Goal: Task Accomplishment & Management: Use online tool/utility

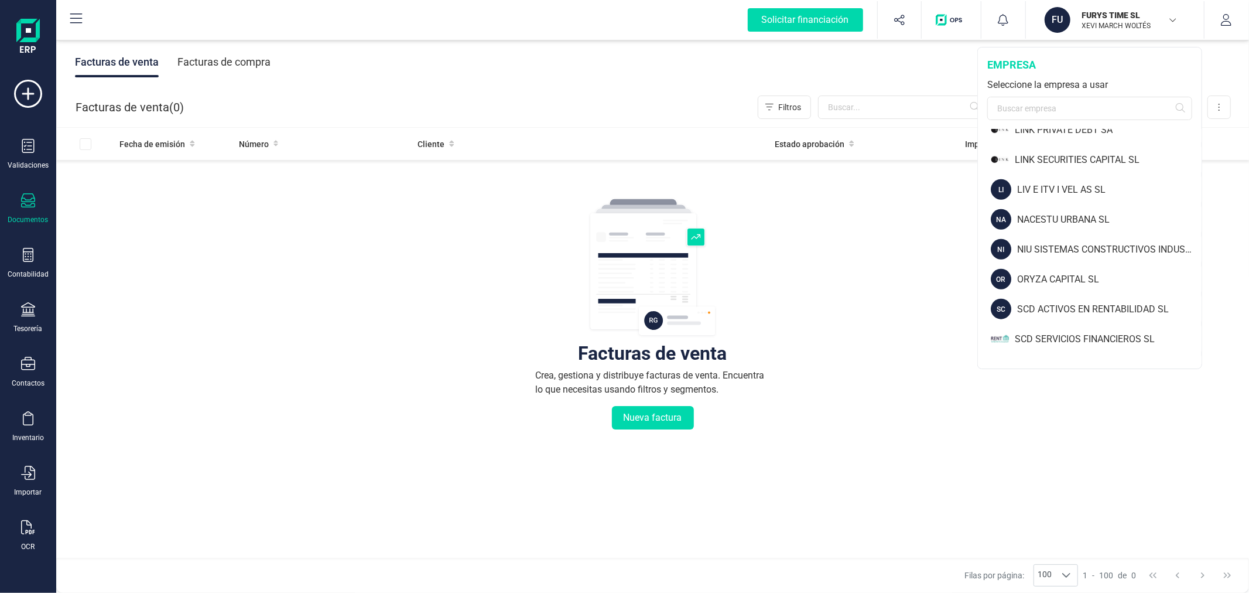
scroll to position [1171, 0]
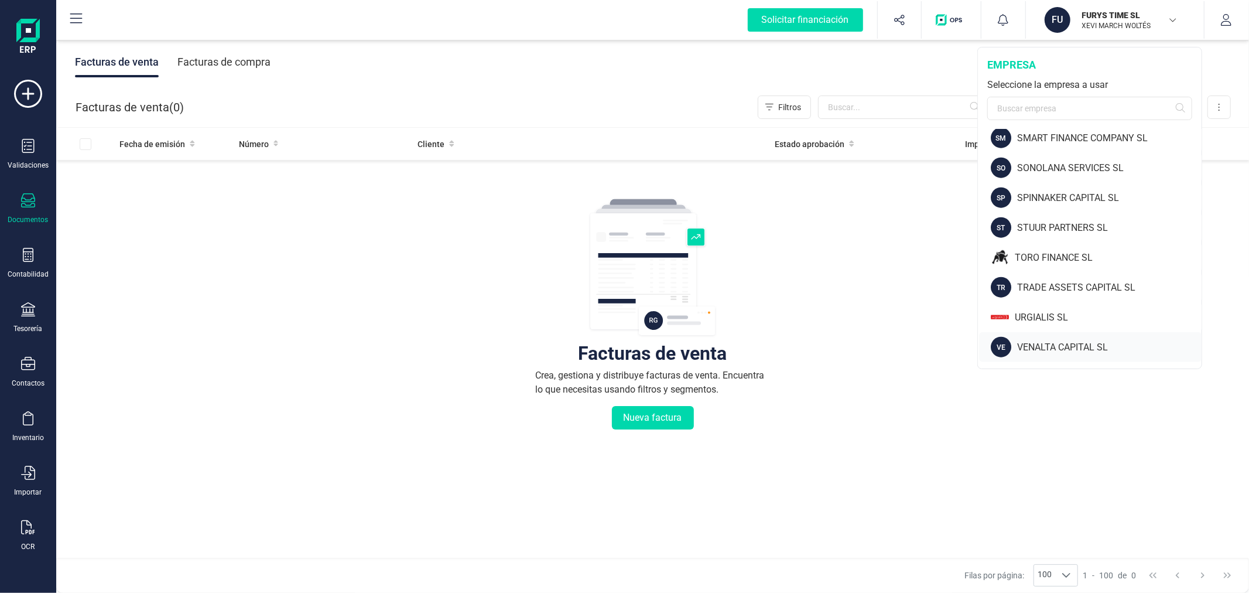
click at [1054, 340] on div "VENALTA CAPITAL SL" at bounding box center [1109, 347] width 184 height 14
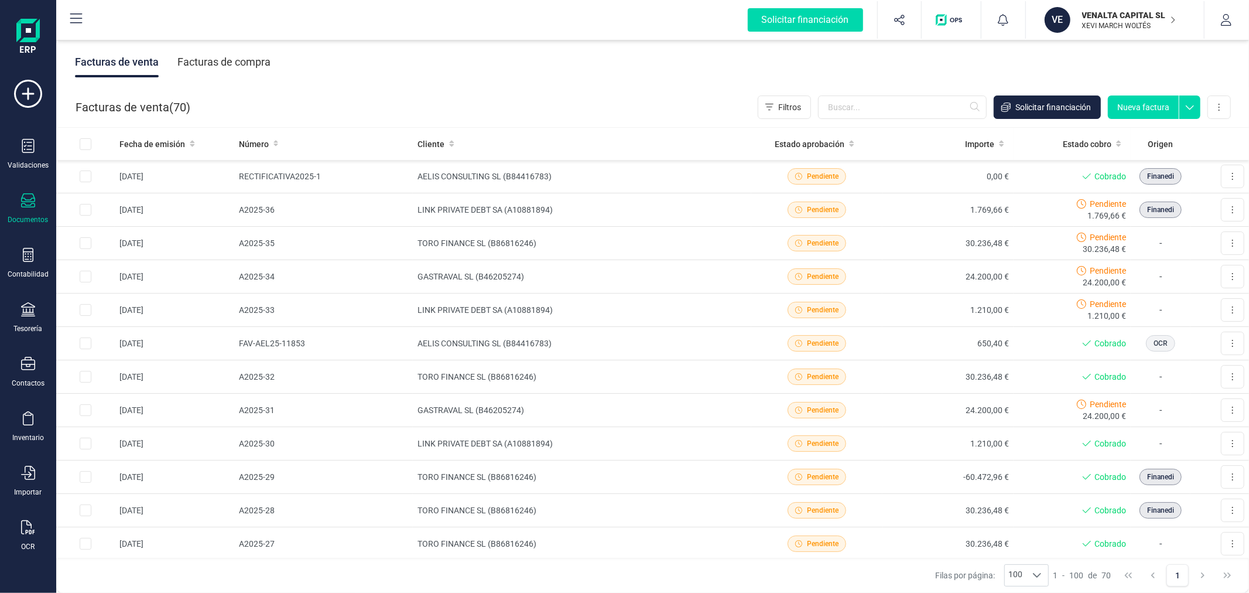
click at [200, 76] on div "Facturas de compra" at bounding box center [223, 62] width 93 height 30
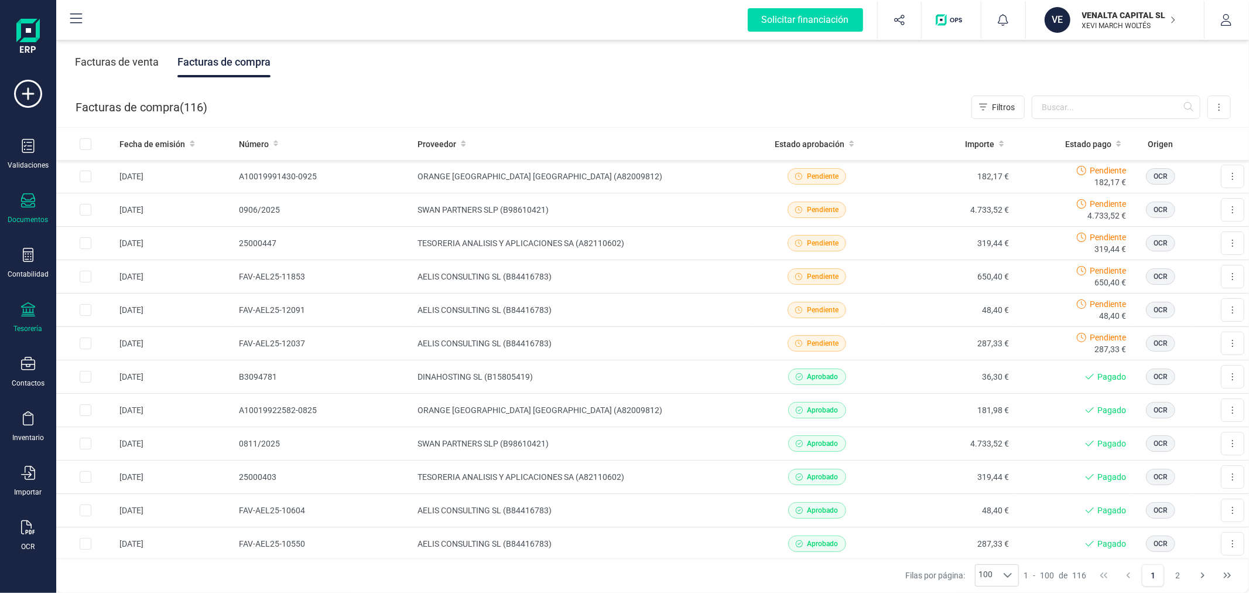
click at [20, 323] on div "Tesorería" at bounding box center [28, 317] width 47 height 31
click at [143, 206] on span "Cuentas bancarias" at bounding box center [142, 200] width 103 height 14
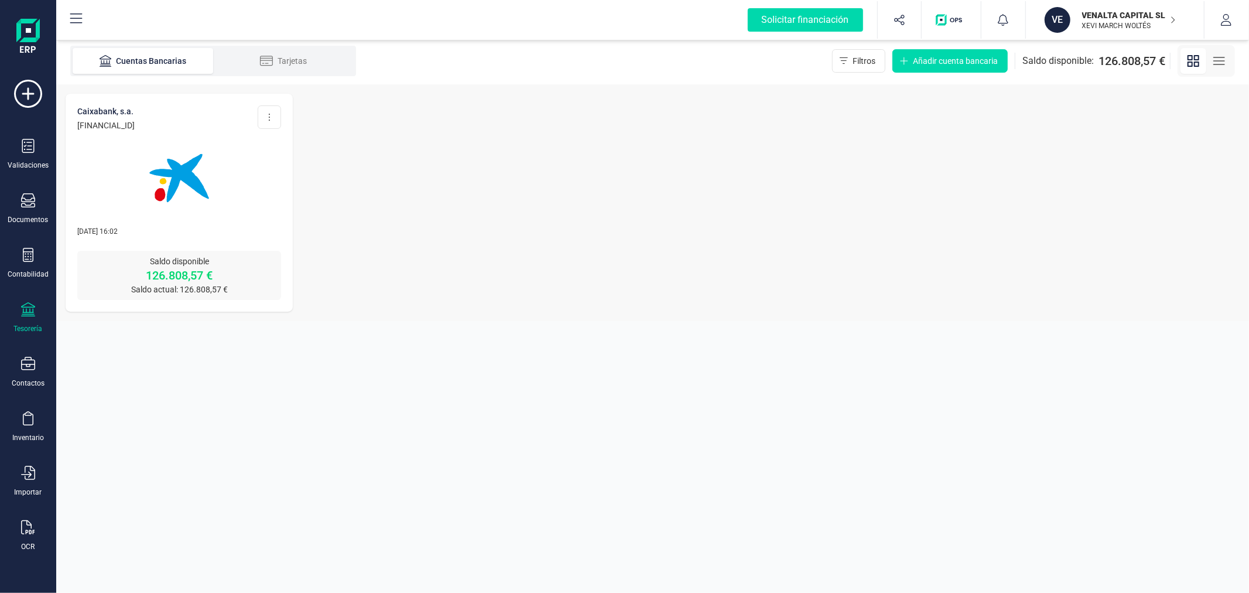
click at [204, 196] on img at bounding box center [179, 178] width 98 height 98
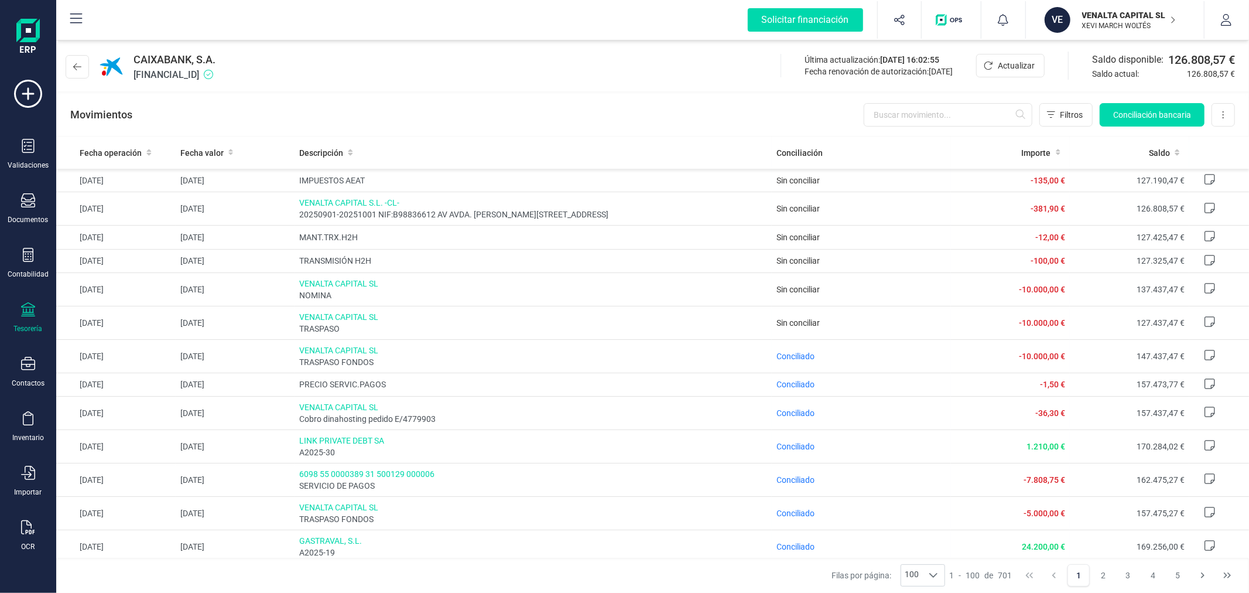
click at [1114, 18] on p "VENALTA CAPITAL SL" at bounding box center [1129, 15] width 94 height 12
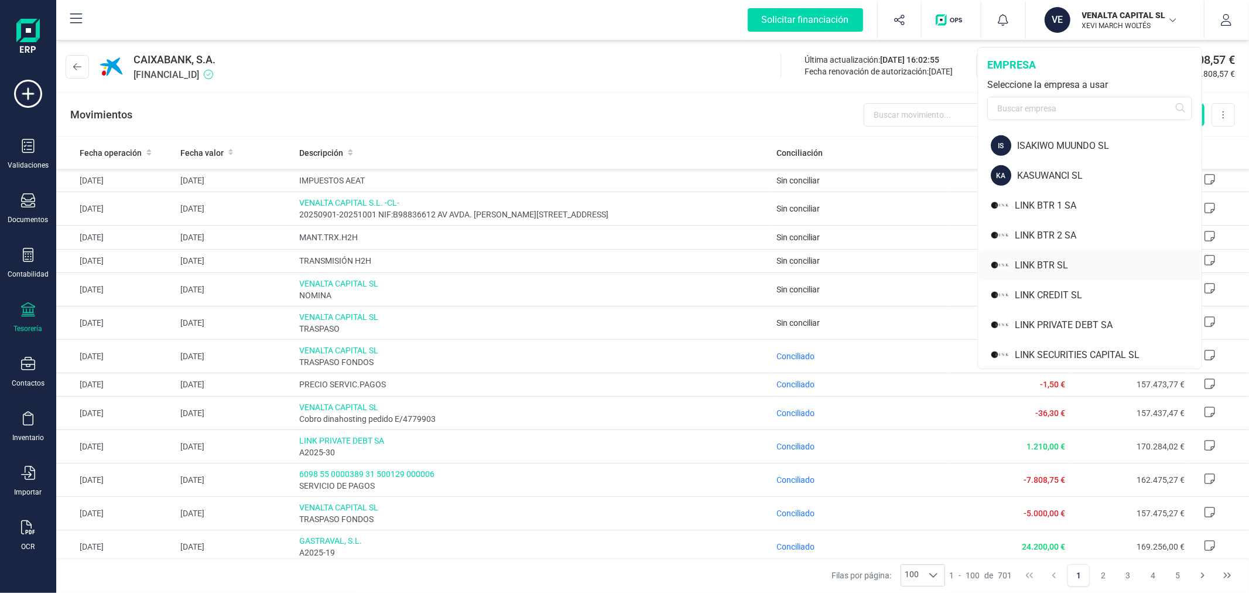
scroll to position [845, 0]
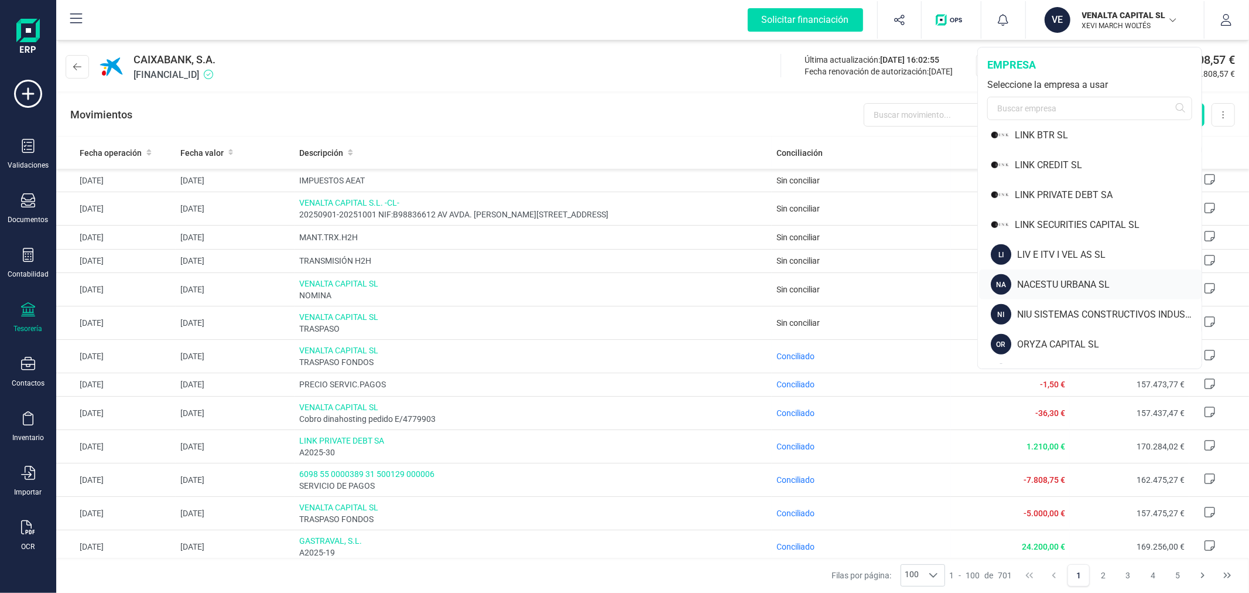
click at [1060, 285] on div "NACESTU URBANA SL" at bounding box center [1109, 285] width 184 height 14
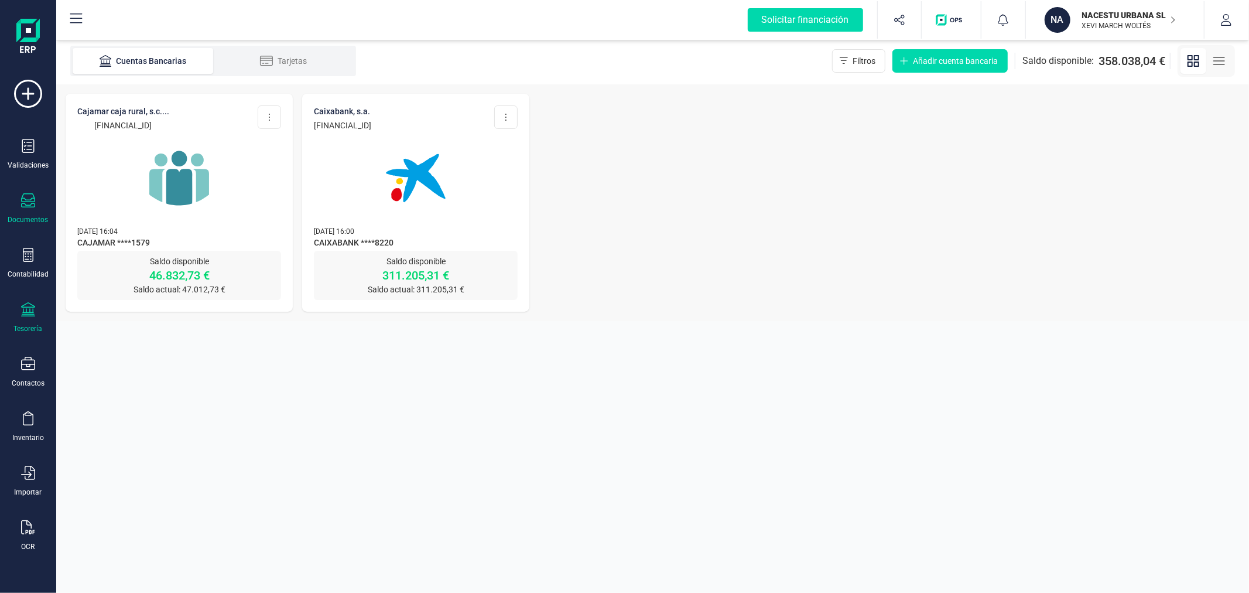
click at [36, 200] on div "Documentos" at bounding box center [28, 208] width 47 height 31
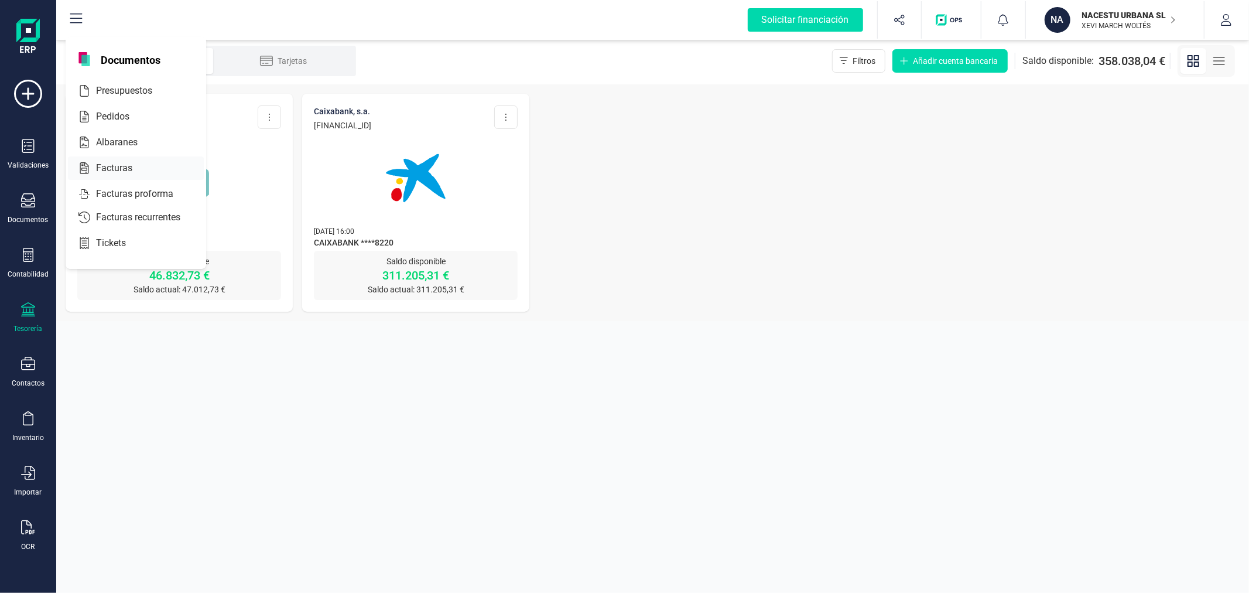
click at [129, 166] on span "Facturas" at bounding box center [122, 168] width 62 height 14
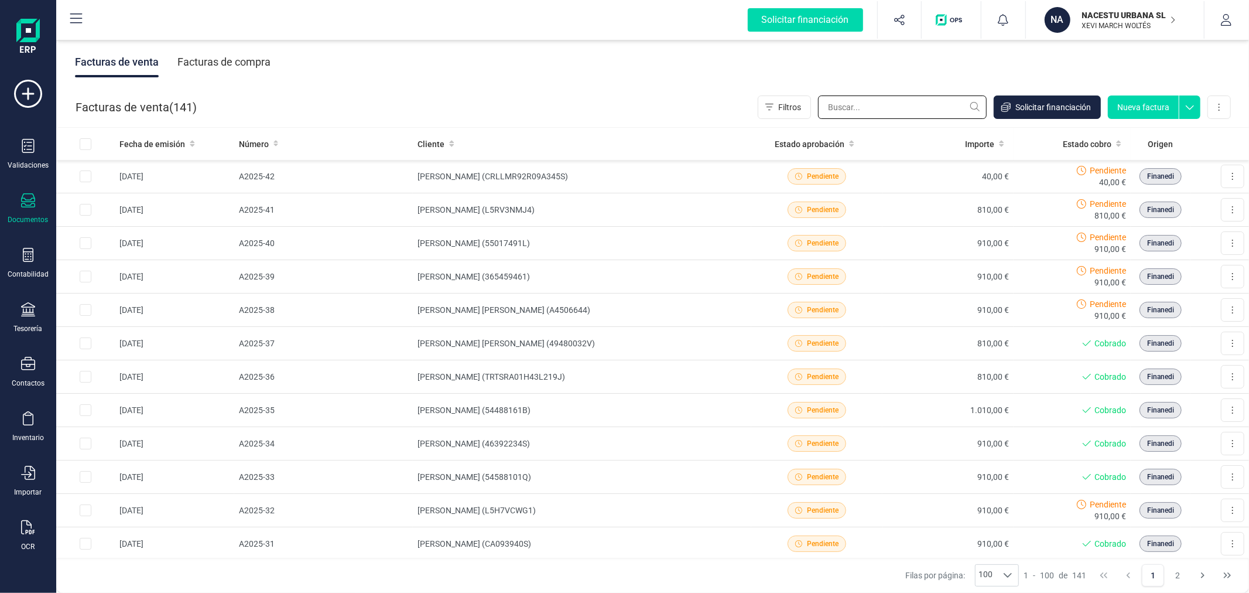
click at [933, 104] on input "text" at bounding box center [902, 106] width 169 height 23
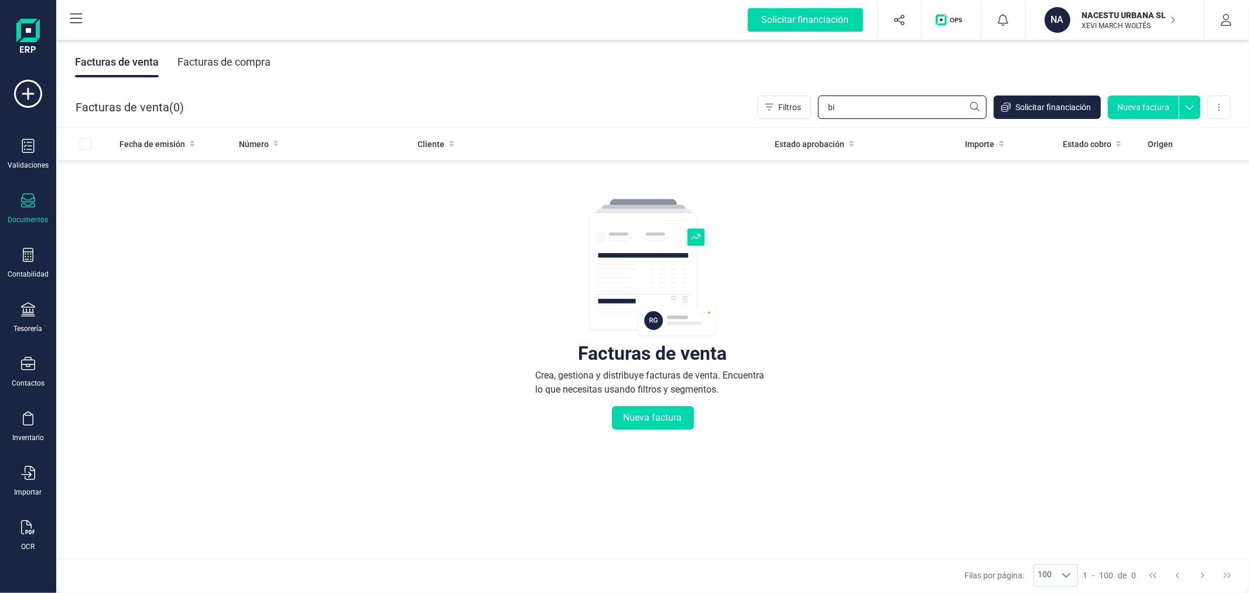
type input "b"
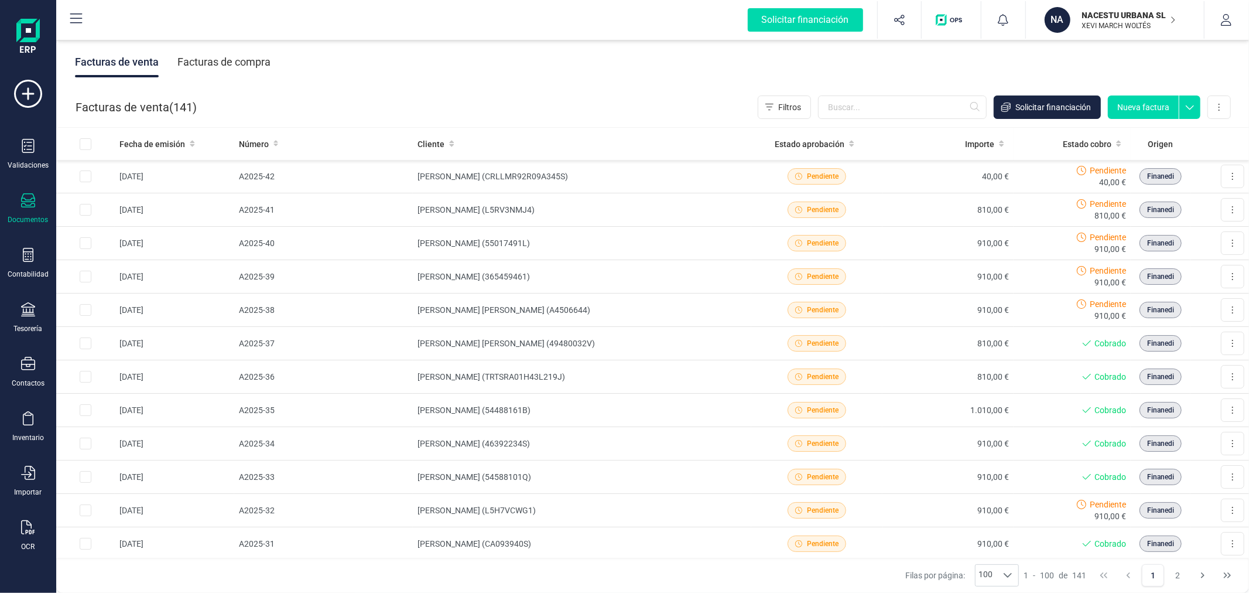
click at [1135, 104] on button "Nueva factura" at bounding box center [1143, 106] width 71 height 23
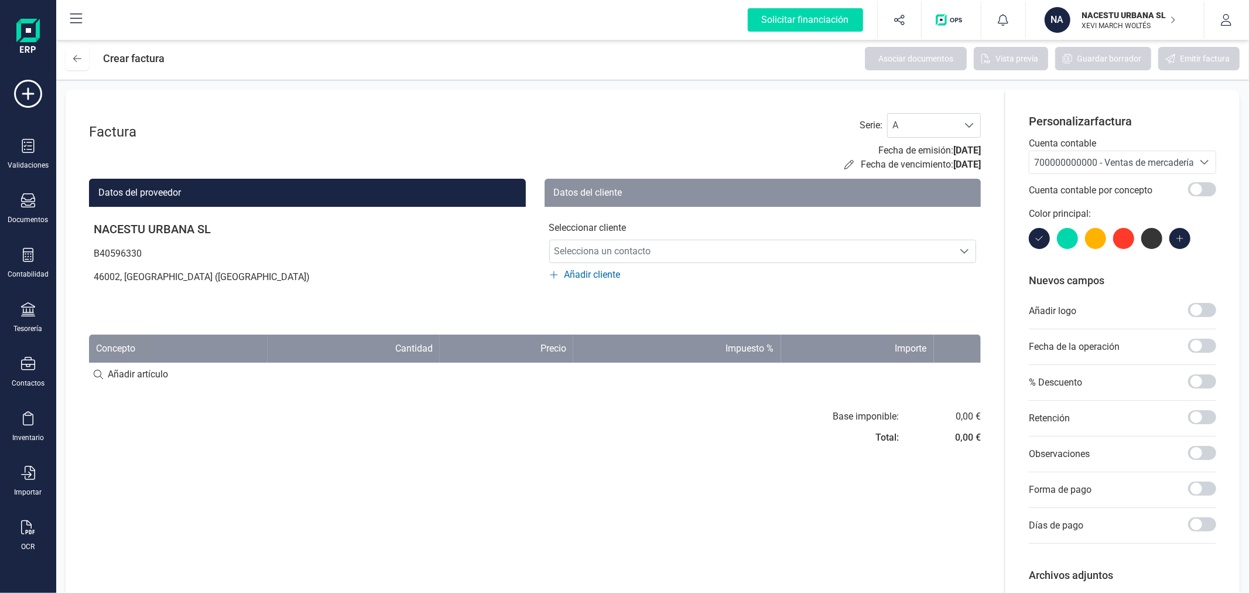
click at [1057, 166] on span "700000000000 - Ventas de mercaderías" at bounding box center [1116, 162] width 165 height 11
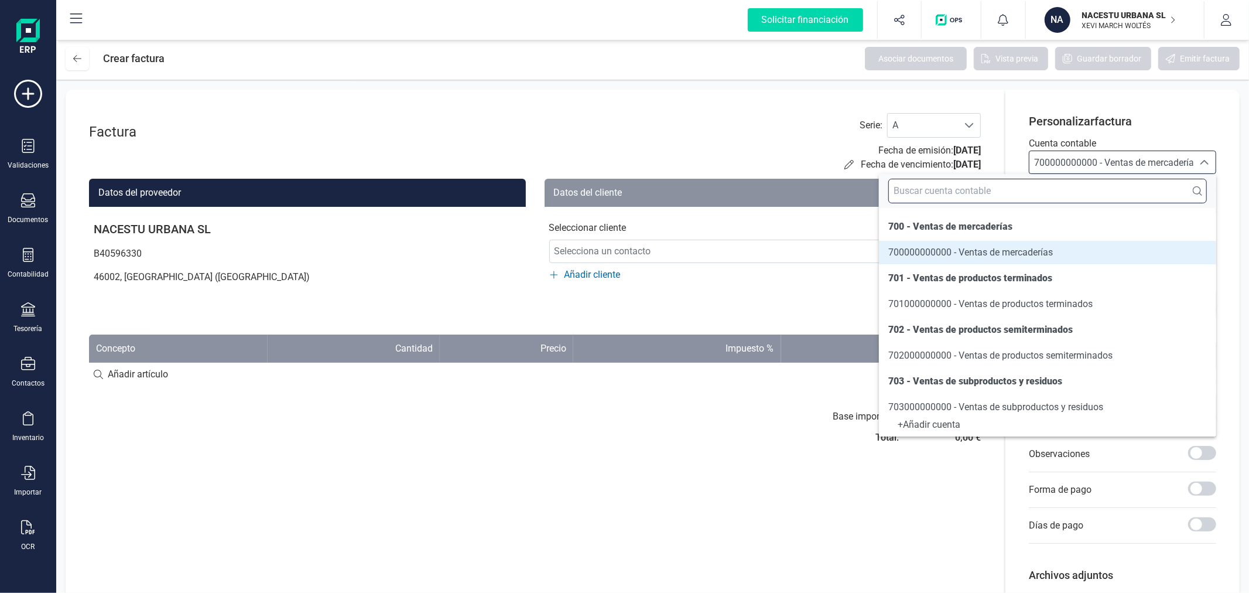
click at [1044, 191] on input "text" at bounding box center [1047, 191] width 319 height 25
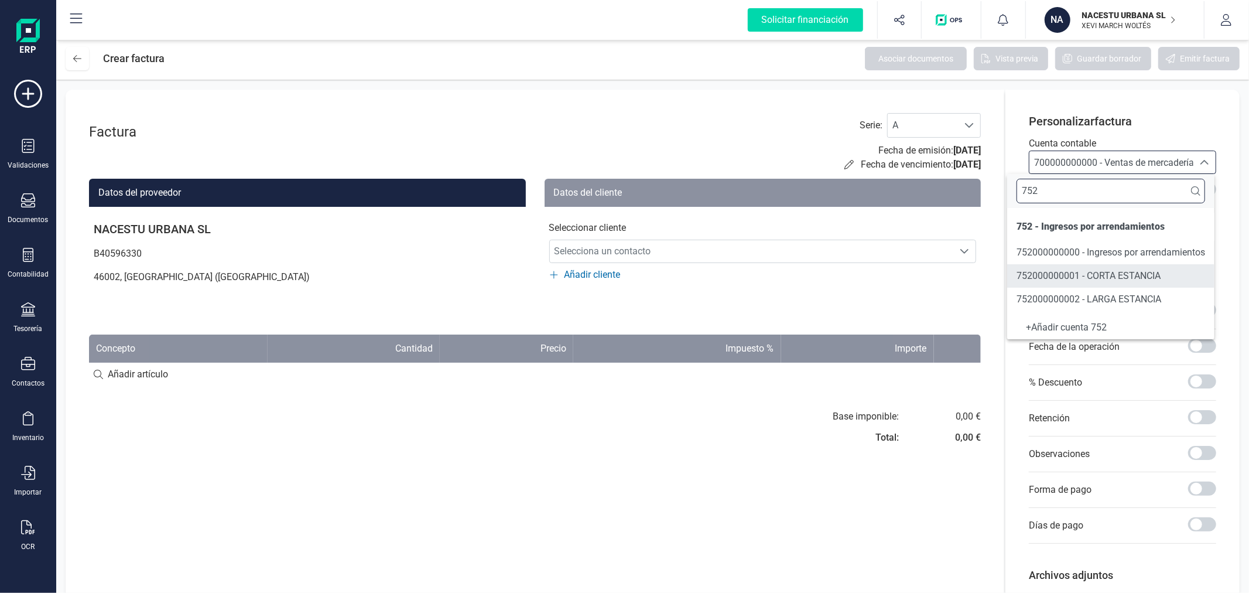
type input "752"
click at [1076, 281] on span "752000000001 - CORTA ESTANCIA" at bounding box center [1088, 275] width 144 height 11
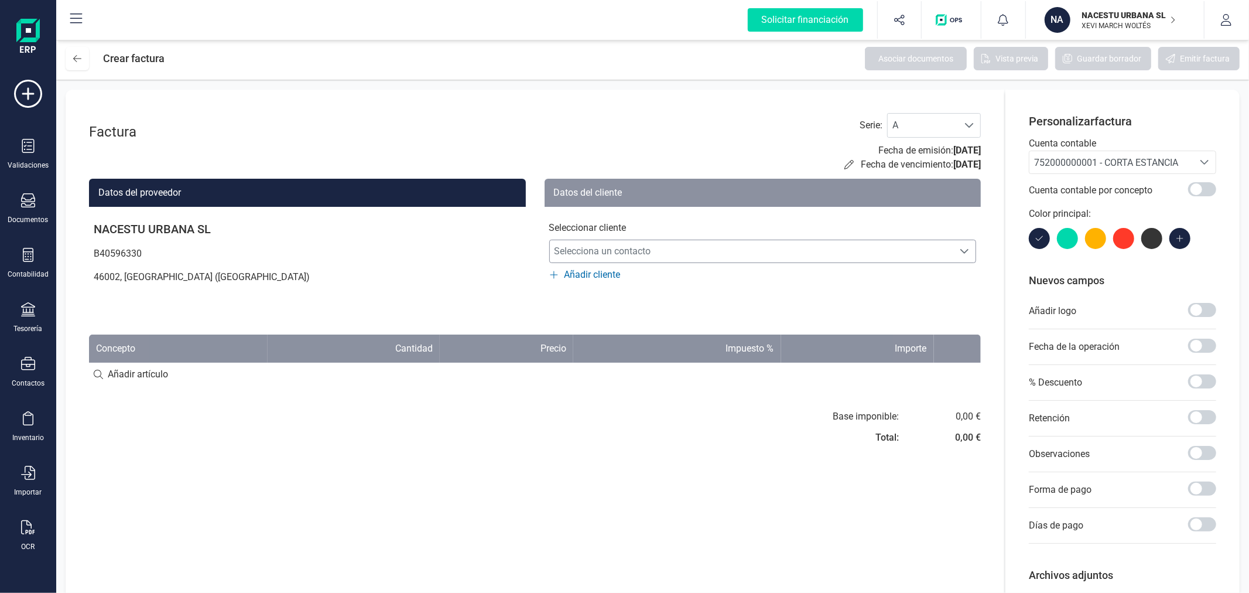
click at [783, 256] on span "Selecciona un contacto" at bounding box center [752, 250] width 404 height 23
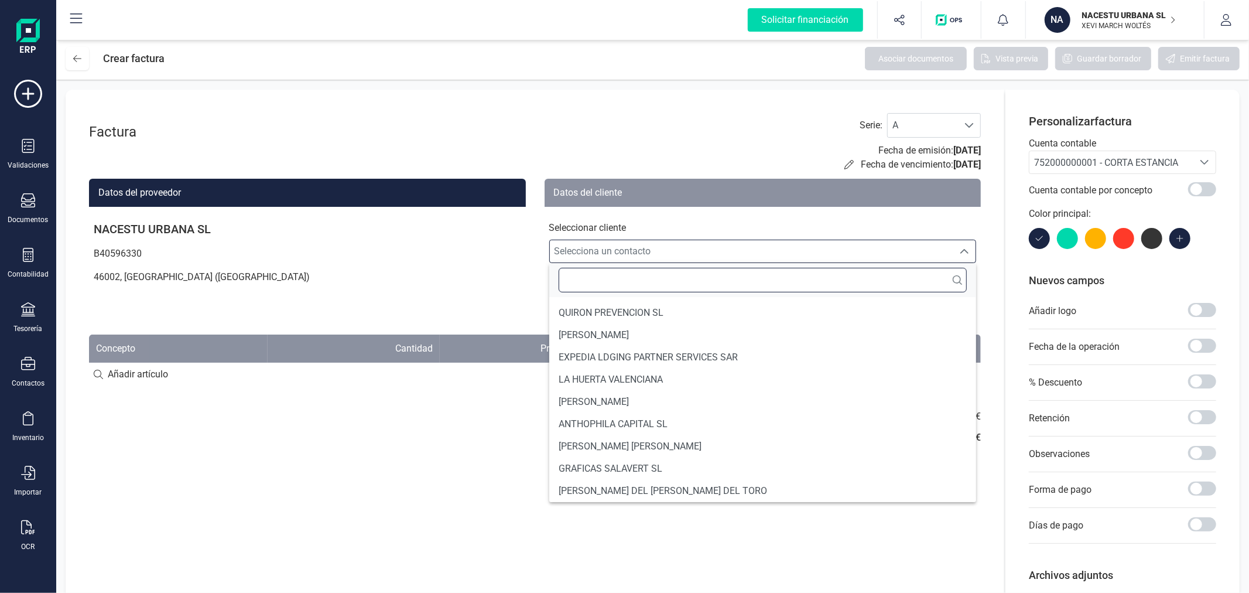
click at [697, 289] on input "text" at bounding box center [763, 280] width 409 height 25
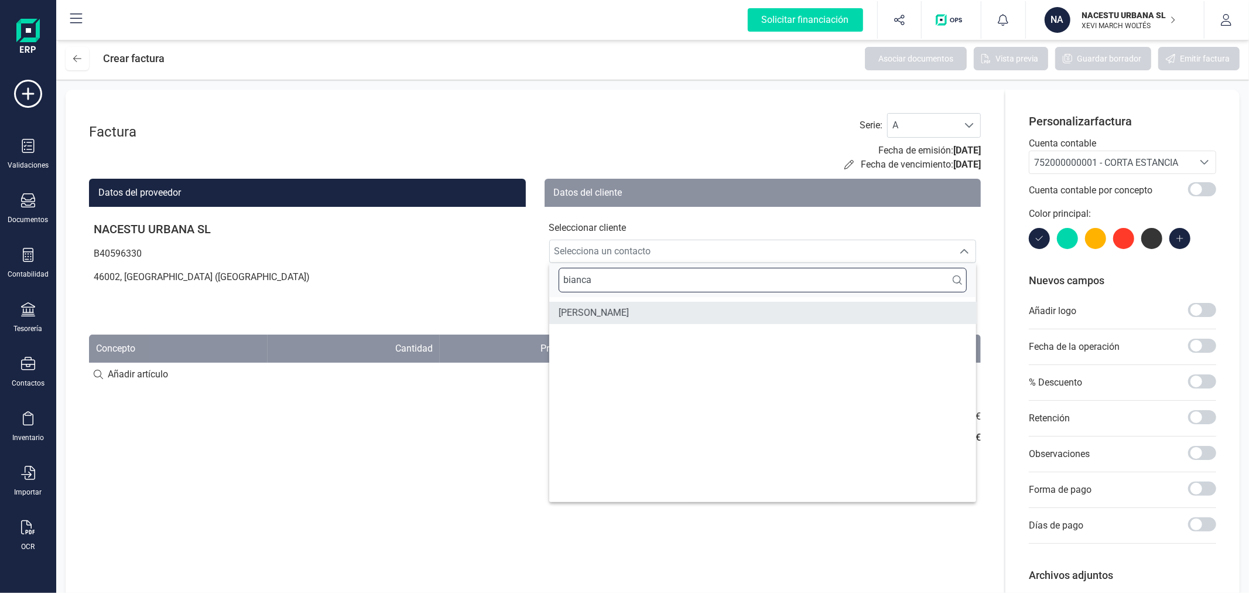
type input "bianca"
click at [683, 308] on li "BIANCA ROCHA SALES" at bounding box center [762, 313] width 427 height 22
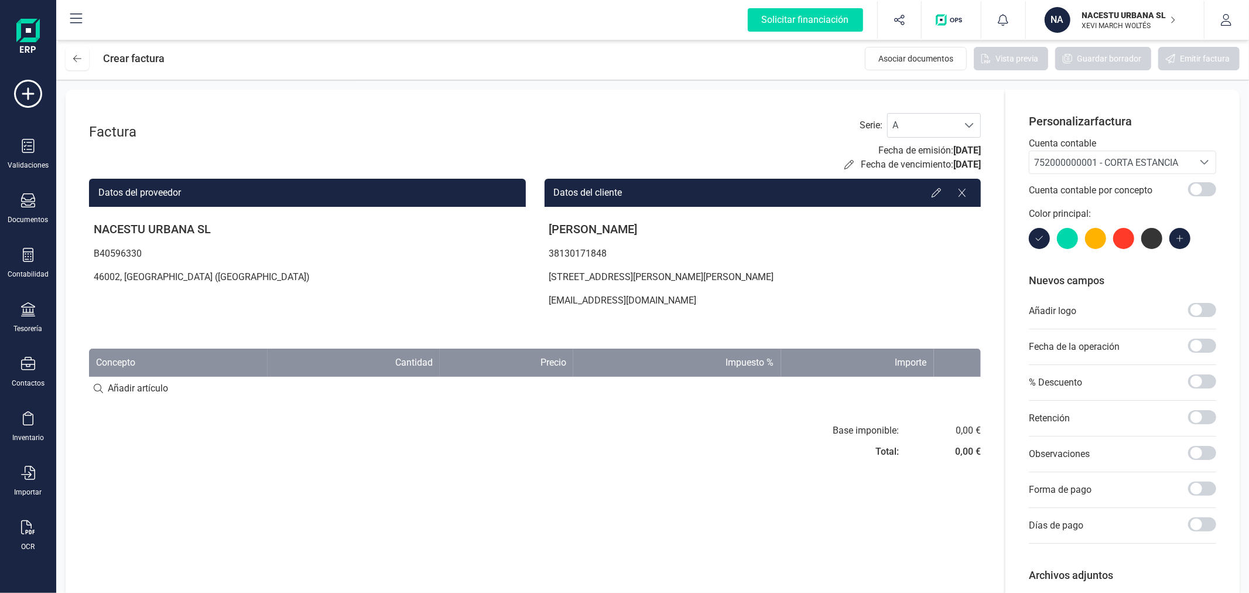
click at [136, 385] on input at bounding box center [535, 387] width 892 height 23
paste input "Individual Estándar (01/09/2025 - 06/09/2025)"
type input "Individual Estándar (01/09/2025 - 06/09/2025)"
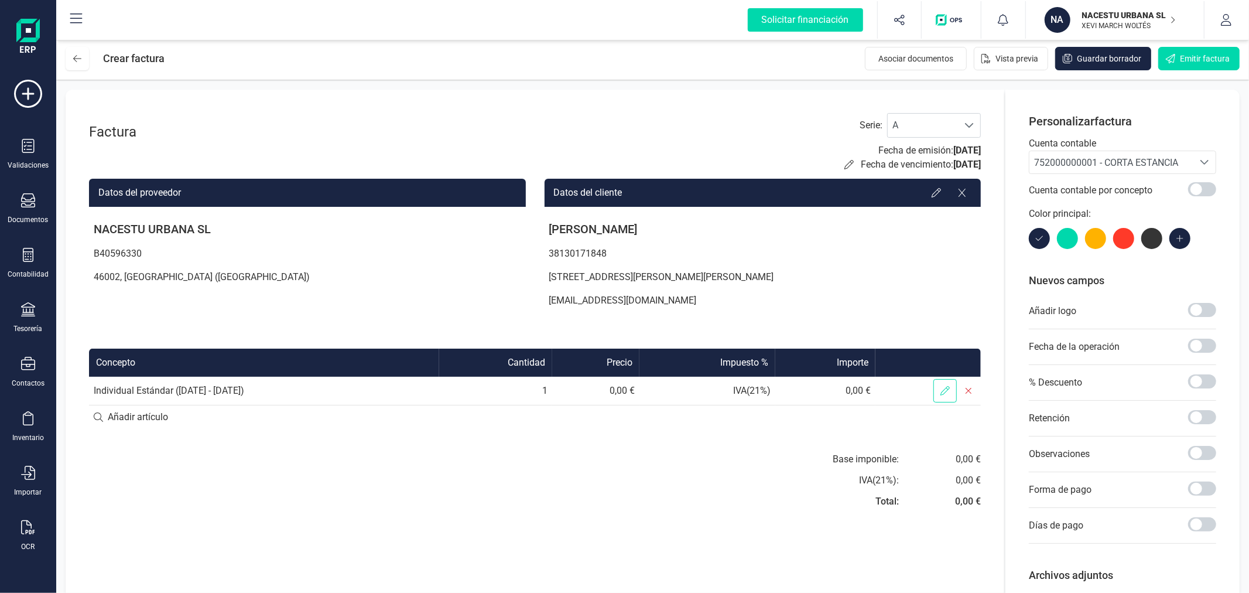
click at [952, 388] on span at bounding box center [944, 390] width 23 height 23
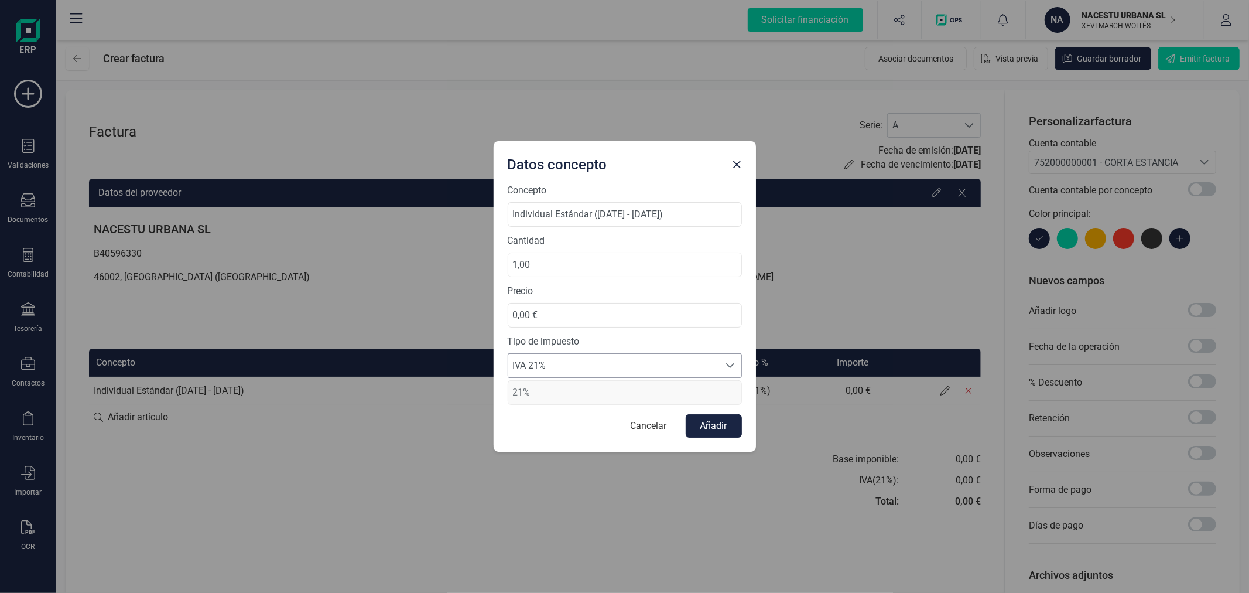
click at [637, 359] on span "IVA 21%" at bounding box center [613, 365] width 211 height 23
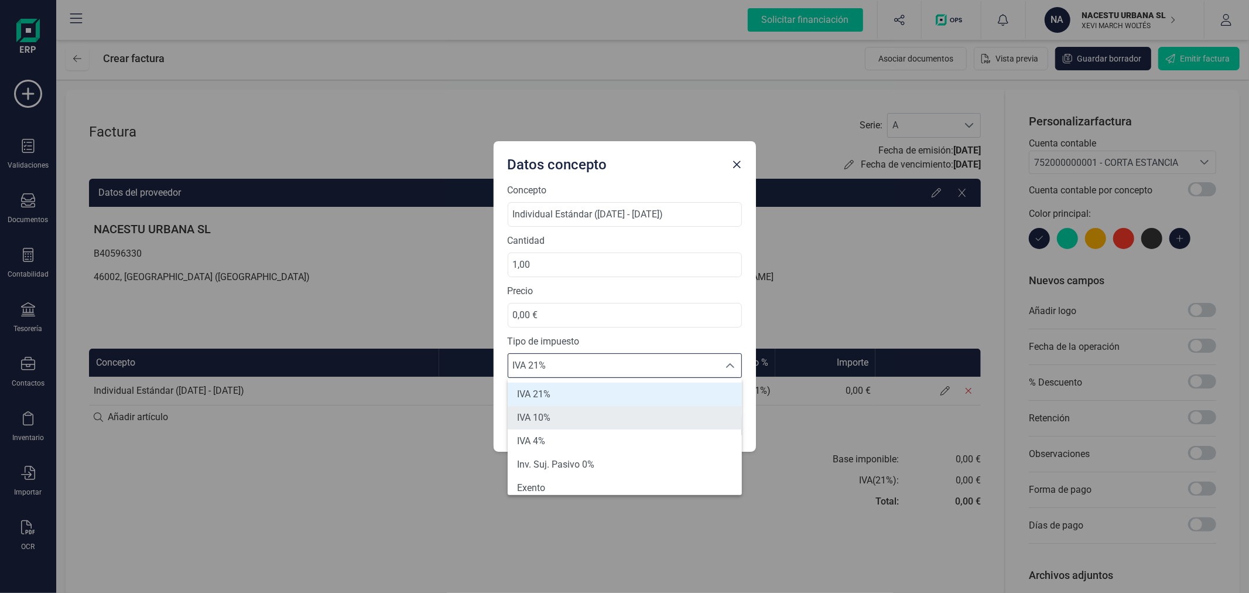
click at [577, 408] on li "IVA 10%" at bounding box center [625, 417] width 234 height 23
type input "10%"
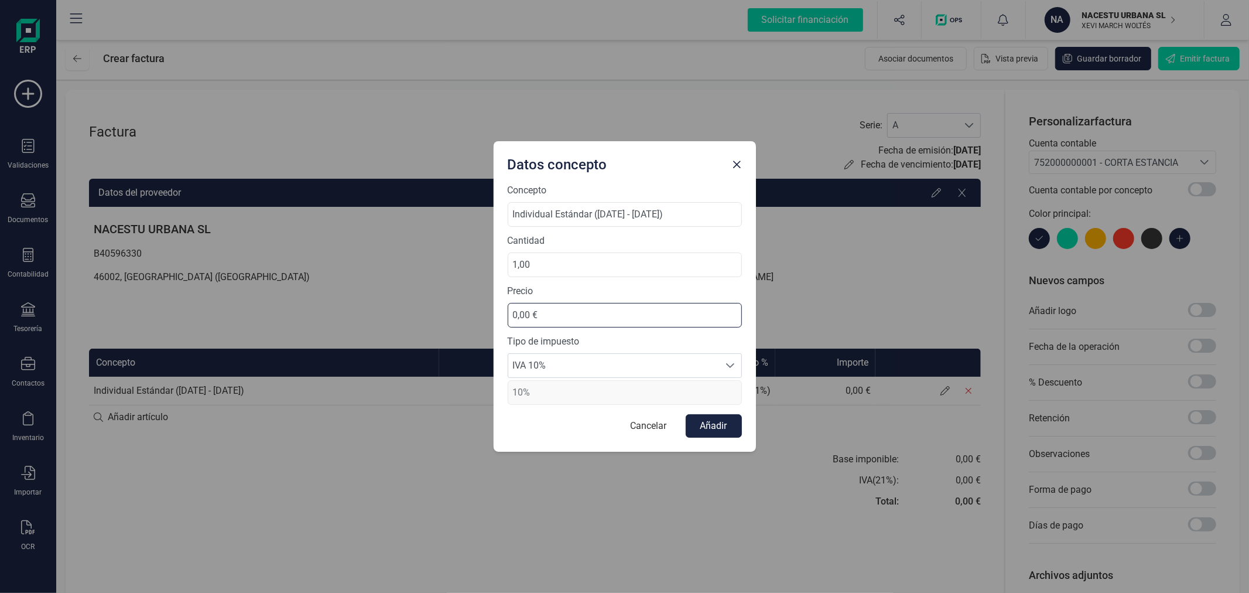
drag, startPoint x: 557, startPoint y: 310, endPoint x: 469, endPoint y: 313, distance: 87.9
click at [469, 313] on div "Datos concepto Concepto Individual Estándar (01/09/2025 - 06/09/2025) Cantidad …" at bounding box center [624, 296] width 1249 height 593
type input "384,59 €"
click at [721, 436] on button "Añadir" at bounding box center [714, 425] width 56 height 23
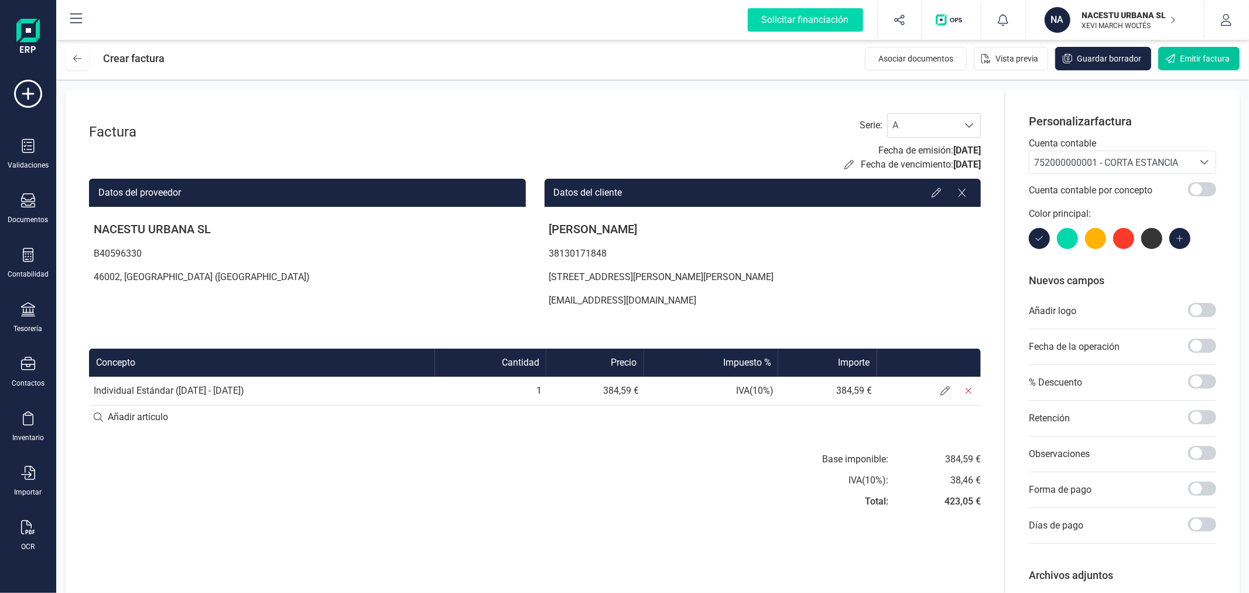
click at [1203, 56] on span "Emitir factura" at bounding box center [1205, 59] width 50 height 12
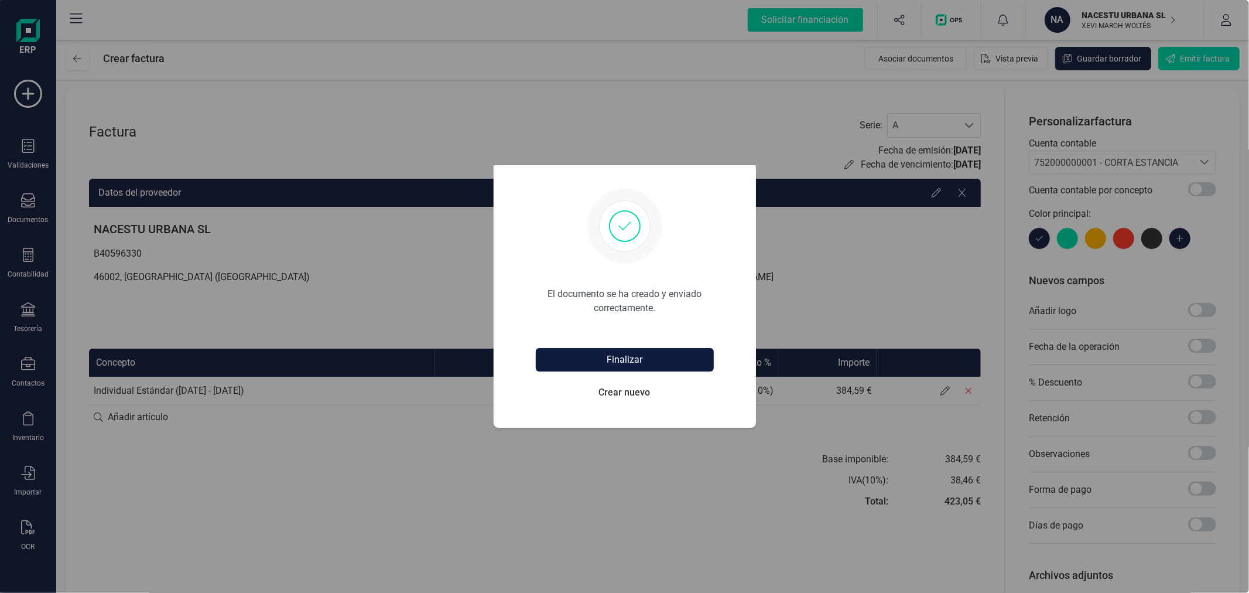
click at [606, 354] on button "Finalizar" at bounding box center [625, 359] width 178 height 23
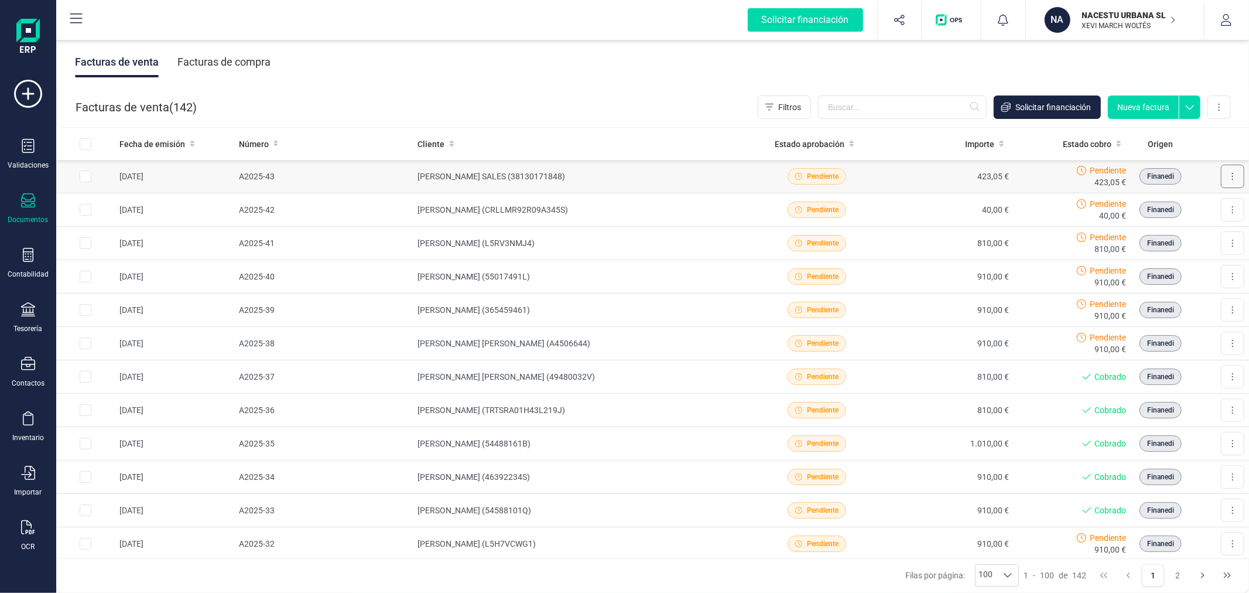
click at [1221, 174] on button at bounding box center [1232, 176] width 23 height 23
click at [1158, 247] on span "Marcar como cobrada" at bounding box center [1181, 253] width 81 height 12
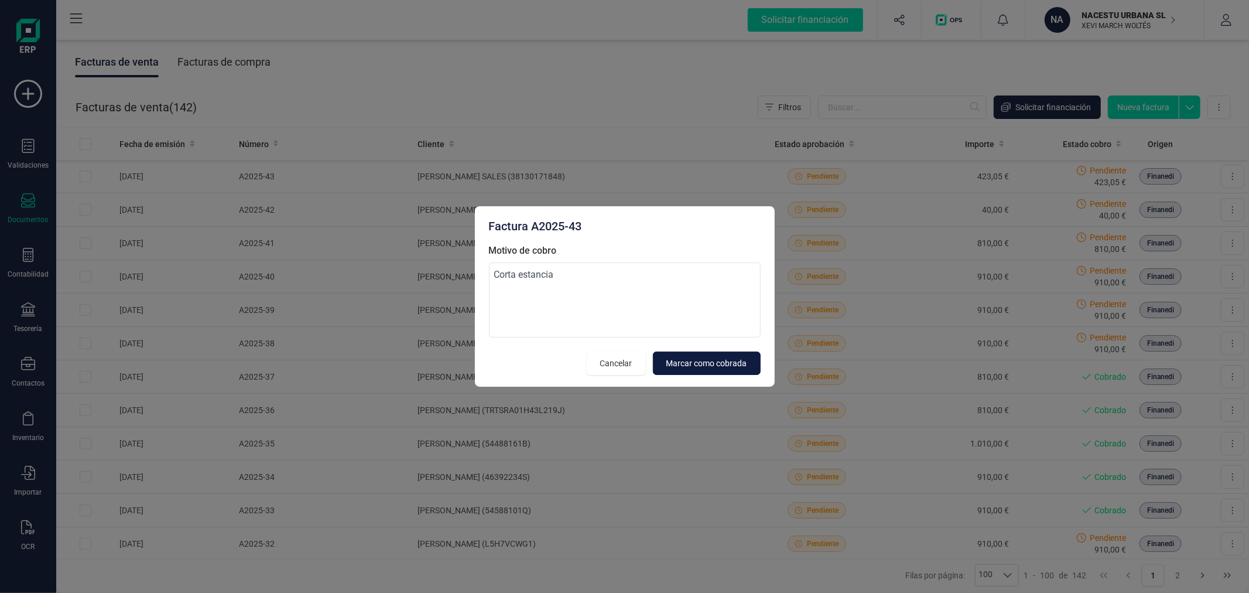
type textarea "Corta estancia"
click at [699, 357] on span "Marcar como cobrada" at bounding box center [706, 363] width 81 height 12
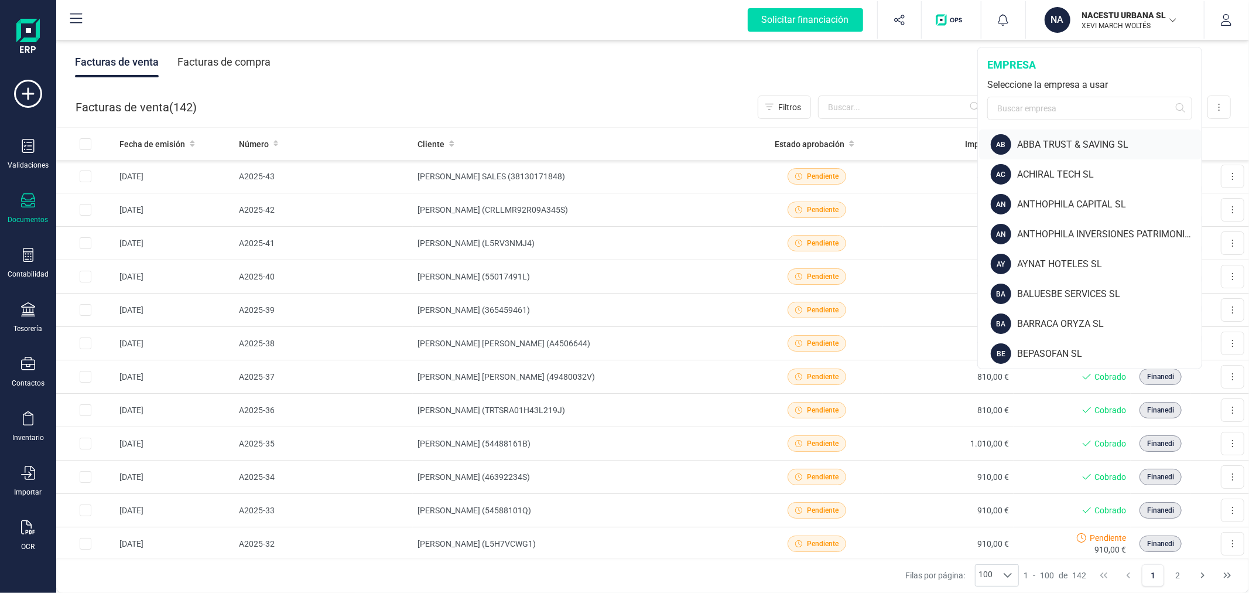
click at [1077, 139] on div "ABBA TRUST & SAVING SL" at bounding box center [1109, 145] width 184 height 14
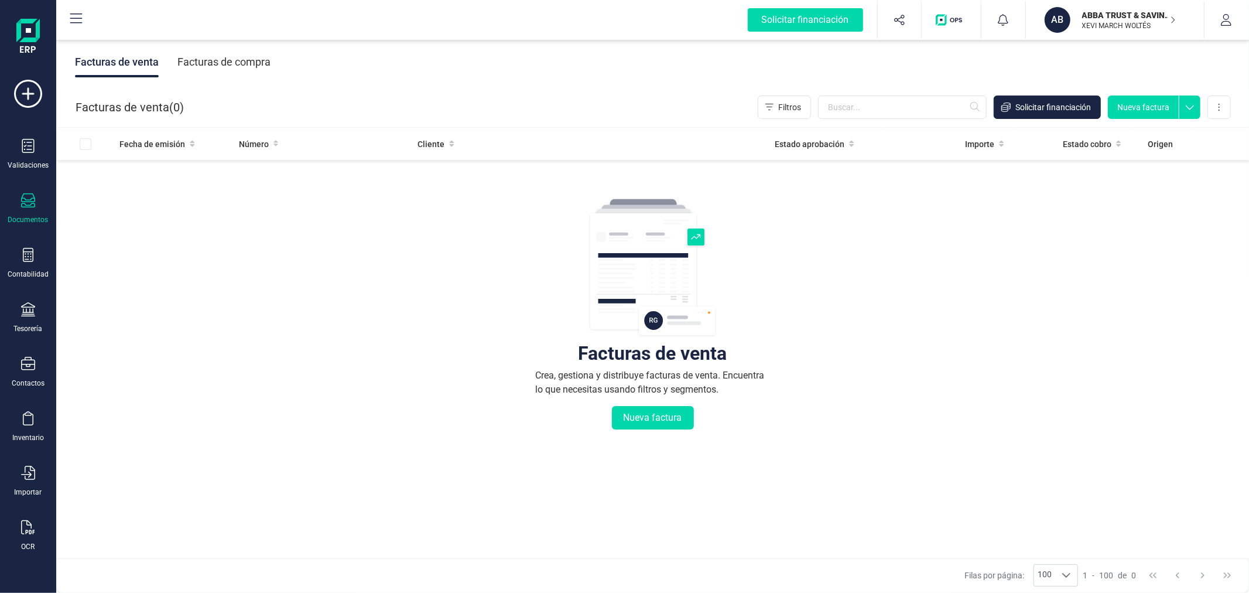
click at [30, 324] on div "Tesorería" at bounding box center [28, 328] width 29 height 9
click at [153, 206] on span "Cuentas bancarias" at bounding box center [142, 200] width 103 height 14
click at [160, 196] on span "Cuentas bancarias" at bounding box center [142, 200] width 103 height 14
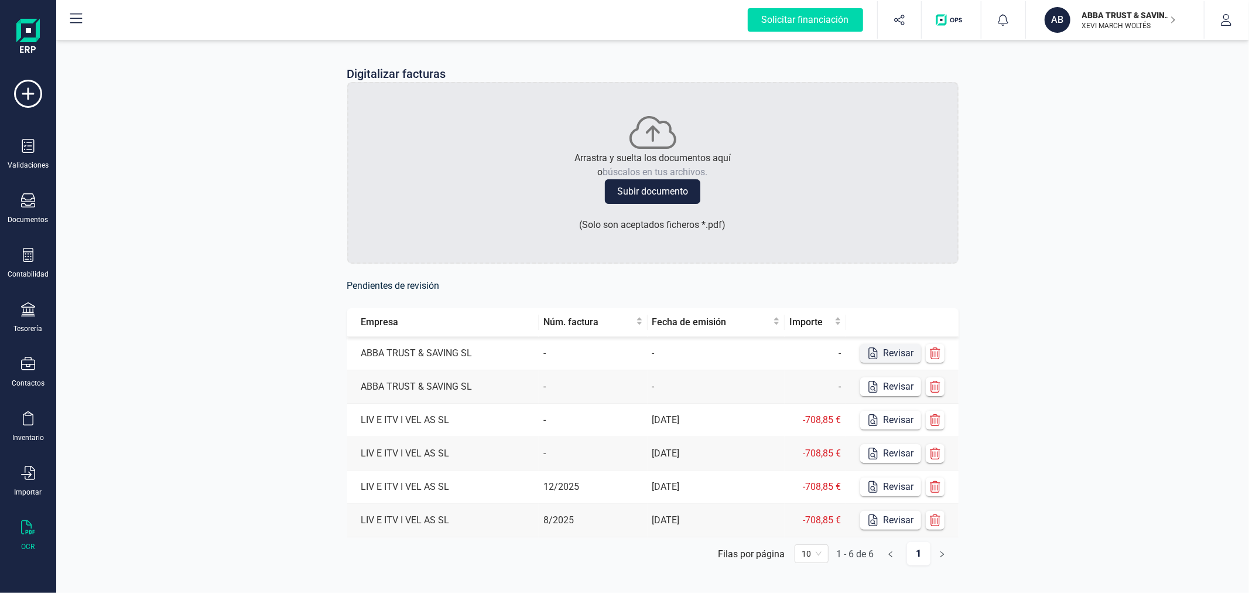
click at [882, 357] on button "Revisar" at bounding box center [890, 353] width 61 height 19
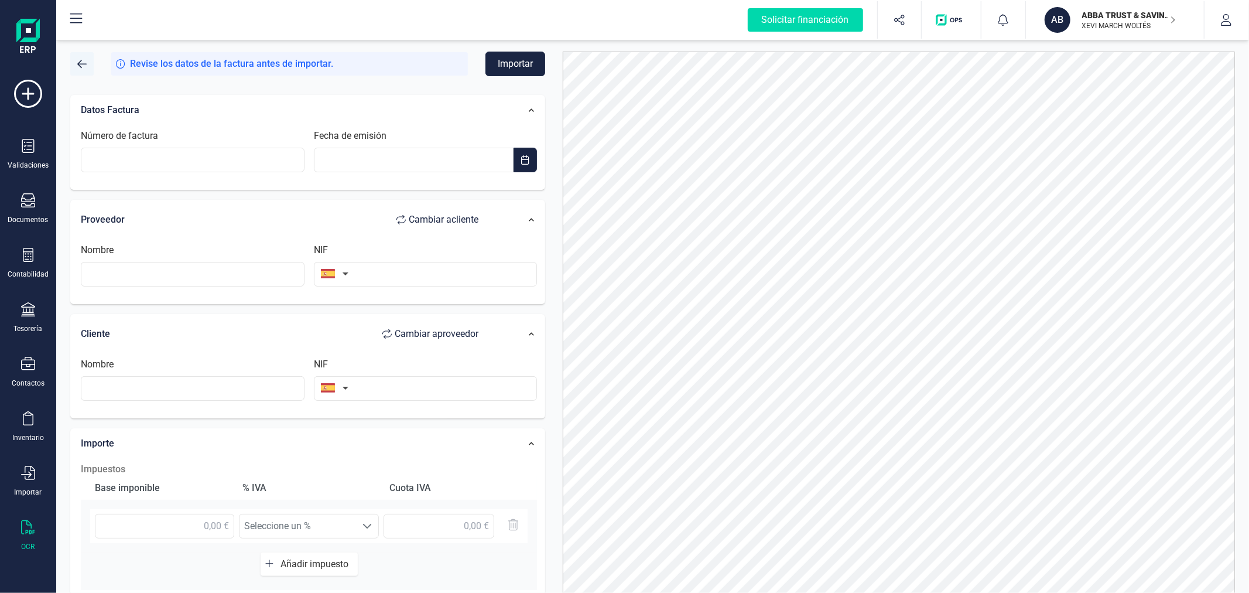
click at [81, 61] on span "button" at bounding box center [81, 63] width 9 height 9
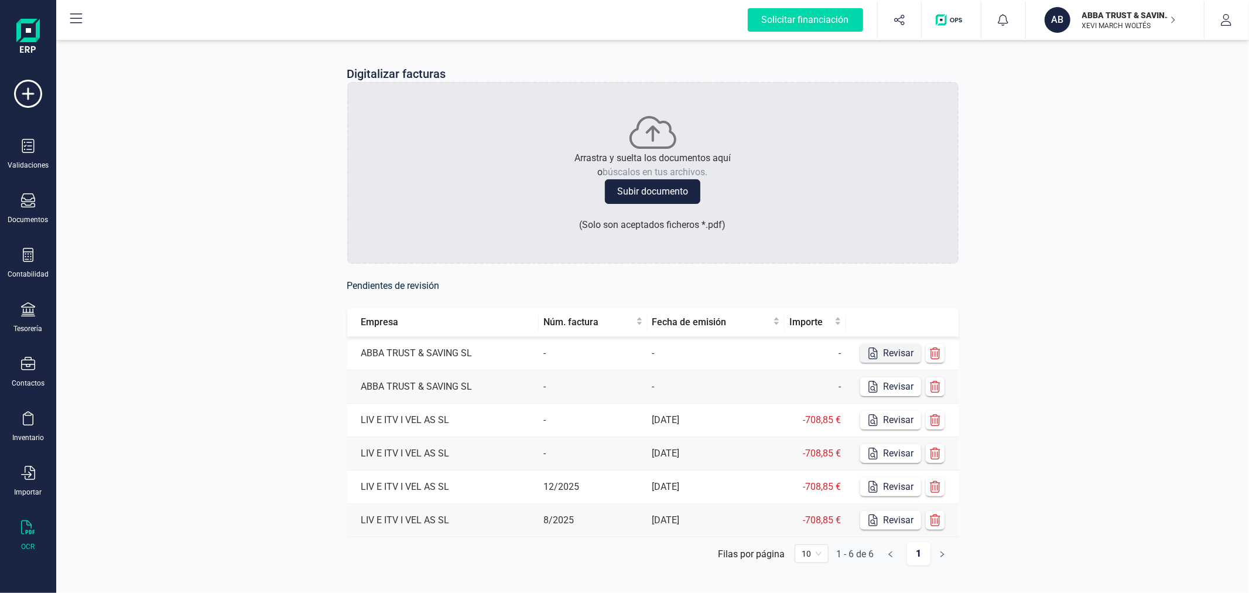
click at [876, 350] on icon "button" at bounding box center [872, 353] width 9 height 12
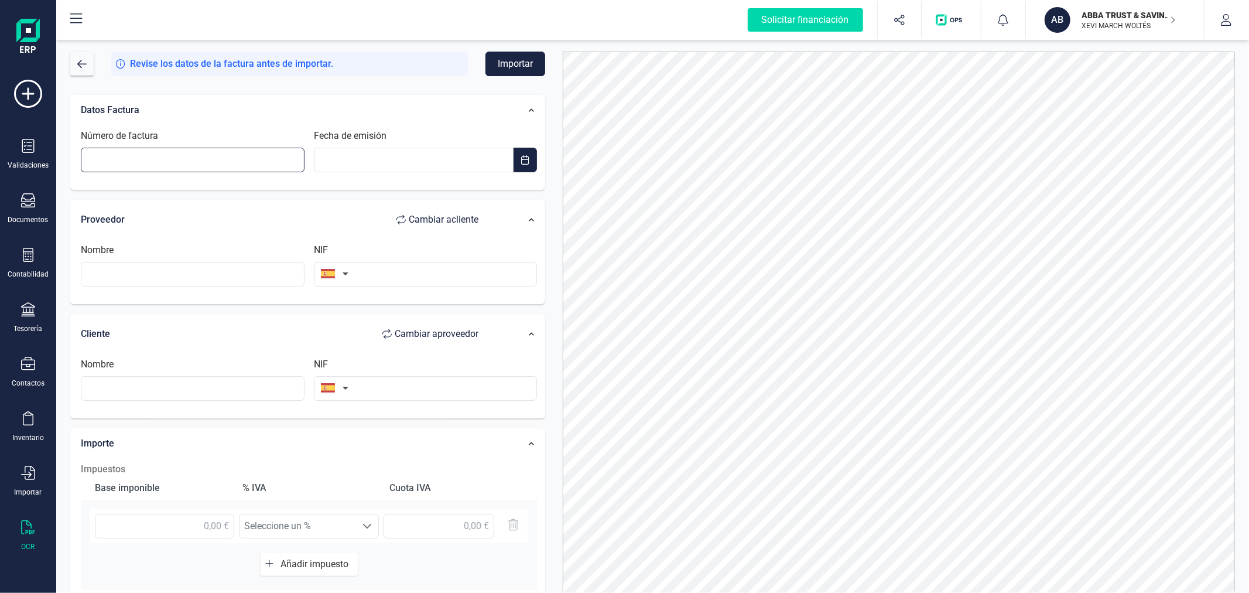
click at [136, 156] on input "Número de factura" at bounding box center [193, 160] width 224 height 25
type input "E0100XH1HJ"
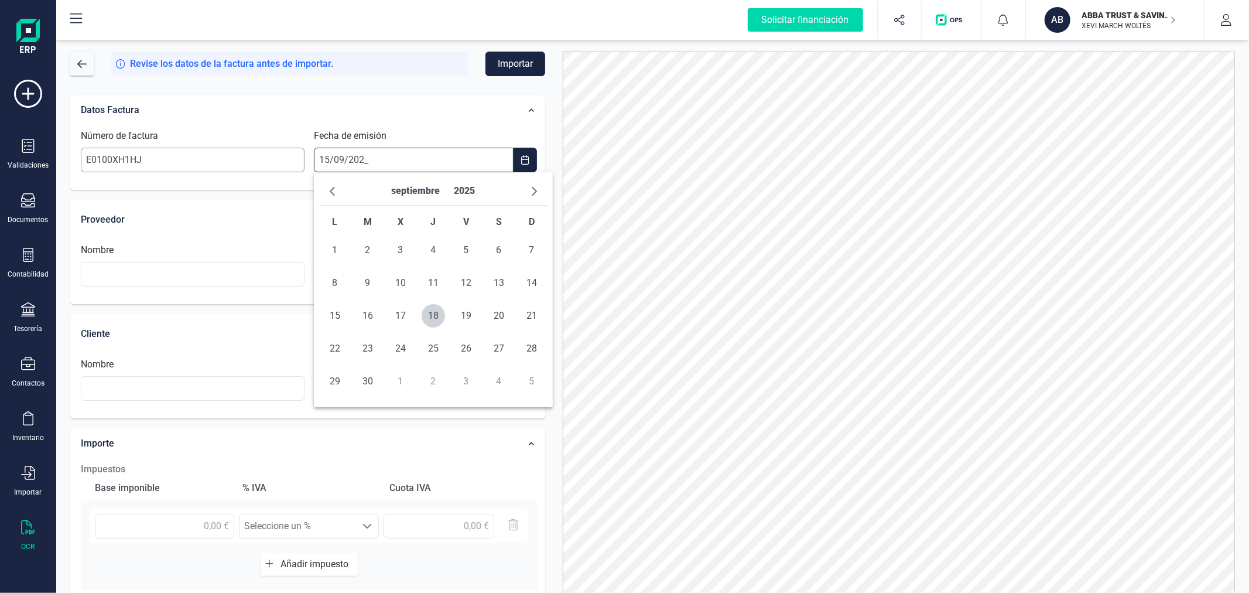
type input "[DATE]"
click at [337, 313] on span "15" at bounding box center [334, 315] width 23 height 23
click at [268, 270] on input "text" at bounding box center [193, 274] width 224 height 25
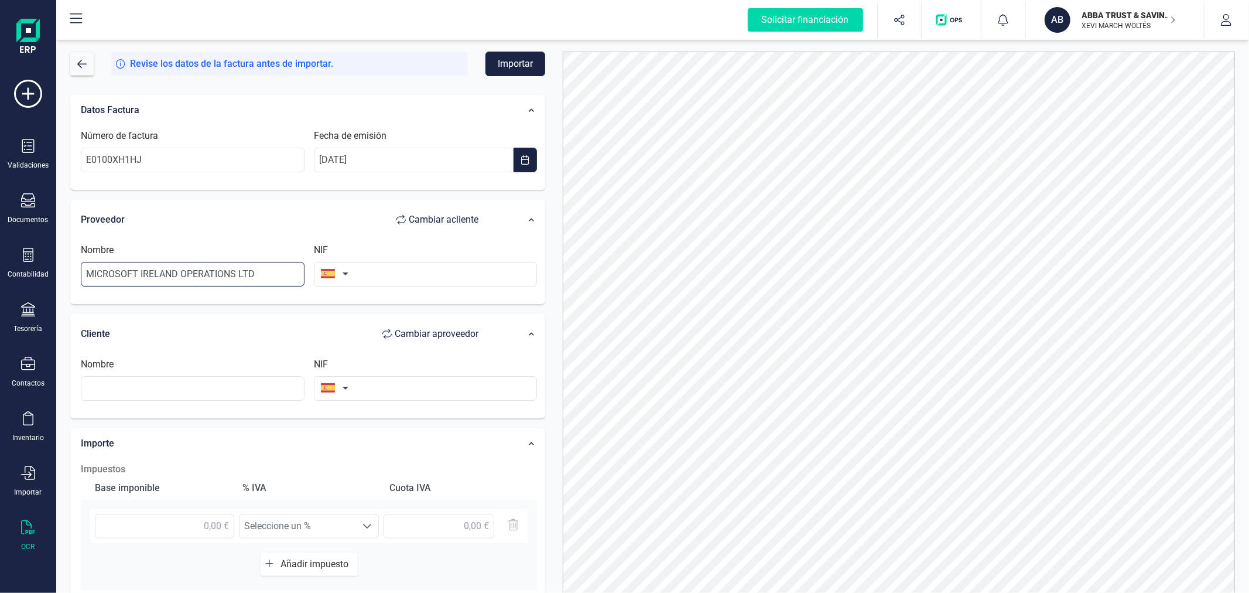
type input "MICROSOFT IRELAND OPERATIONS LTD"
click at [341, 266] on button "button" at bounding box center [332, 273] width 37 height 23
click at [376, 311] on input "text" at bounding box center [398, 307] width 156 height 25
type input "IRLA"
click at [379, 328] on span "Irlanda" at bounding box center [398, 331] width 156 height 14
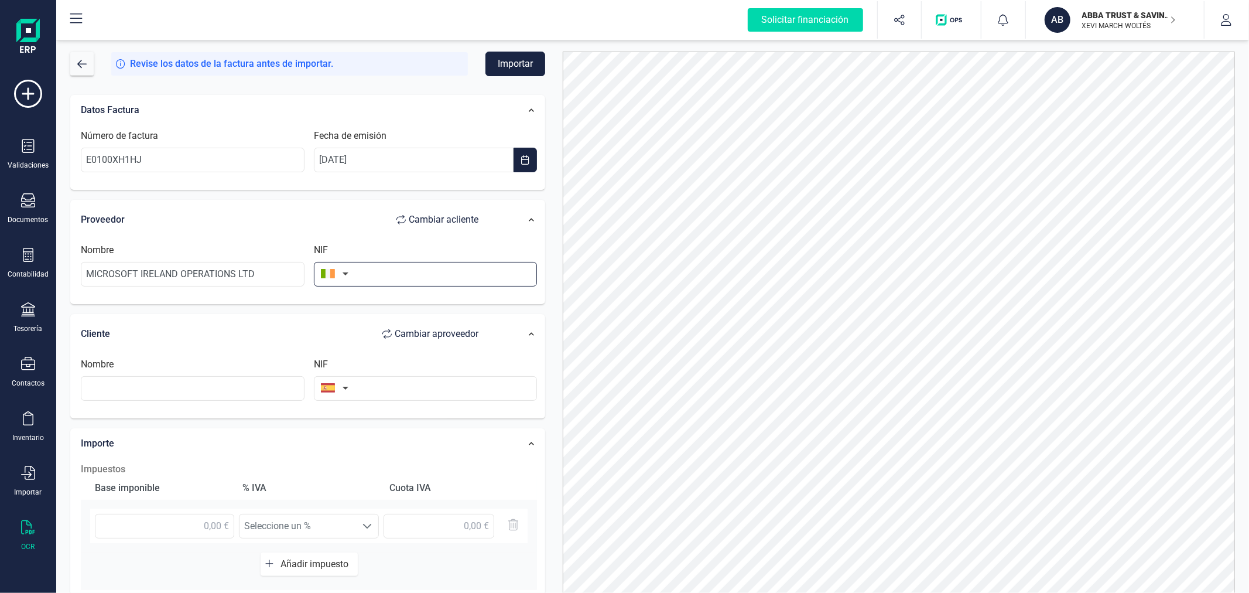
click at [396, 276] on input "text" at bounding box center [426, 274] width 224 height 25
type input "8256796U"
click at [385, 396] on input "text" at bounding box center [426, 388] width 224 height 25
type input "B40612616"
click at [404, 424] on li "B40612616" at bounding box center [426, 417] width 224 height 23
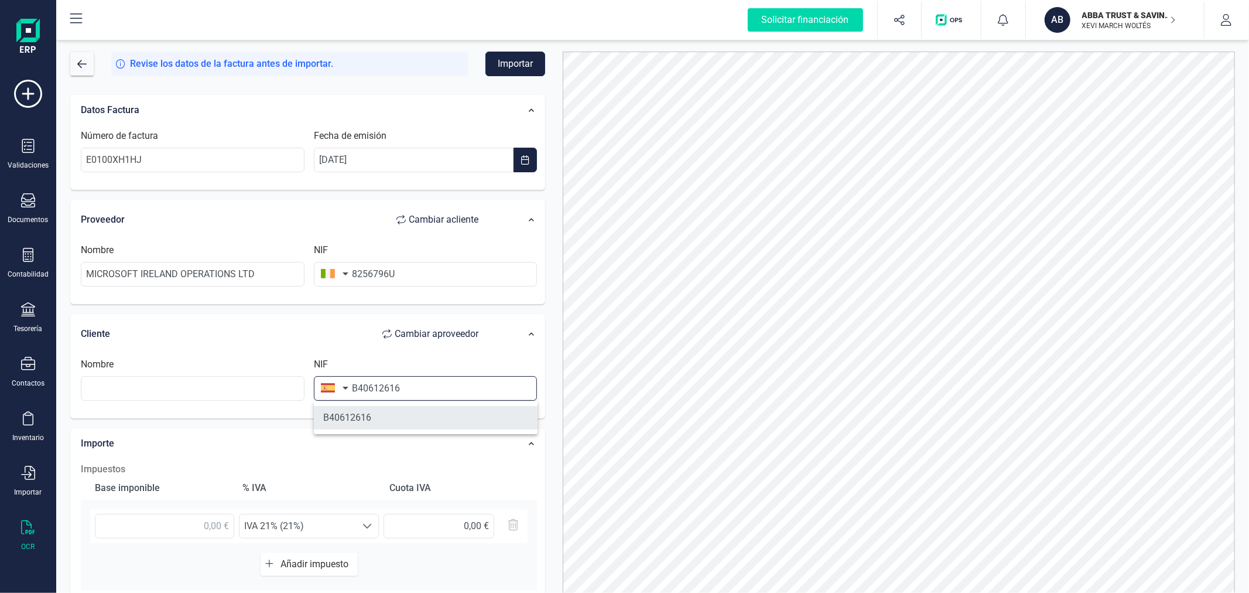
type input "CONFIANDO SL"
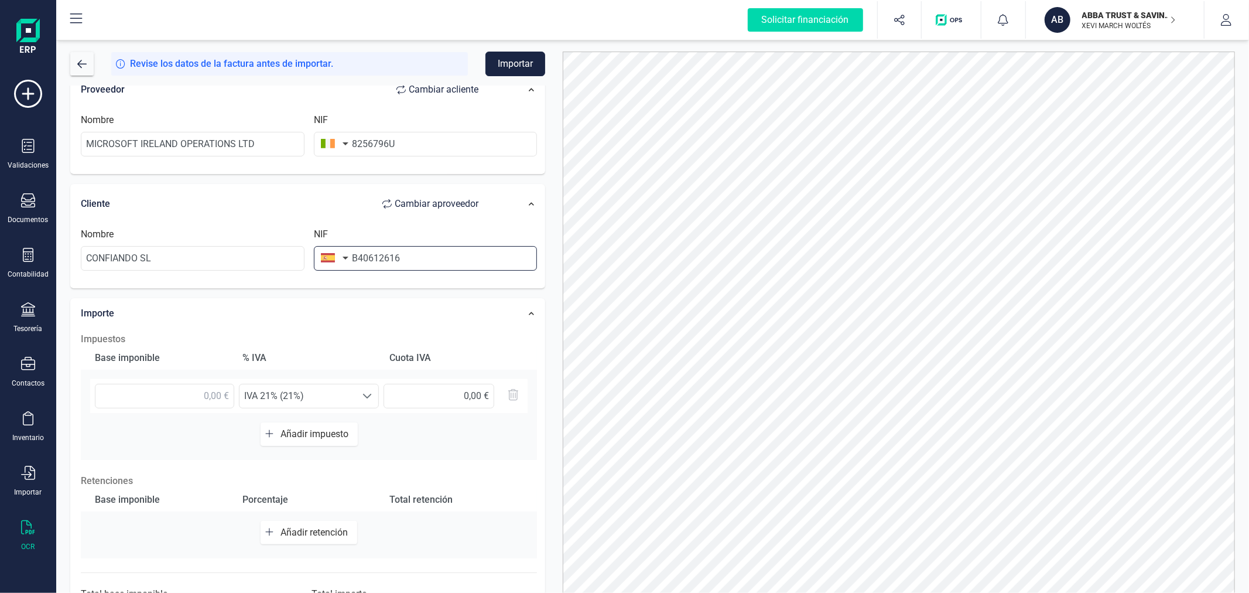
scroll to position [185, 0]
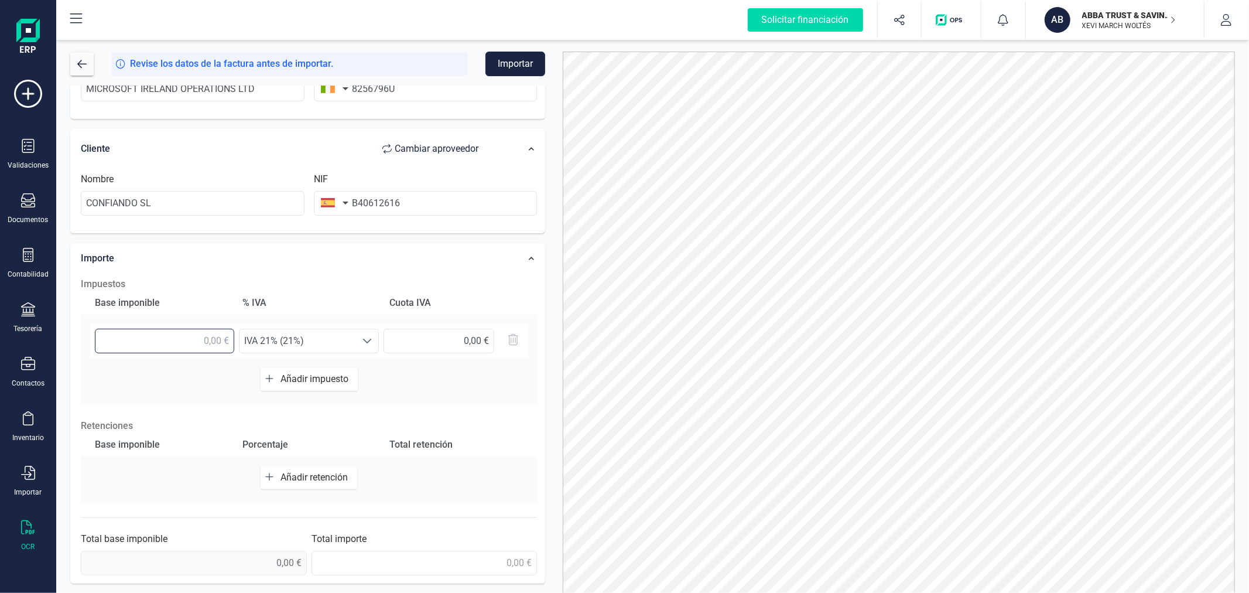
click at [152, 338] on input "text" at bounding box center [164, 340] width 139 height 25
type input "11,70 €"
click at [326, 340] on span "IVA 21% (21%)" at bounding box center [297, 340] width 117 height 23
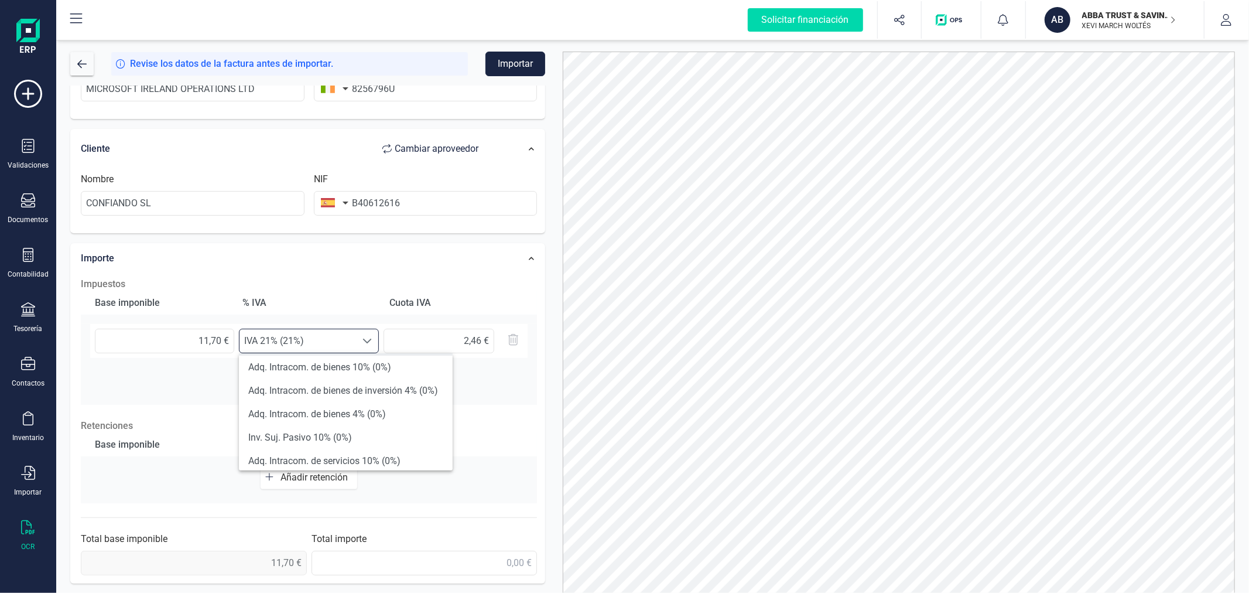
scroll to position [325, 0]
click at [375, 446] on li "Adq. Intracom. de servicios 21% (0%)" at bounding box center [346, 442] width 214 height 23
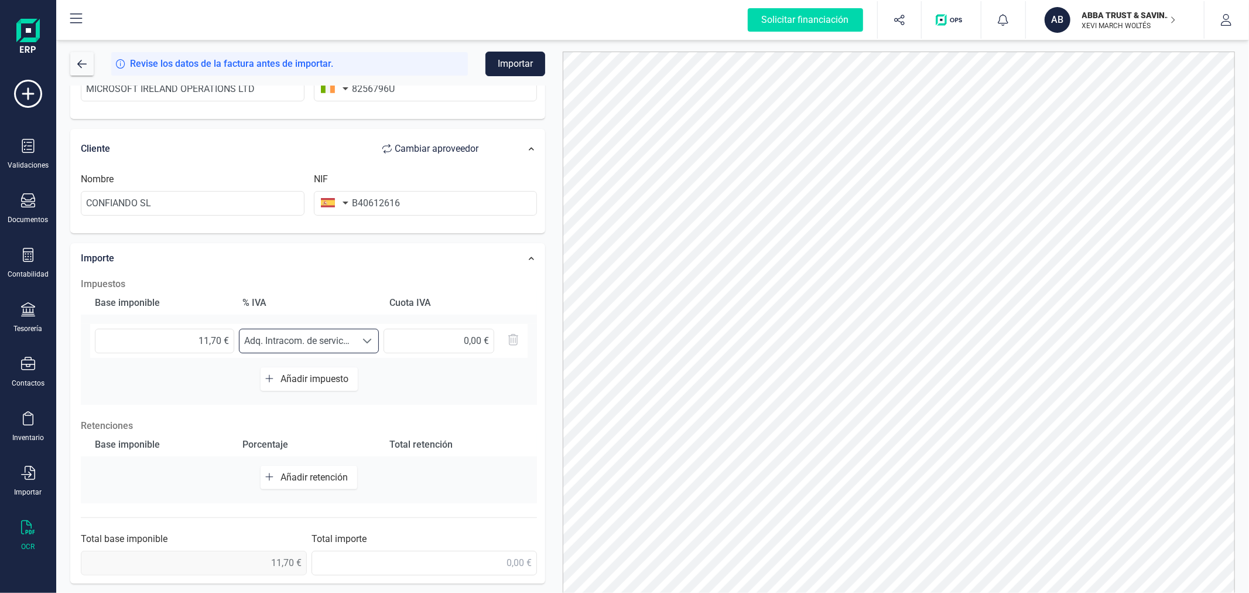
scroll to position [56, 0]
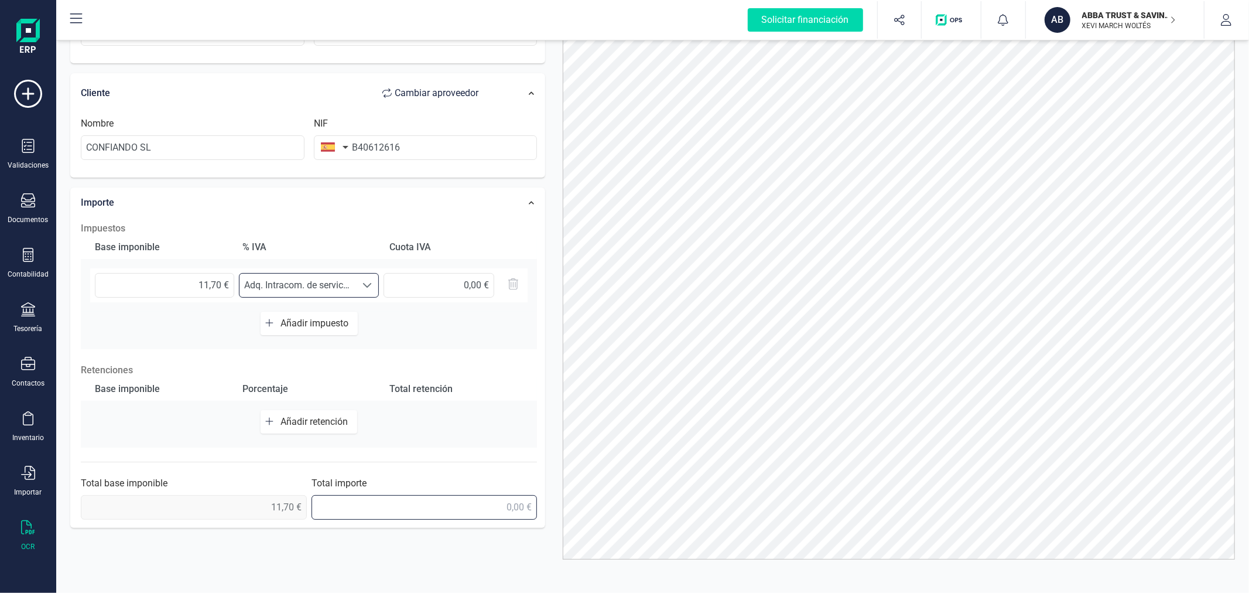
click at [490, 511] on input "text" at bounding box center [424, 507] width 226 height 25
type input "11,70 €"
click at [509, 363] on p "Retenciones" at bounding box center [309, 370] width 456 height 14
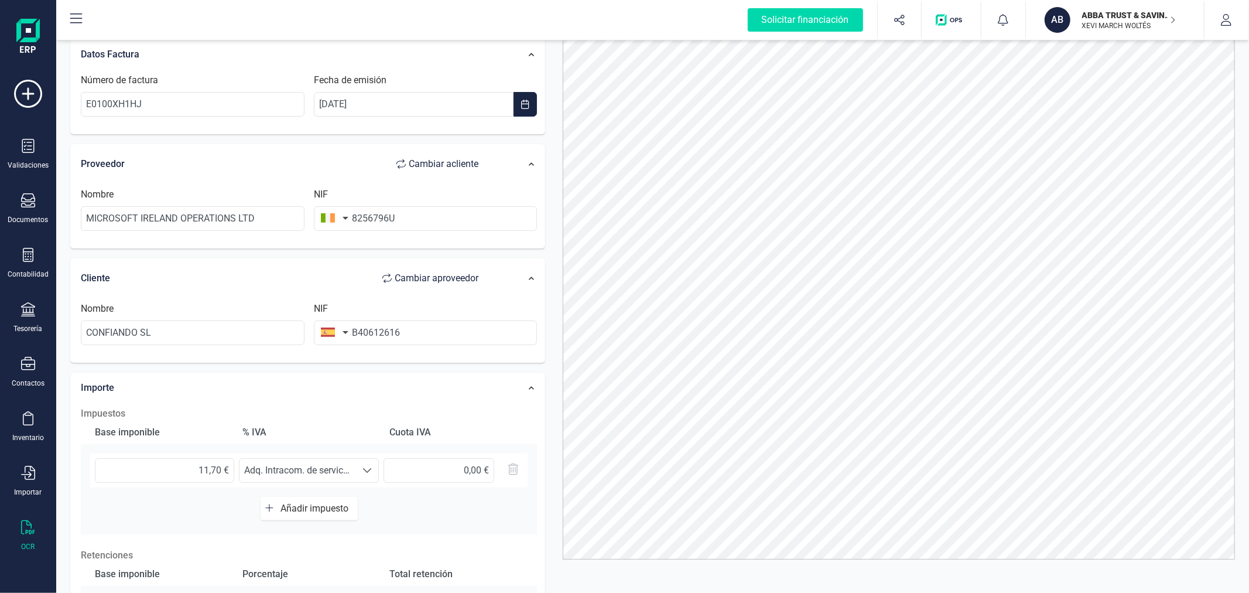
scroll to position [0, 0]
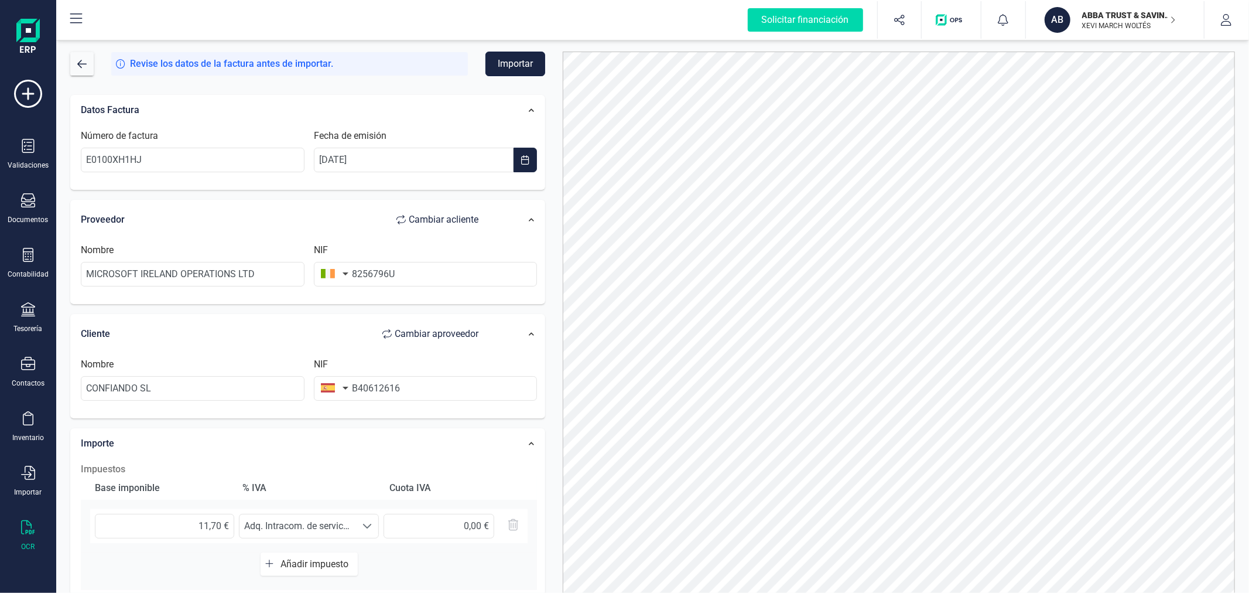
click at [523, 60] on button "Importar" at bounding box center [515, 64] width 60 height 25
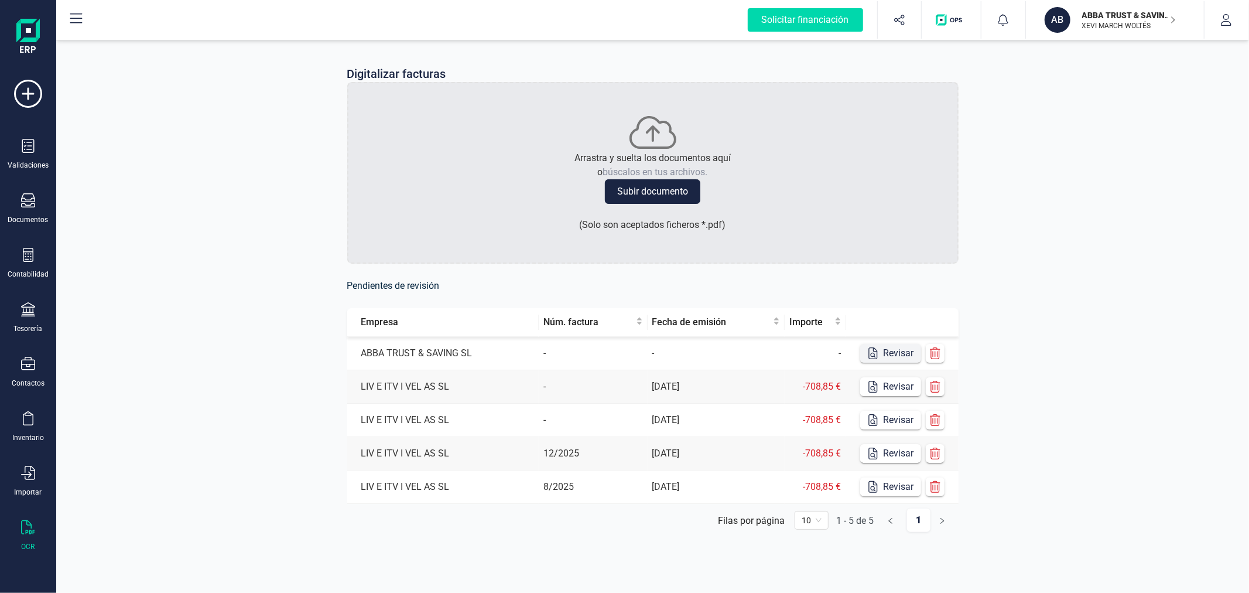
click at [899, 350] on button "Revisar" at bounding box center [890, 353] width 61 height 19
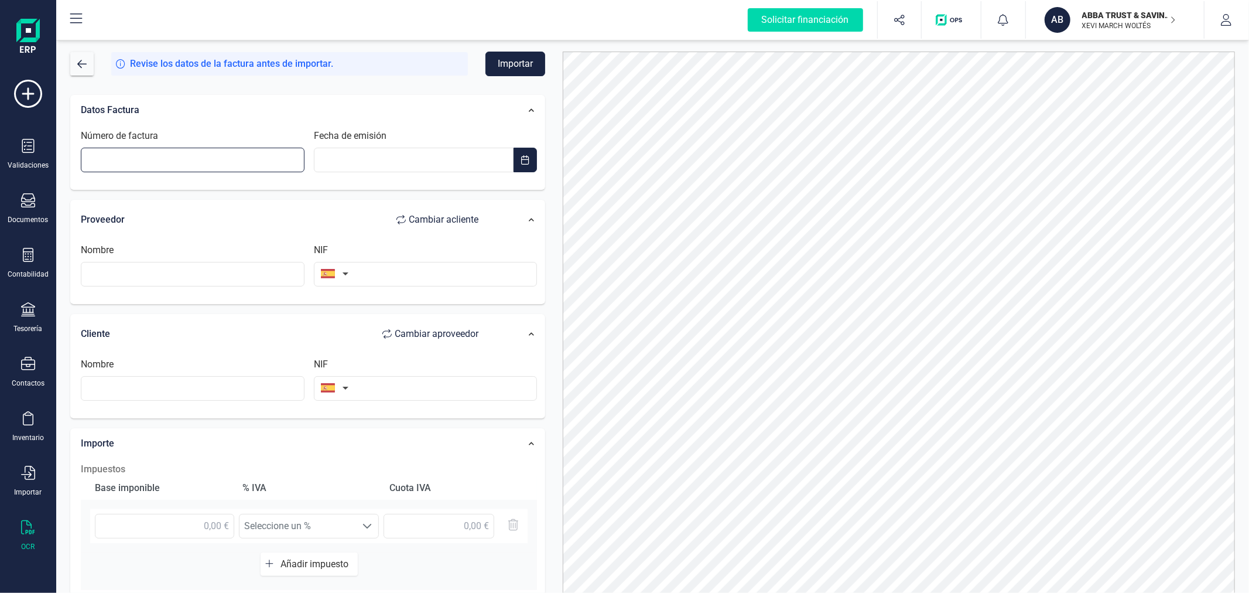
click at [241, 165] on input "Número de factura" at bounding box center [193, 160] width 224 height 25
type input "E0100XH0PE"
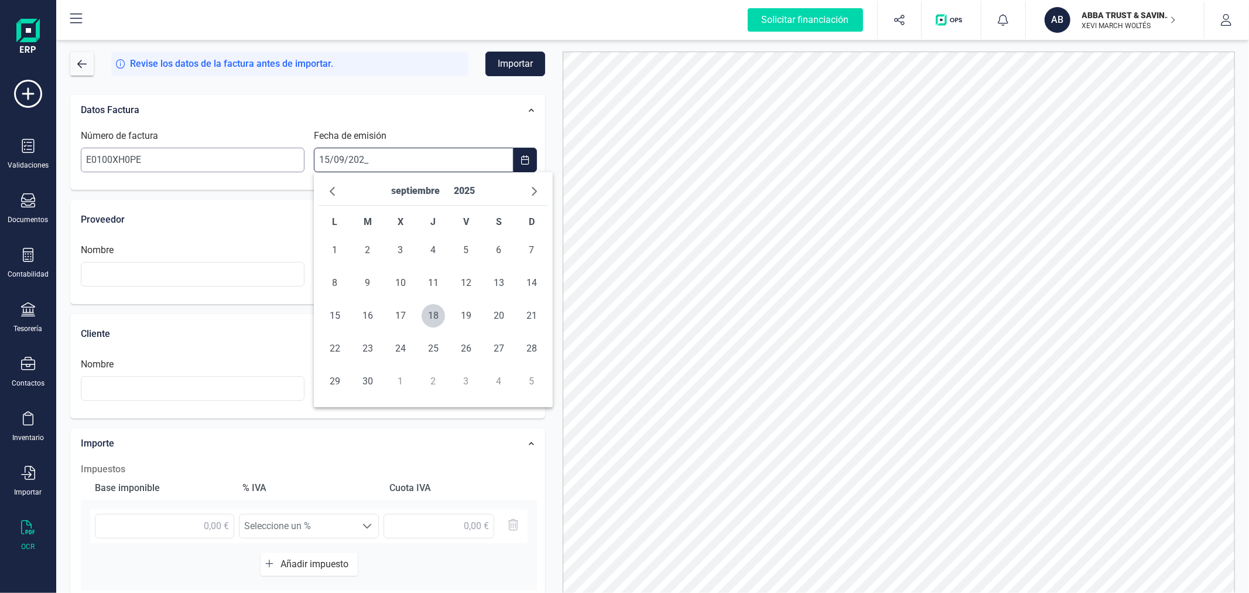
type input "[DATE]"
click at [334, 316] on span "15" at bounding box center [334, 315] width 23 height 23
click at [212, 281] on input "text" at bounding box center [193, 274] width 224 height 25
paste input "MICROSOFT IRELAND OPERATIONS LTD"
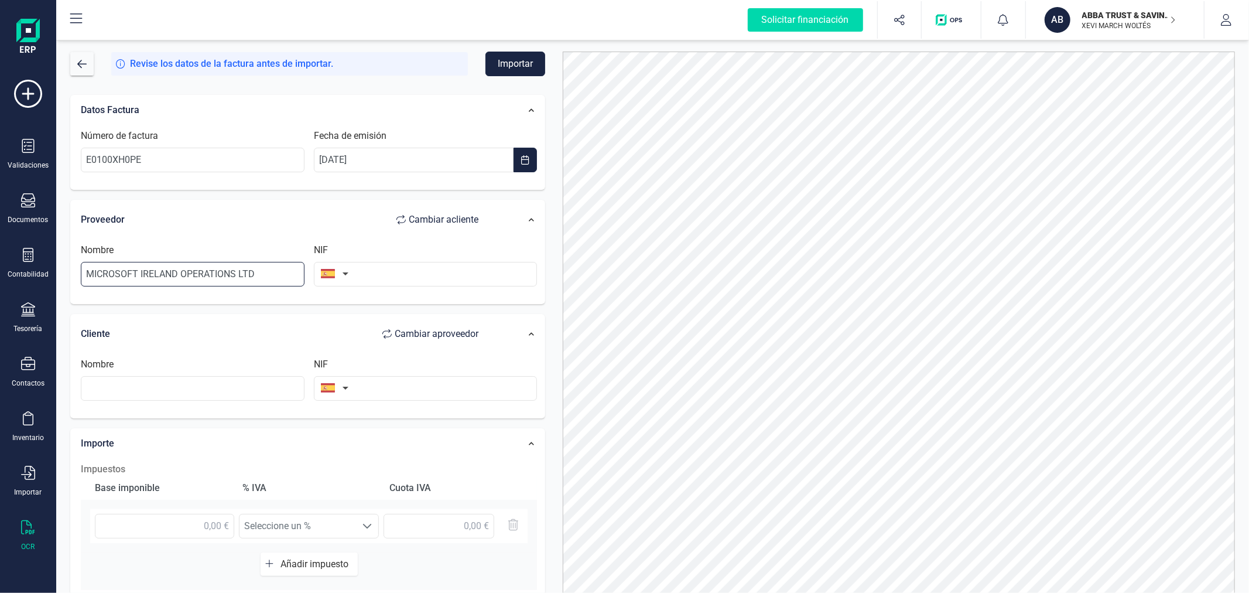
type input "MICROSOFT IRELAND OPERATIONS LTD"
click at [337, 268] on button "button" at bounding box center [332, 273] width 37 height 23
click at [378, 303] on input "text" at bounding box center [398, 307] width 156 height 25
type input "IRLANDA"
click at [400, 330] on span "Irlanda" at bounding box center [398, 331] width 156 height 14
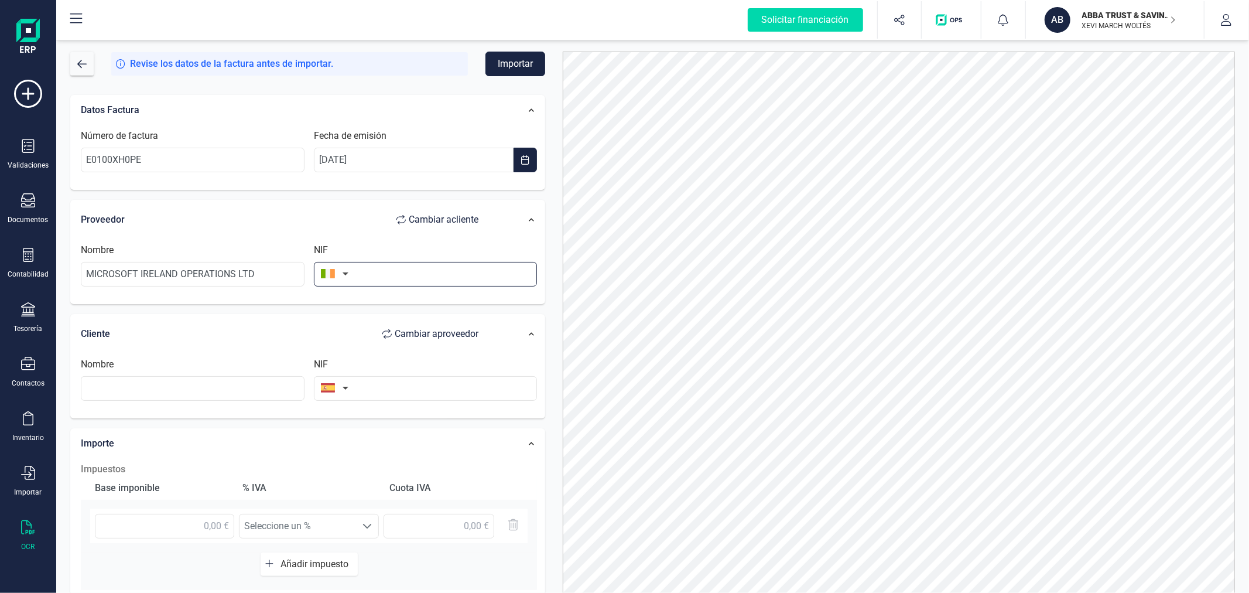
click at [410, 278] on input "text" at bounding box center [426, 274] width 224 height 25
type input "8256796U"
click at [386, 383] on input "text" at bounding box center [426, 388] width 224 height 25
type input "B40612616"
click at [402, 412] on li "B40612616" at bounding box center [426, 417] width 224 height 23
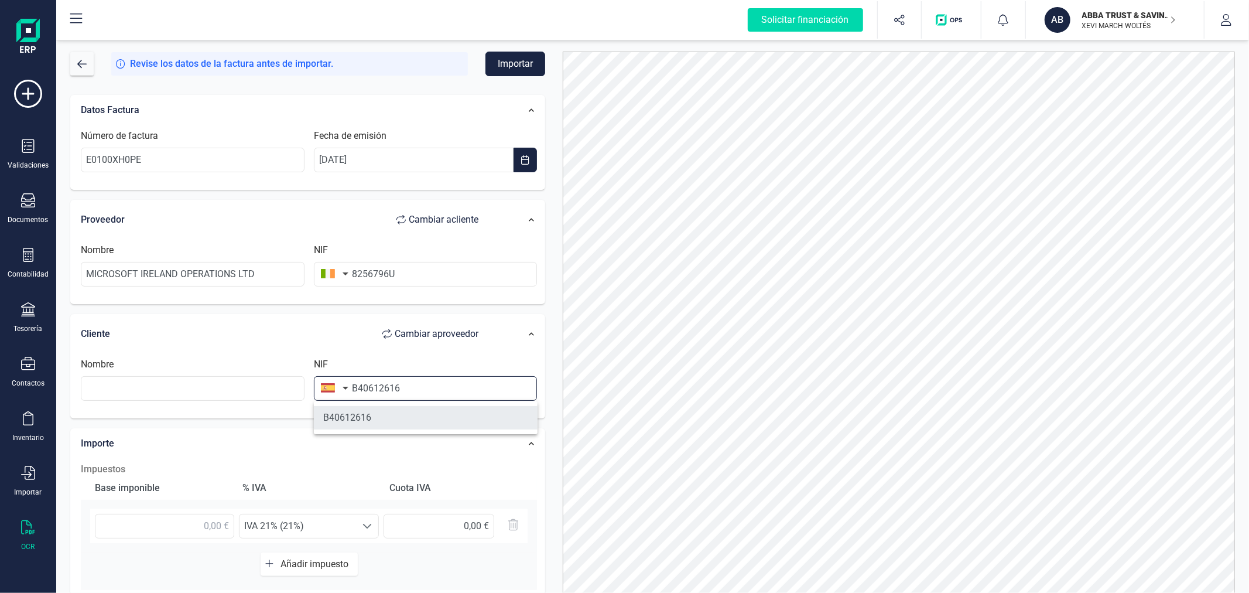
type input "CONFIANDO SL"
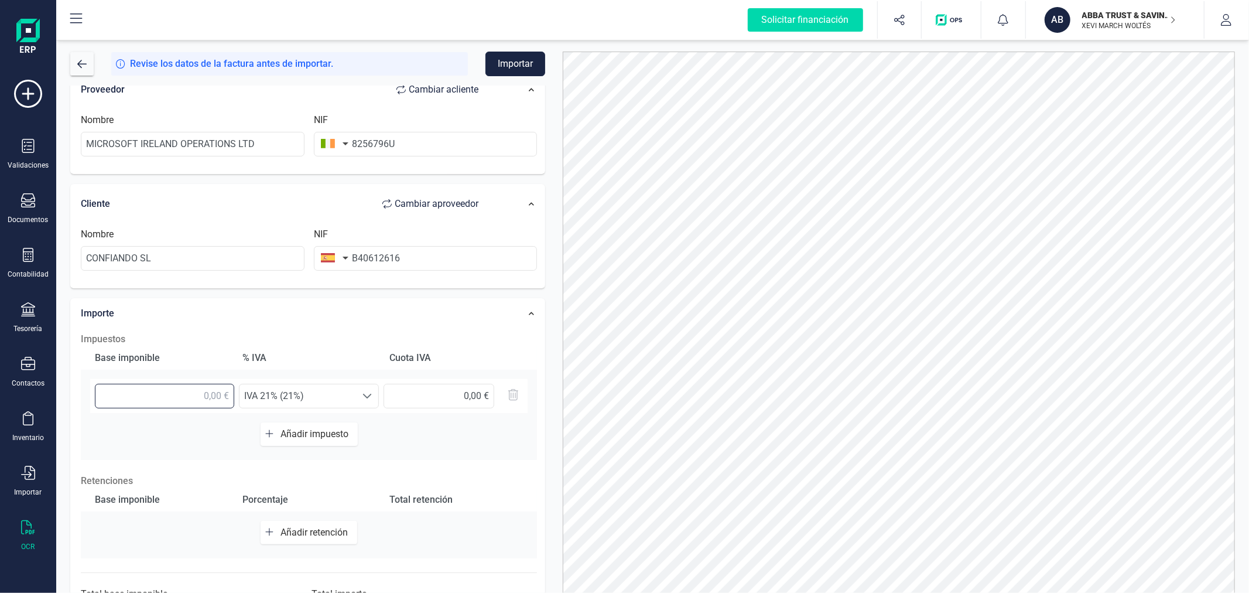
click at [218, 392] on input "text" at bounding box center [164, 395] width 139 height 25
type input "5,60 €"
click at [317, 398] on span "IVA 21% (21%)" at bounding box center [297, 395] width 117 height 23
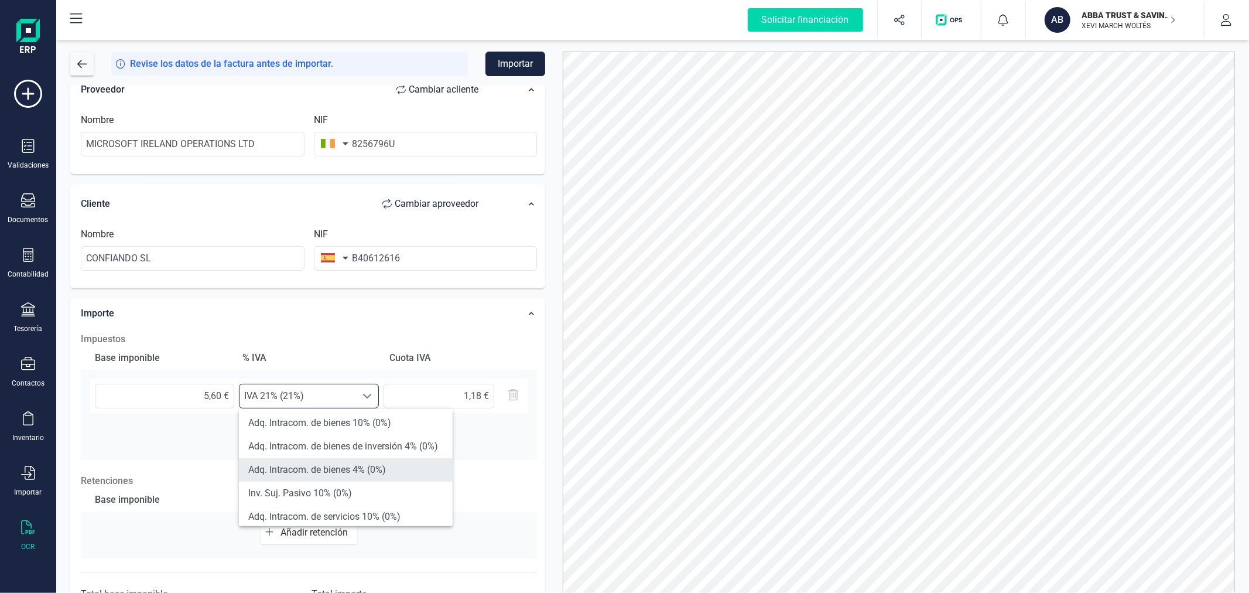
scroll to position [325, 0]
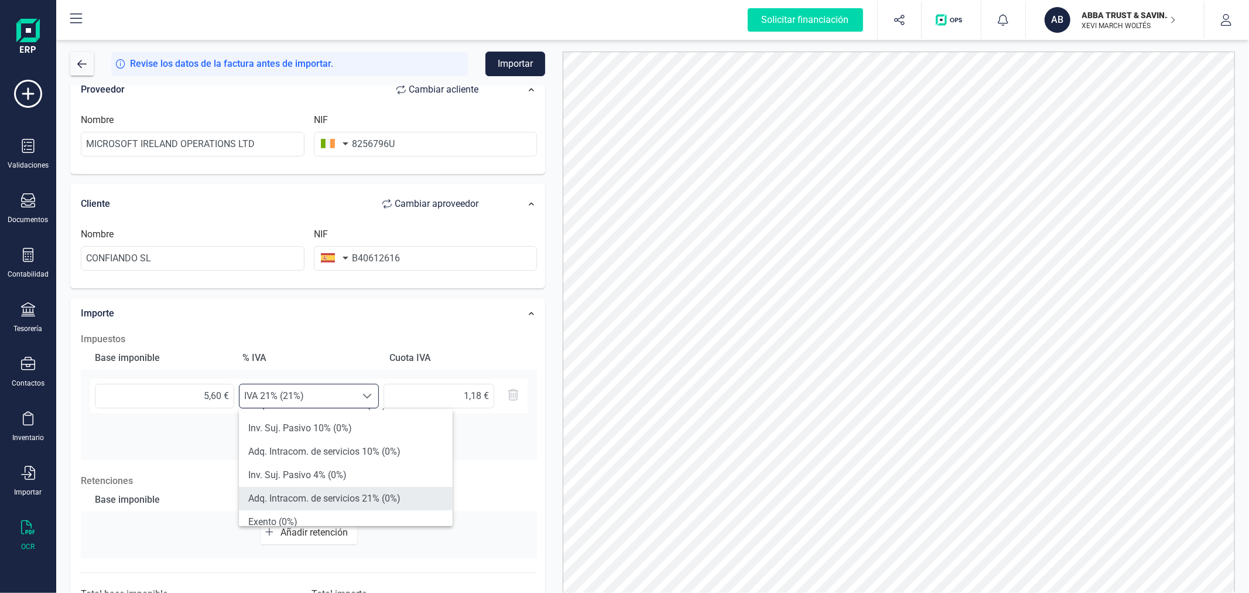
click at [352, 499] on li "Adq. Intracom. de servicios 21% (0%)" at bounding box center [346, 498] width 214 height 23
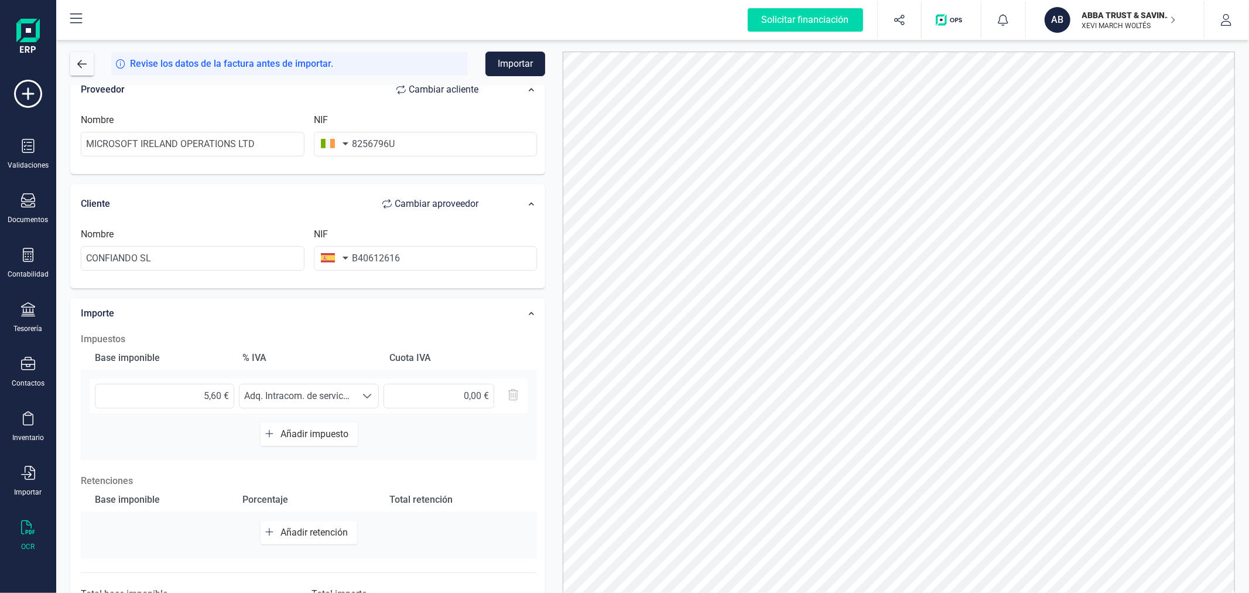
click at [557, 410] on div at bounding box center [899, 333] width 690 height 563
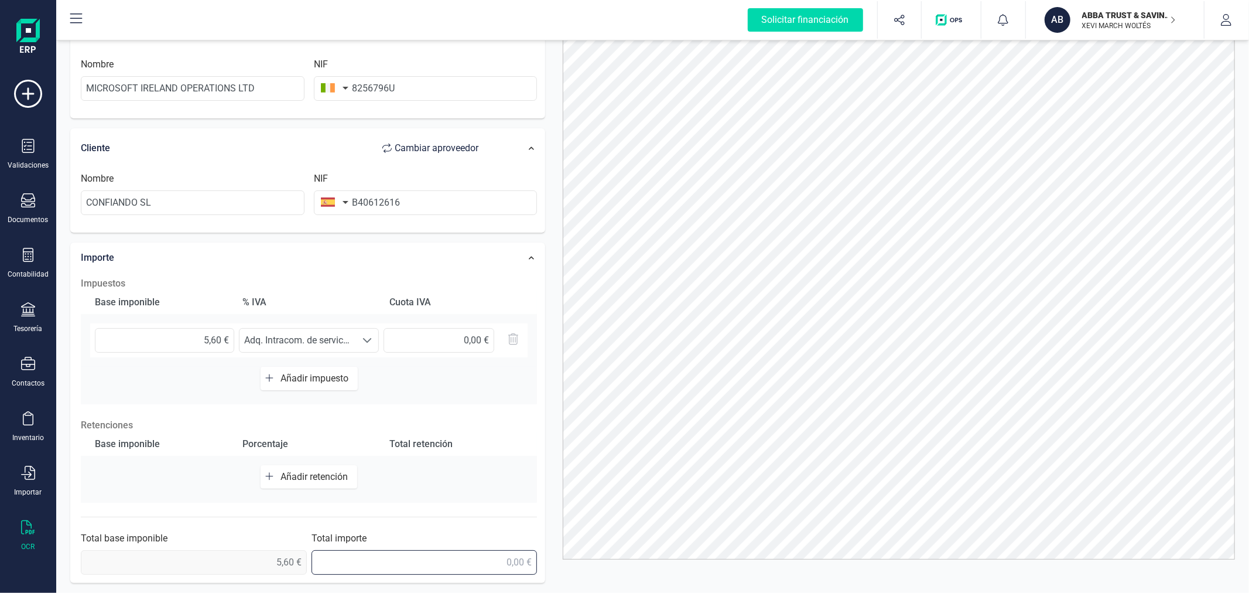
click at [499, 565] on input "text" at bounding box center [424, 562] width 226 height 25
type input "5,60 €"
click at [555, 412] on div at bounding box center [899, 277] width 690 height 563
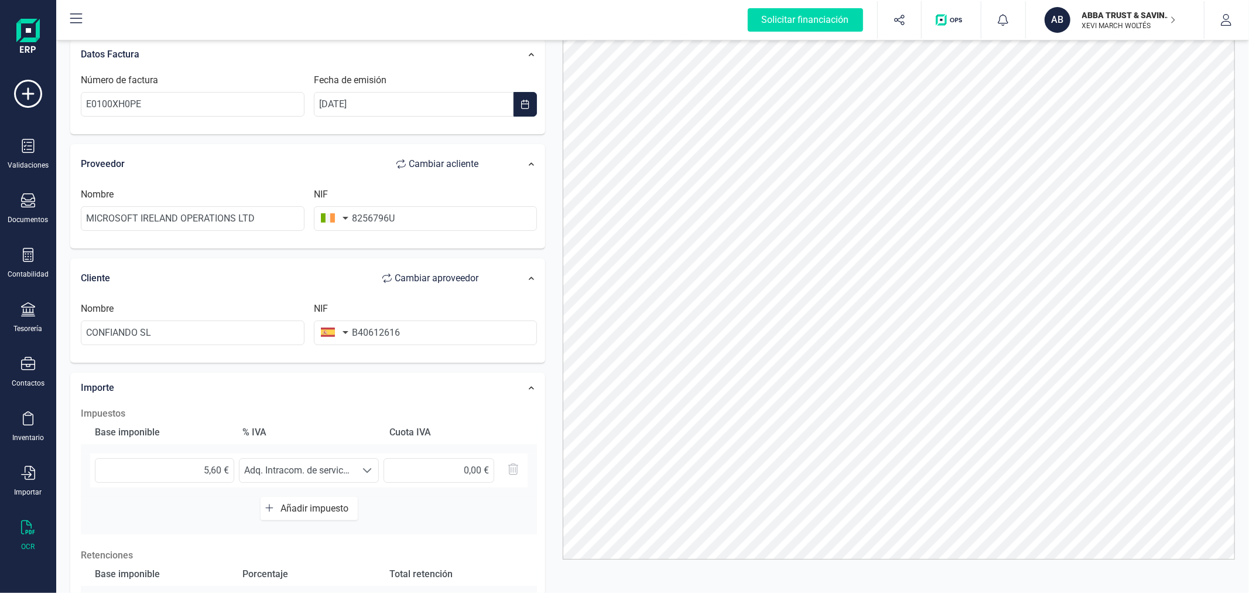
scroll to position [0, 0]
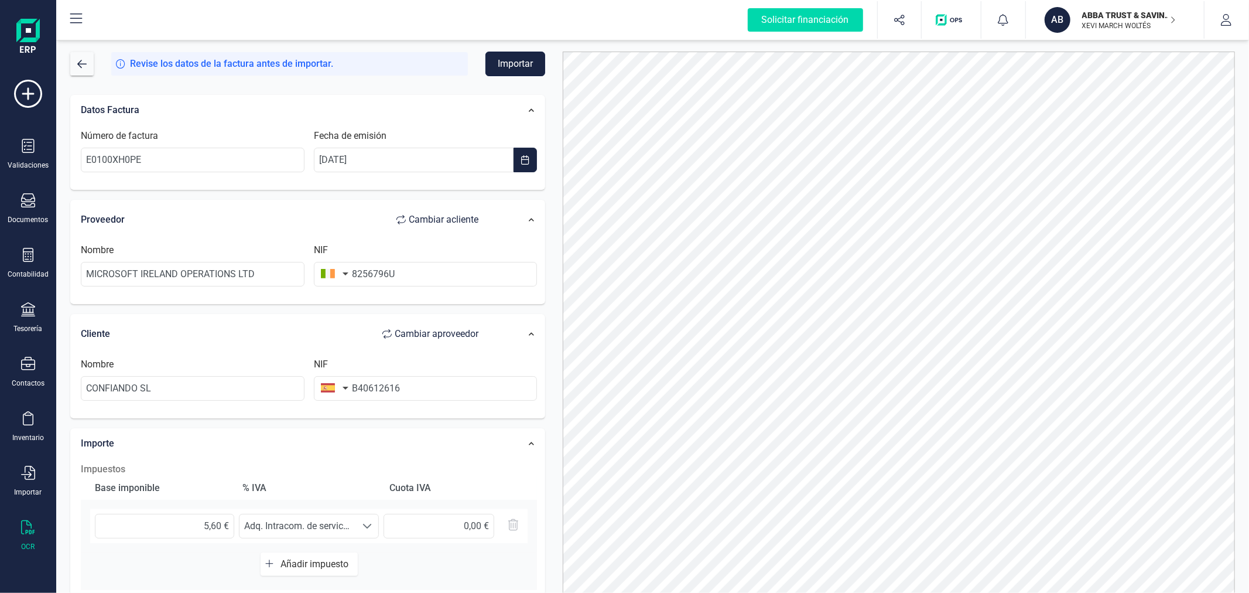
click at [514, 59] on button "Importar" at bounding box center [515, 64] width 60 height 25
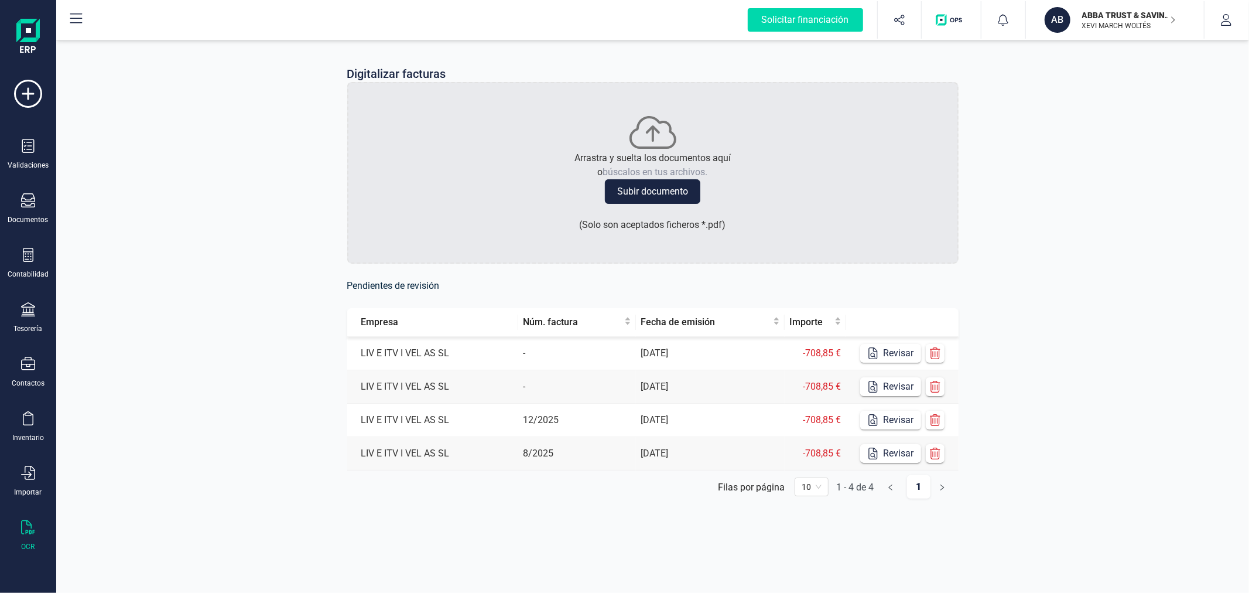
click at [1122, 10] on p "ABBA TRUST & SAVING SL" at bounding box center [1129, 15] width 94 height 12
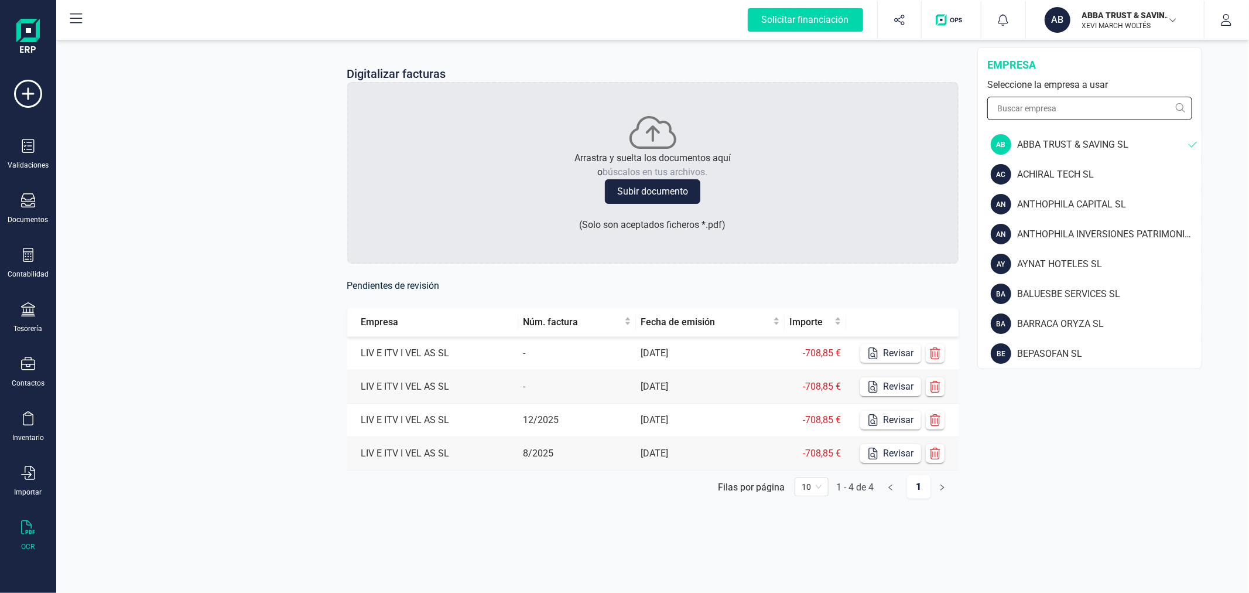
click at [1075, 105] on input "text" at bounding box center [1089, 108] width 205 height 23
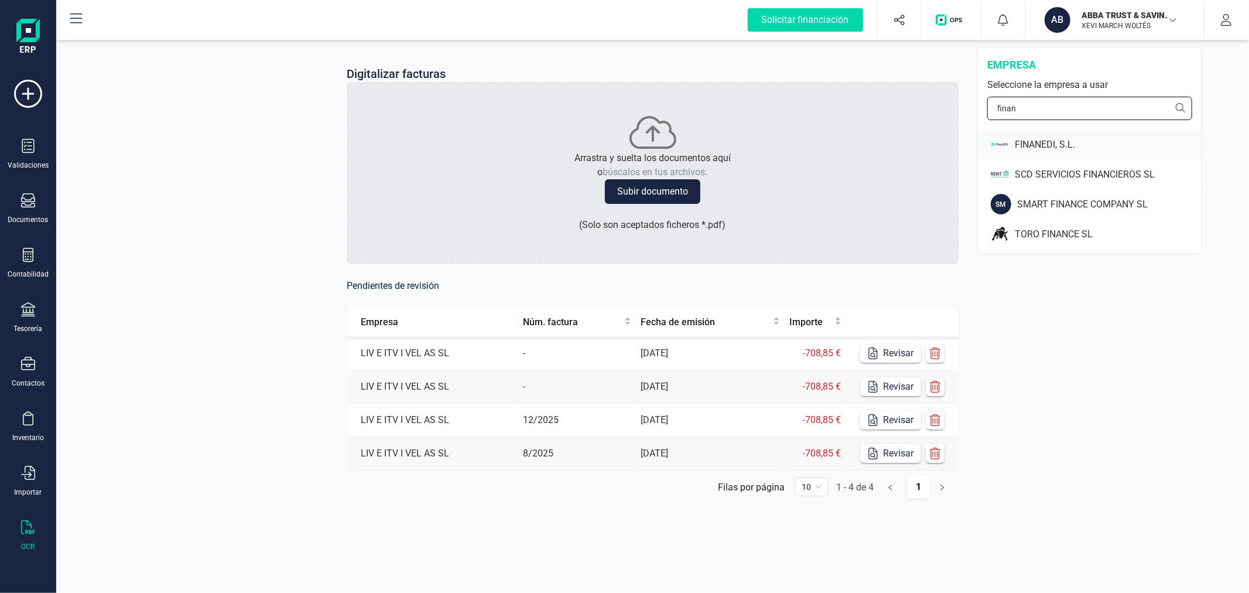
type input "finan"
click at [1052, 139] on div "FINANEDI, S.L." at bounding box center [1108, 145] width 187 height 14
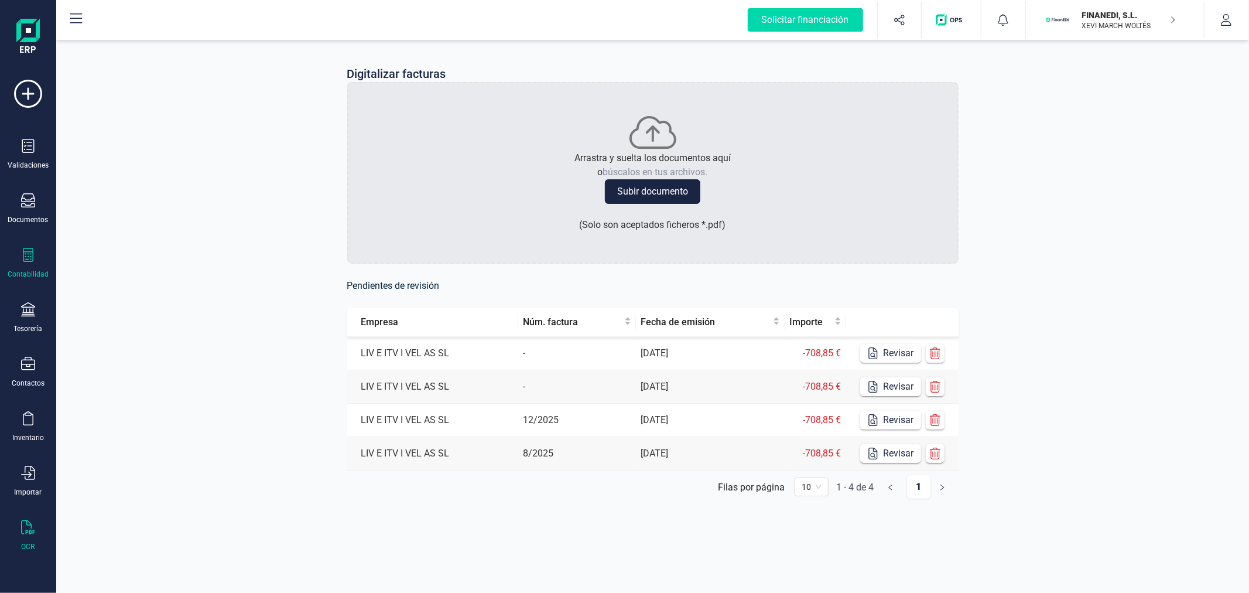
click at [28, 248] on icon at bounding box center [28, 255] width 14 height 14
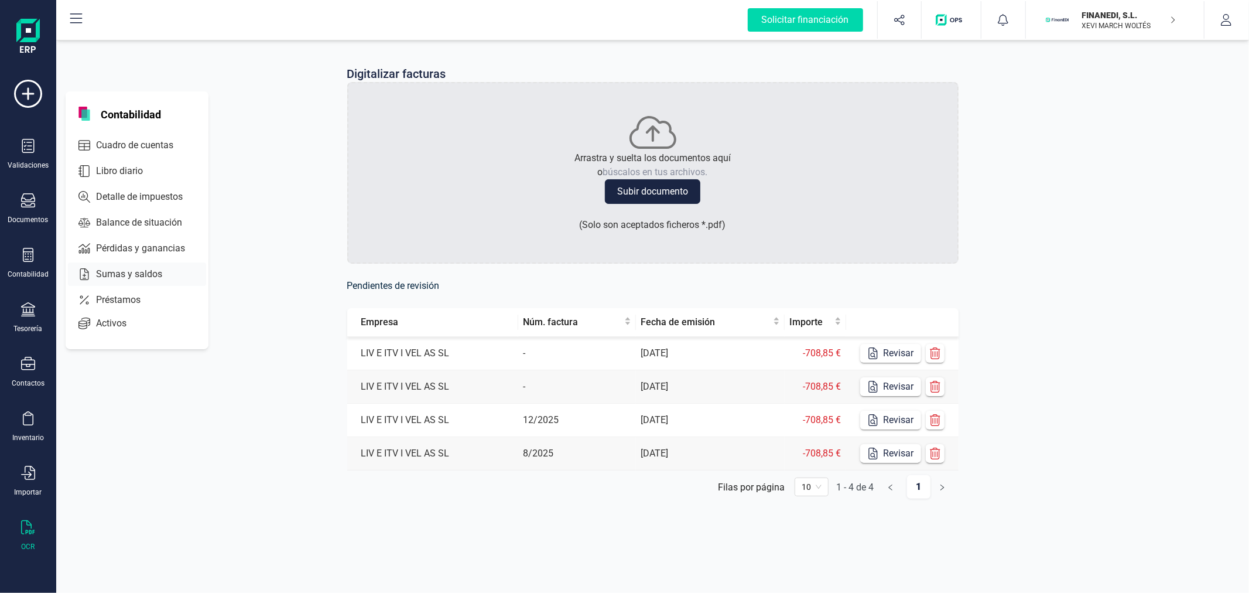
click at [129, 281] on span "Sumas y saldos" at bounding box center [137, 274] width 92 height 14
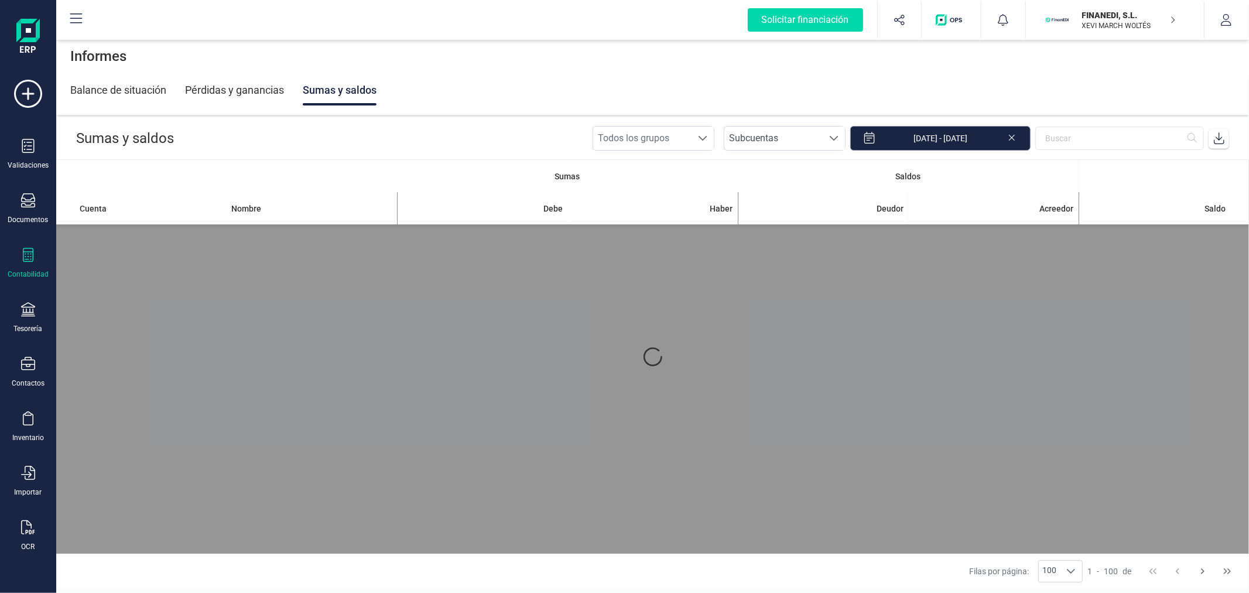
click at [950, 131] on input "01/01/2025 - 18/09/2025" at bounding box center [940, 138] width 180 height 25
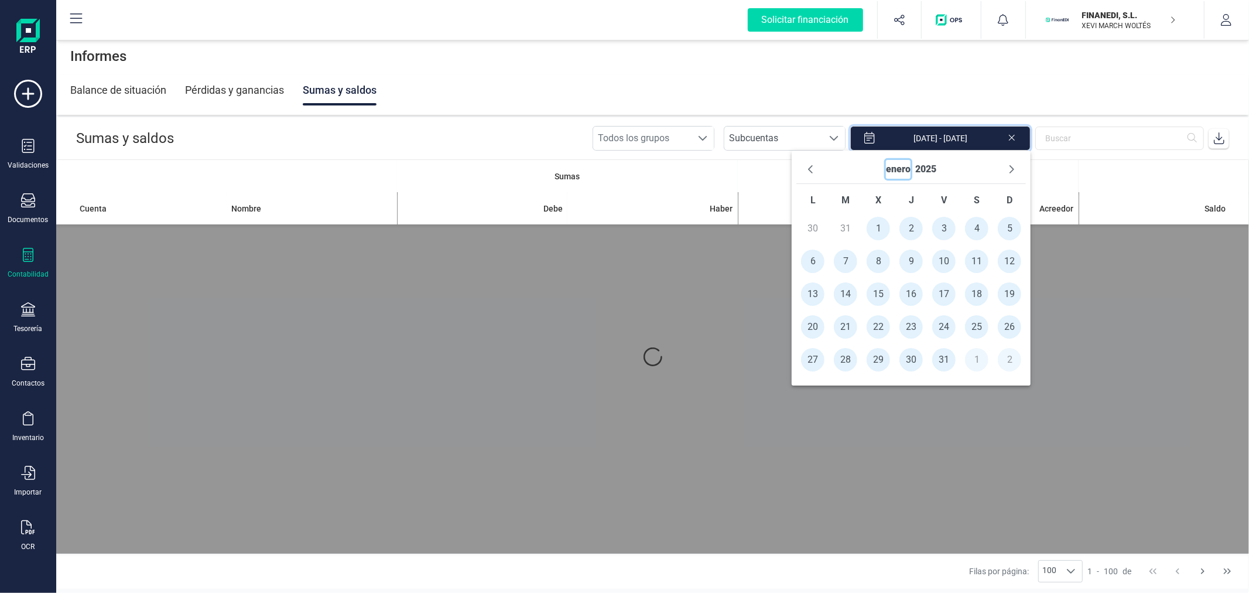
click at [900, 166] on button "enero" at bounding box center [898, 169] width 25 height 19
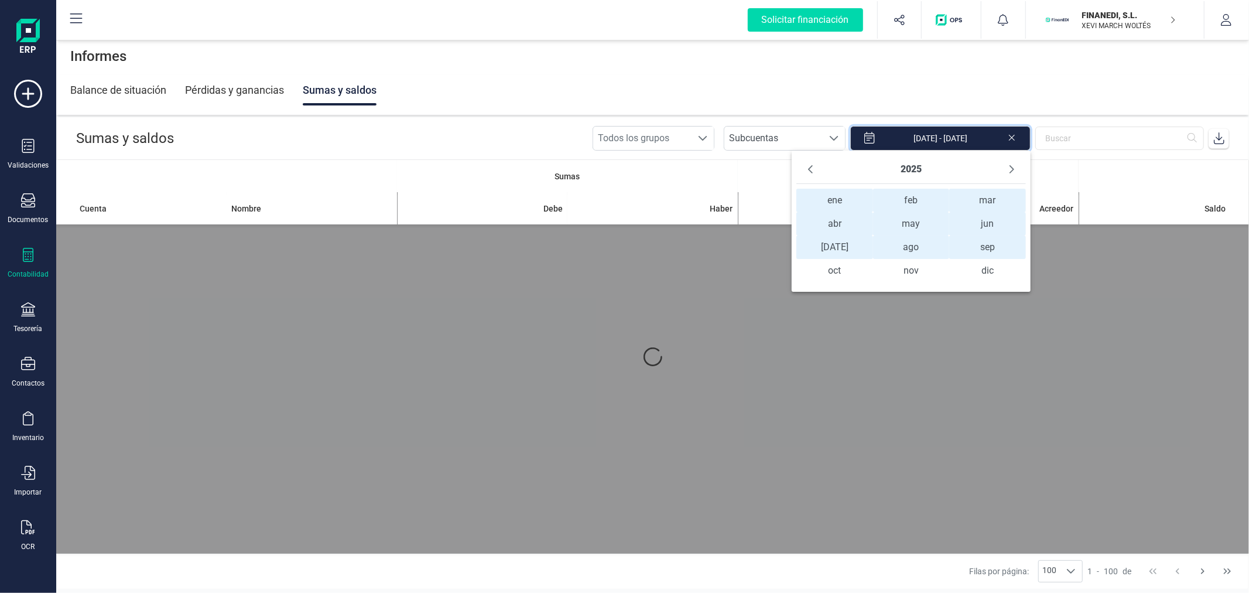
click at [823, 194] on span "ene ene" at bounding box center [834, 200] width 76 height 23
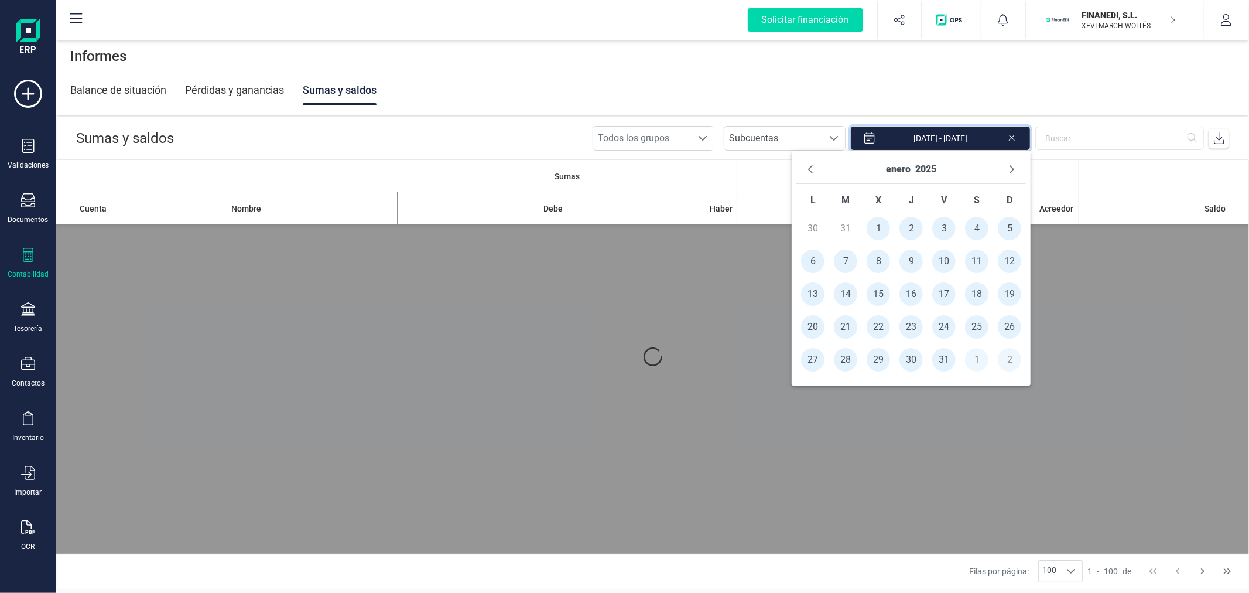
click at [878, 225] on span "1" at bounding box center [878, 228] width 23 height 23
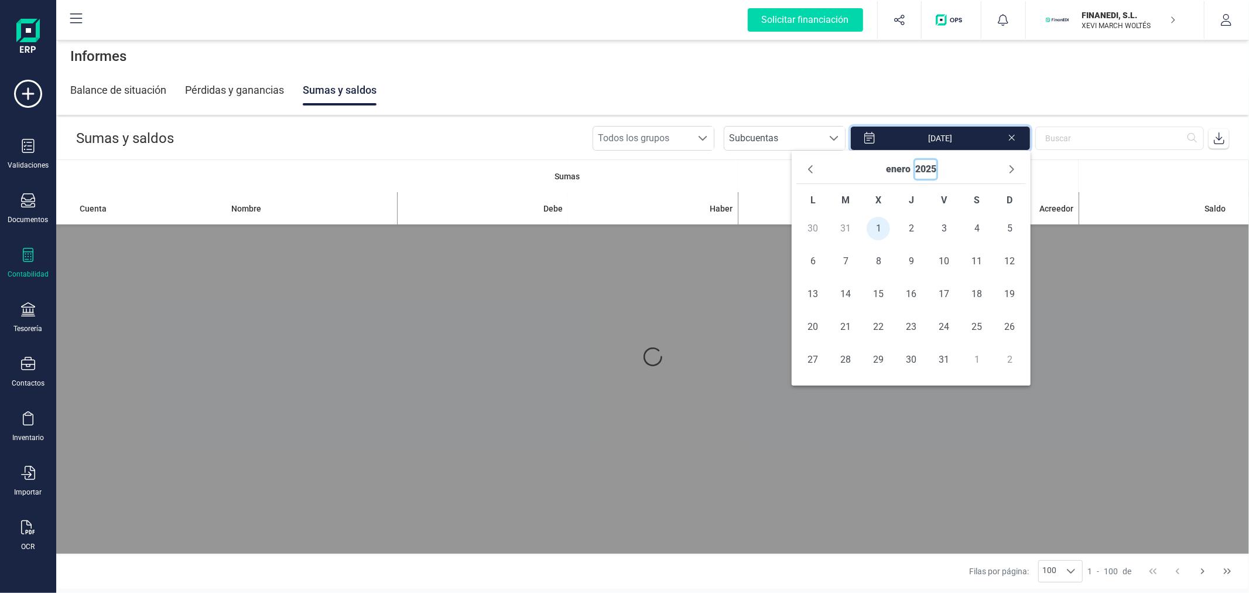
click at [926, 167] on button "2025" at bounding box center [925, 169] width 21 height 19
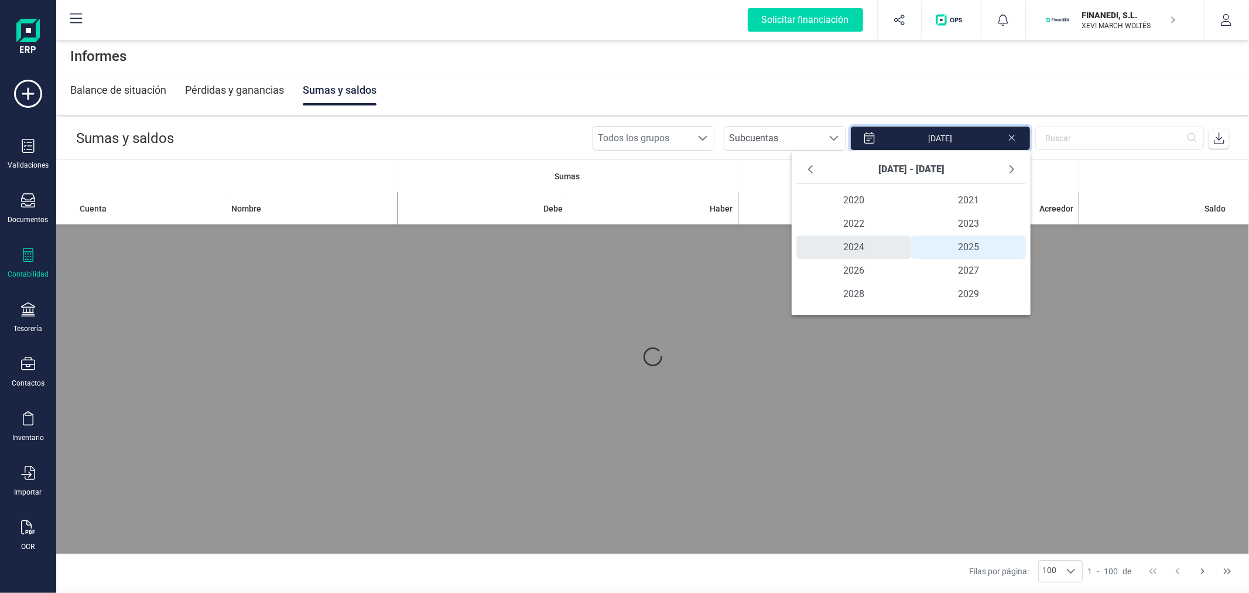
click at [861, 242] on span "2024" at bounding box center [853, 246] width 115 height 23
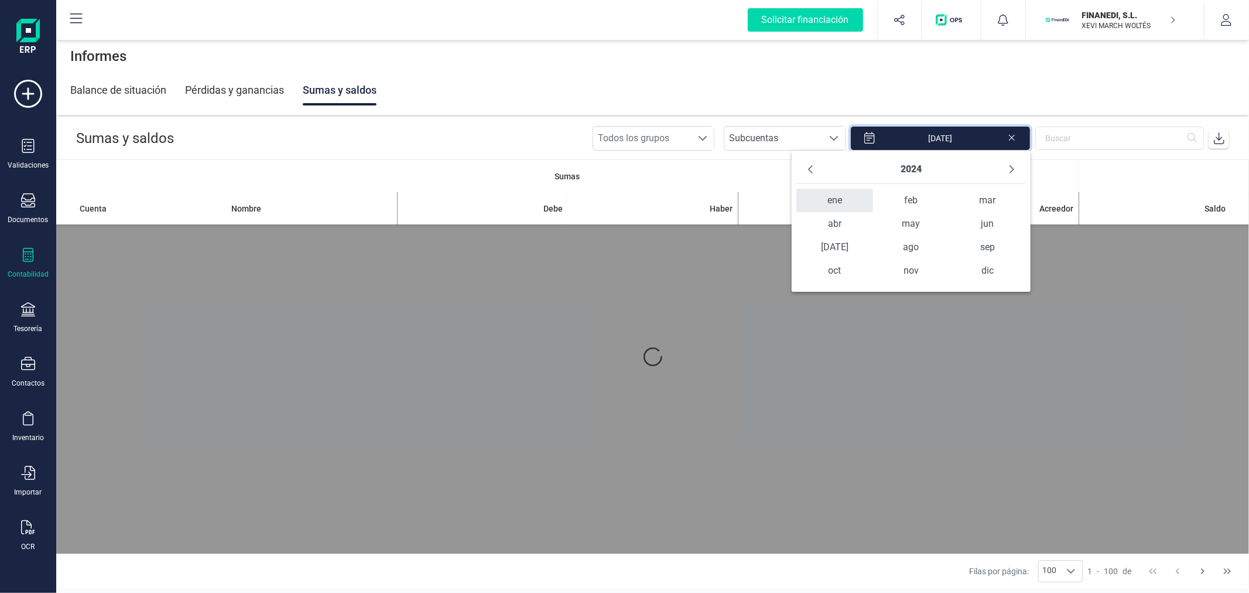
click at [850, 207] on span "ene" at bounding box center [834, 200] width 76 height 23
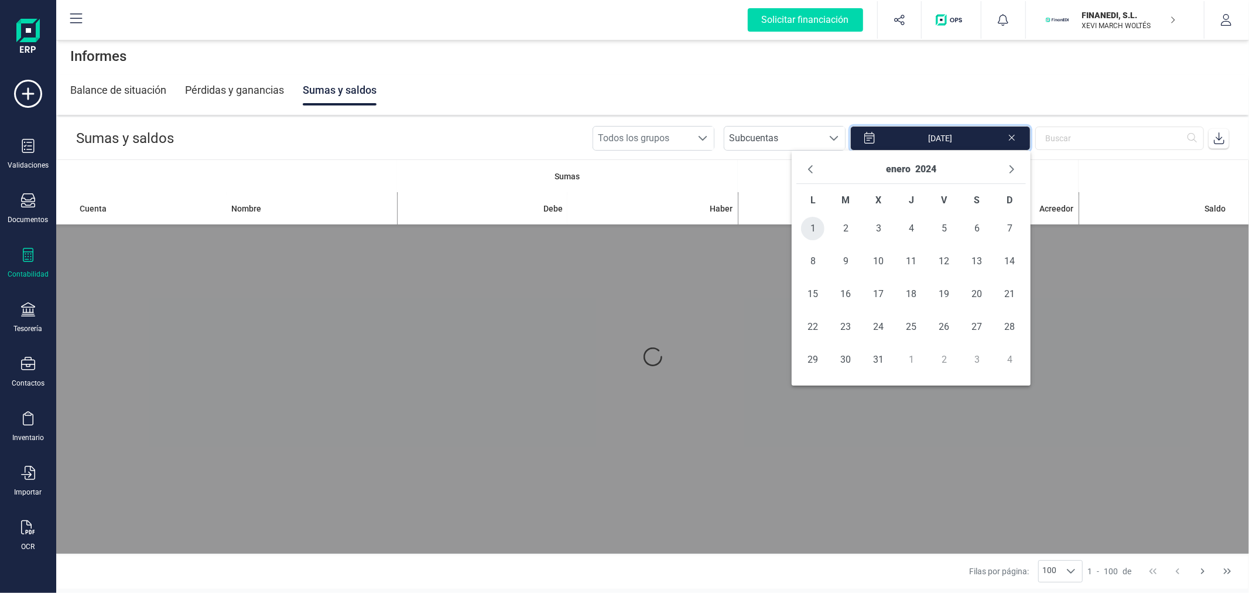
click at [820, 220] on span "1" at bounding box center [812, 228] width 23 height 23
click at [896, 172] on button "enero" at bounding box center [898, 169] width 25 height 19
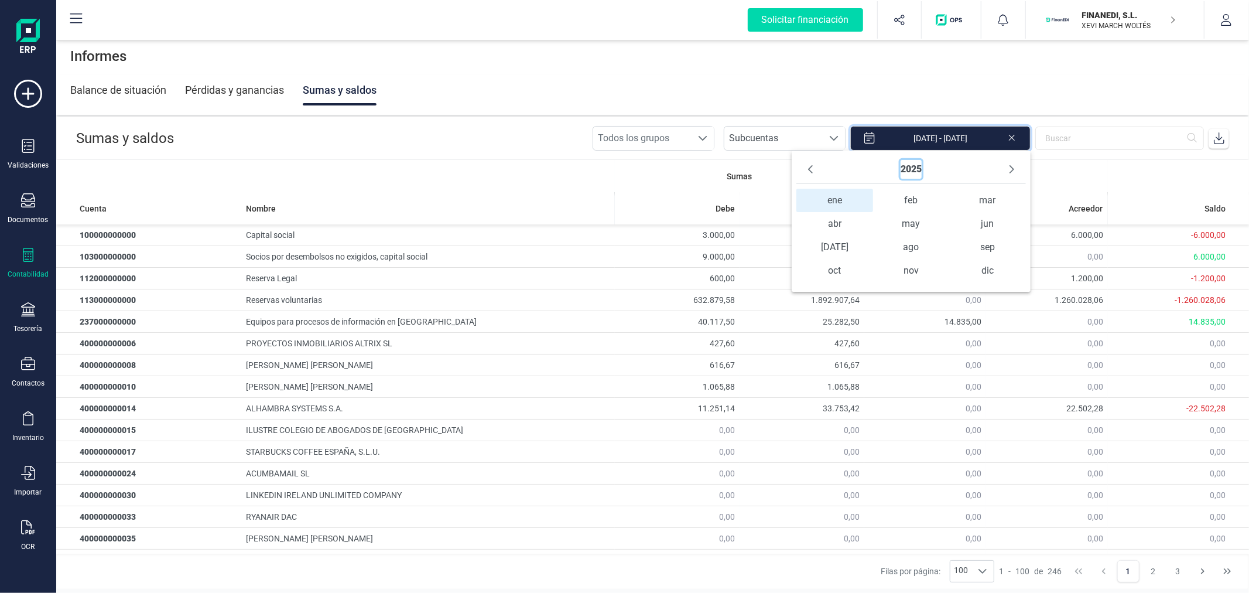
click at [919, 165] on button "2025" at bounding box center [910, 169] width 21 height 19
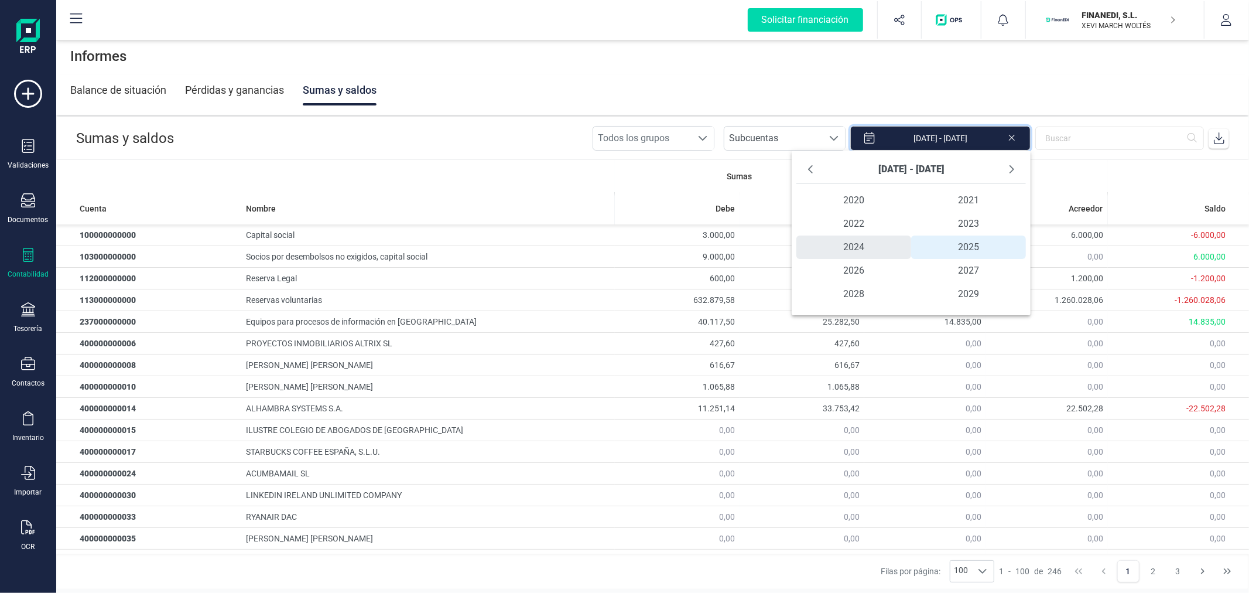
click at [878, 244] on span "2024 2024" at bounding box center [853, 246] width 115 height 23
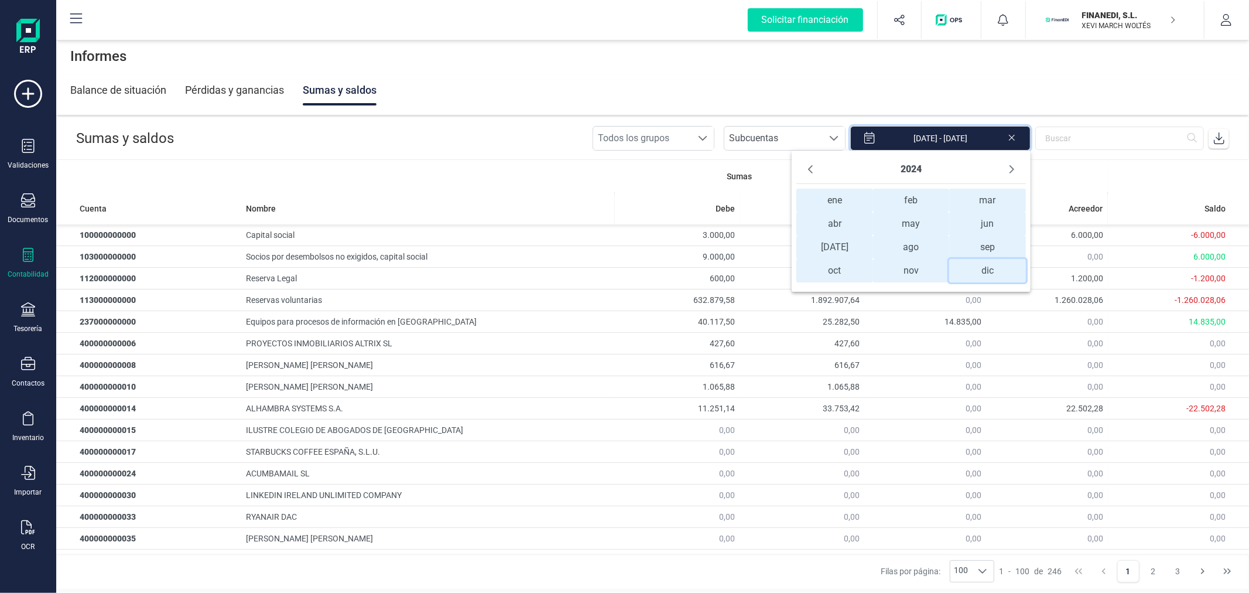
click at [992, 265] on span "dic dic" at bounding box center [987, 270] width 76 height 23
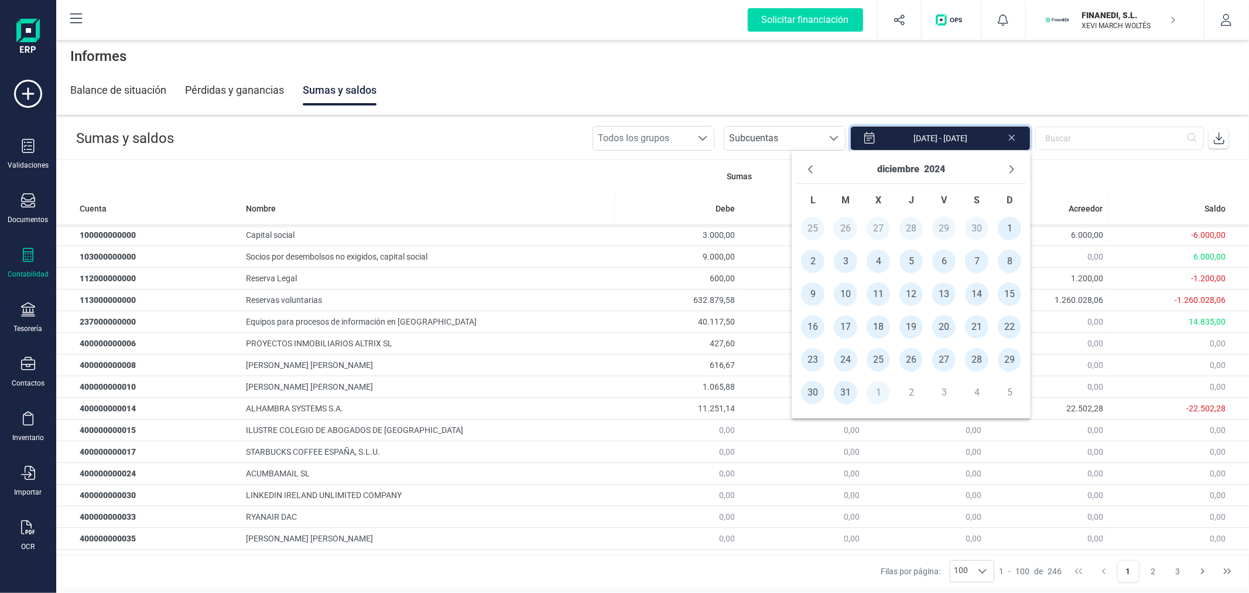
click at [846, 396] on span "31" at bounding box center [845, 392] width 23 height 23
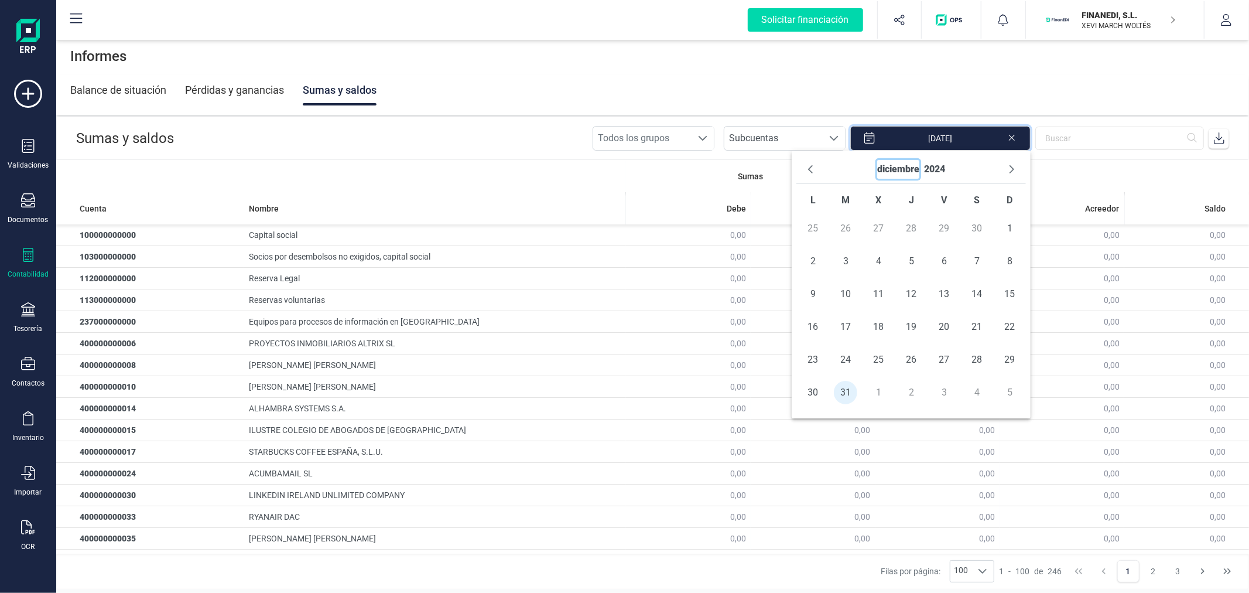
click at [889, 172] on button "diciembre" at bounding box center [898, 169] width 42 height 19
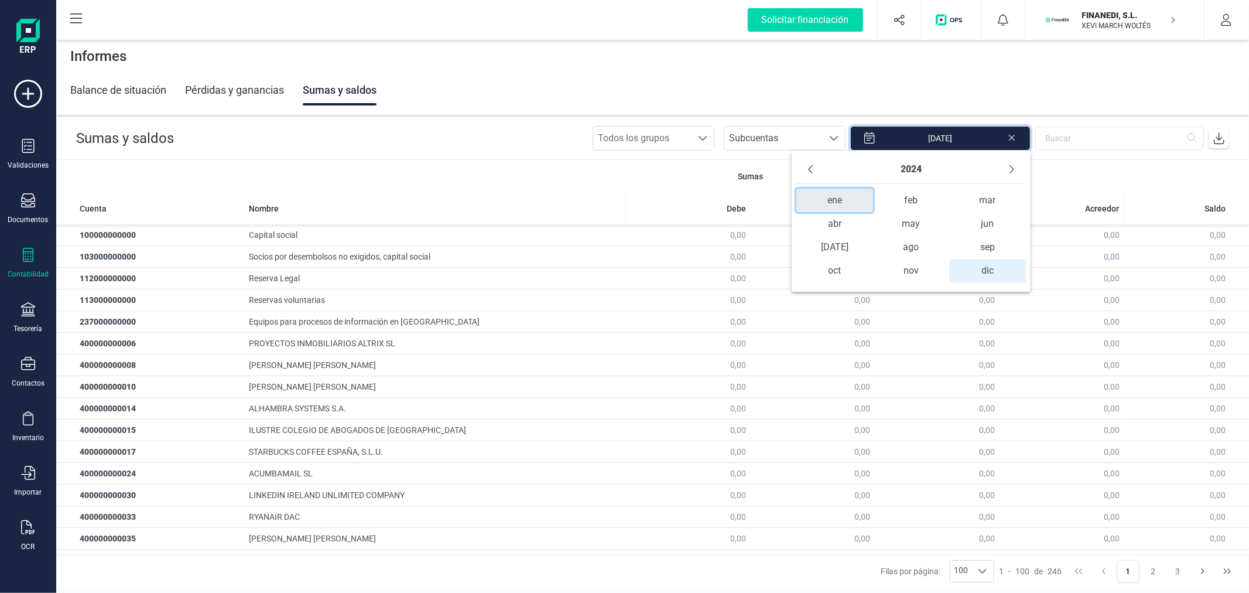
click at [843, 196] on span "ene" at bounding box center [834, 200] width 76 height 23
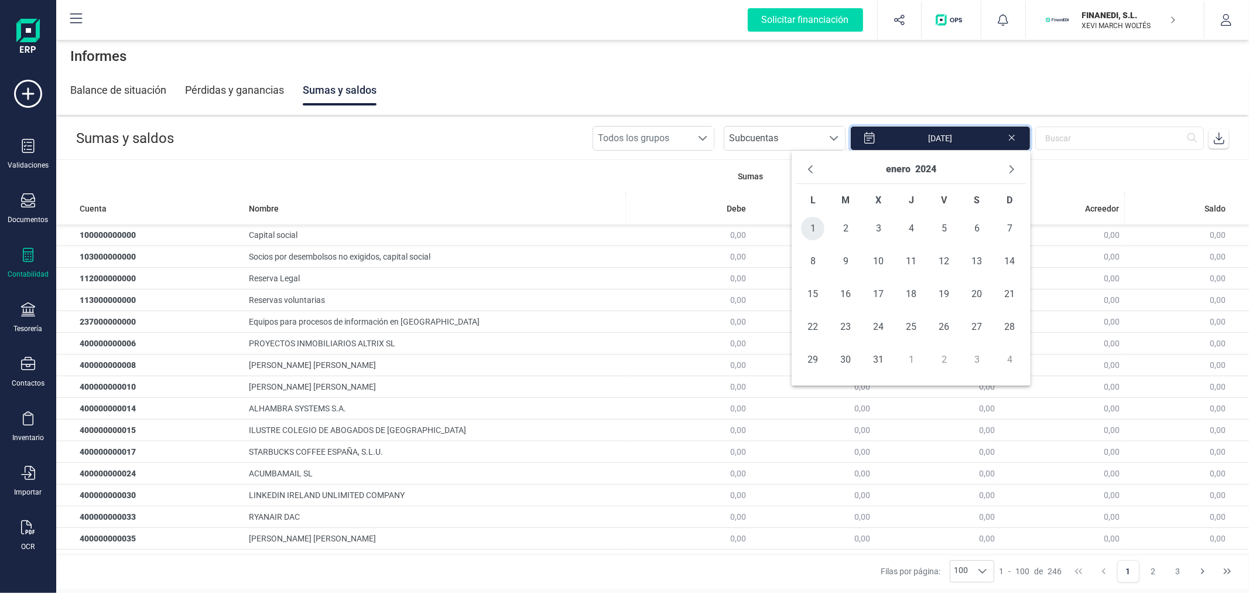
click at [814, 227] on span "1" at bounding box center [812, 228] width 23 height 23
type input "01/01/2024 - 31/12/2024"
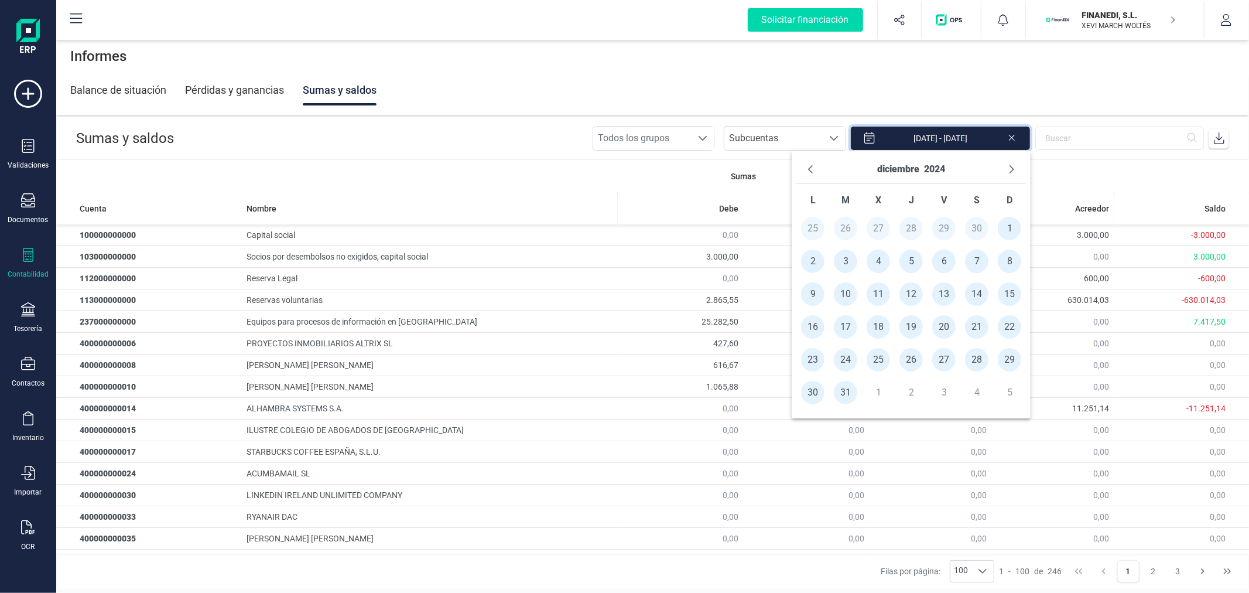
click at [1218, 137] on icon at bounding box center [1219, 138] width 12 height 12
click at [18, 256] on div "Contabilidad" at bounding box center [28, 263] width 47 height 31
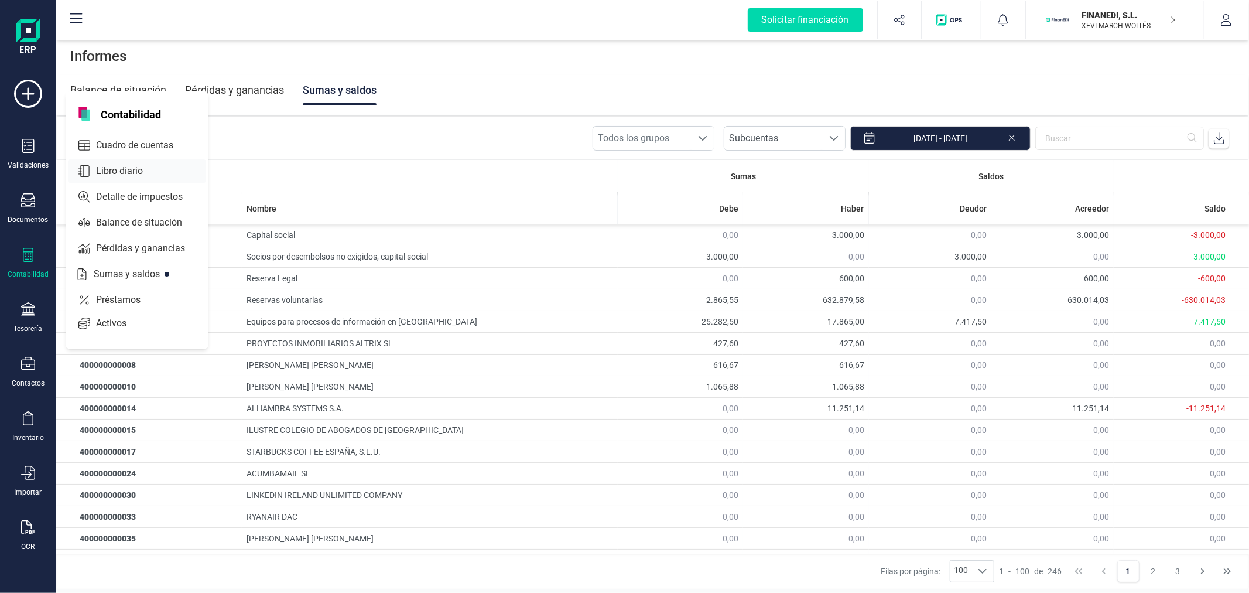
click at [115, 172] on span "Libro diario" at bounding box center [127, 171] width 73 height 14
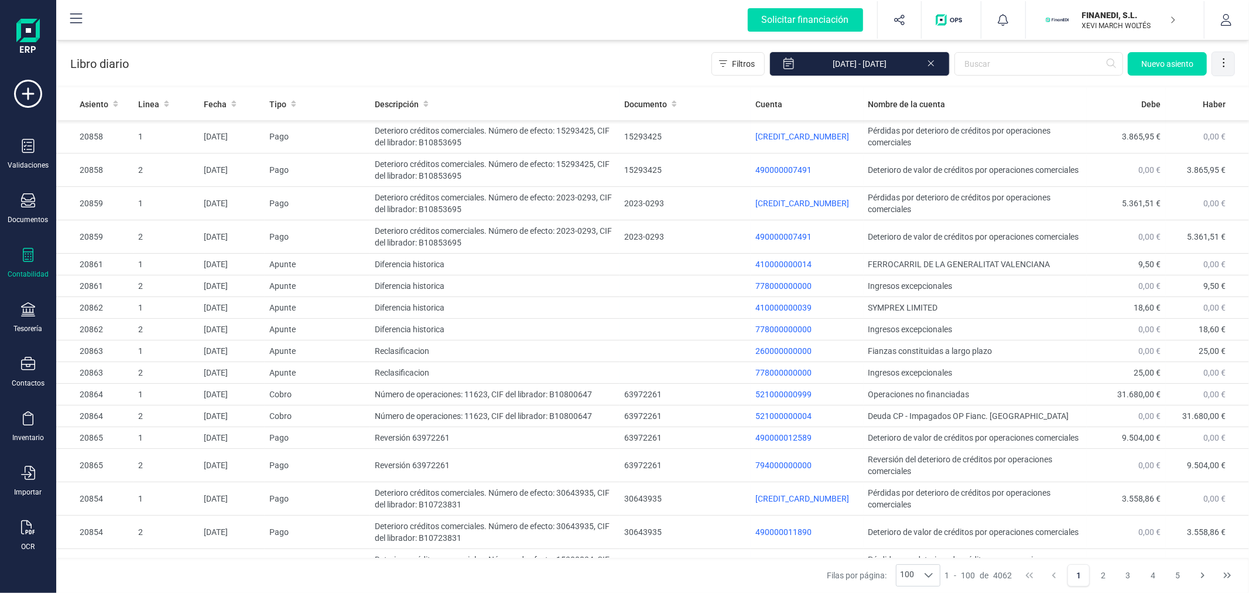
click at [1224, 60] on icon at bounding box center [1224, 63] width 12 height 12
click at [1189, 89] on span "Exportar Excel" at bounding box center [1184, 91] width 84 height 9
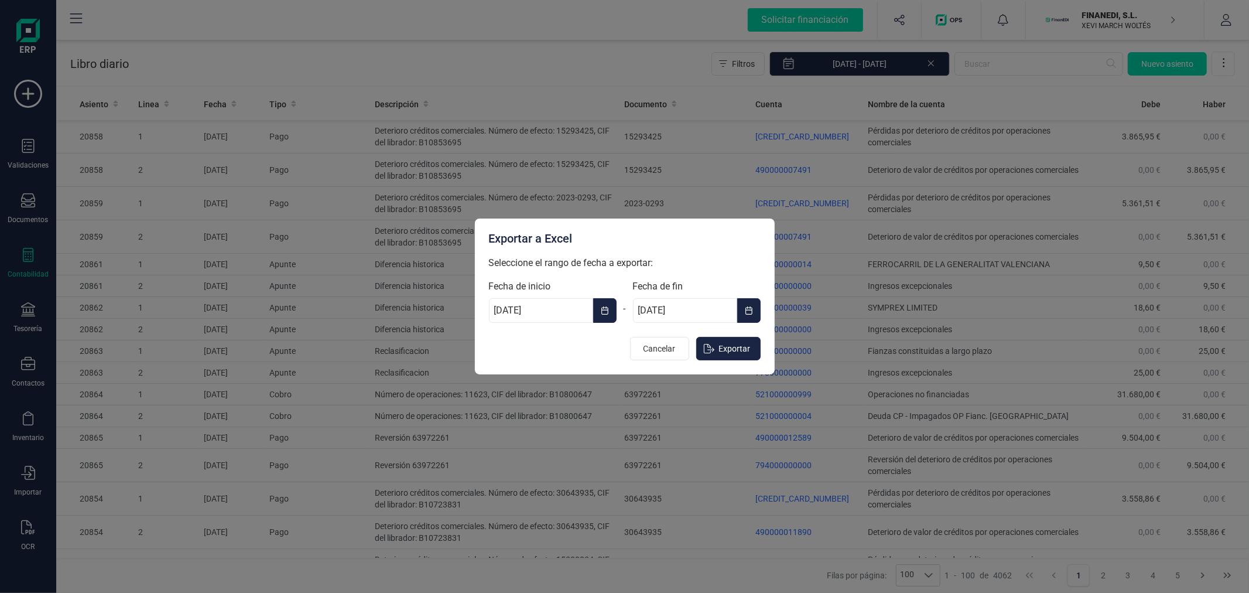
click at [617, 312] on div "-" at bounding box center [625, 309] width 16 height 28
click at [606, 314] on icon "Choose Date" at bounding box center [604, 310] width 7 height 8
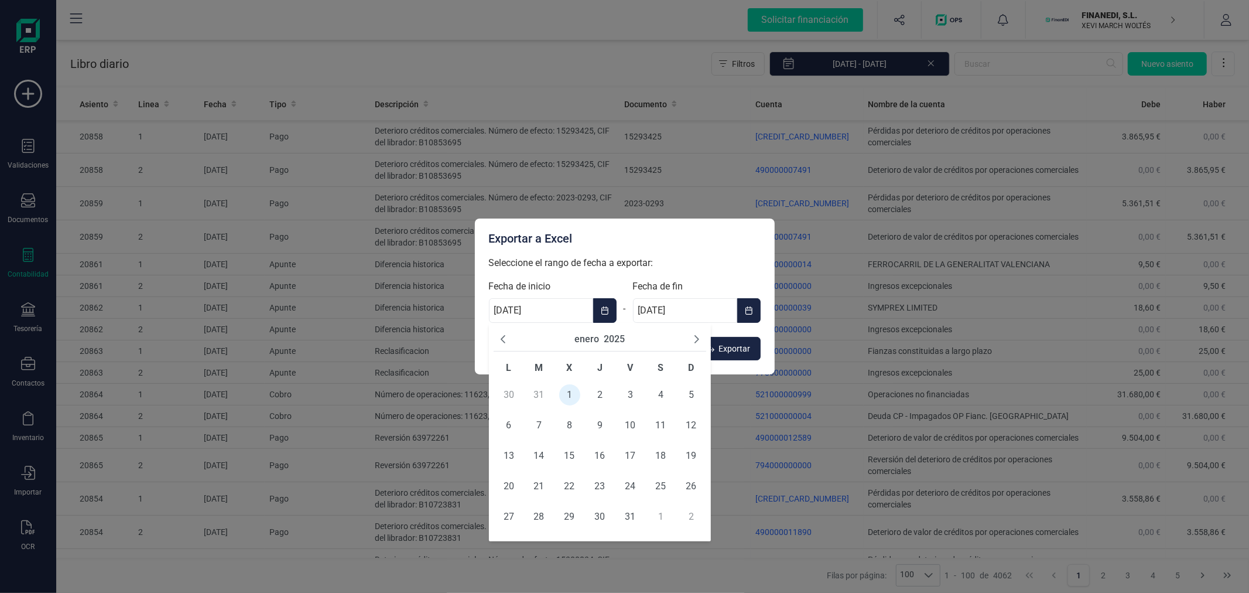
click at [611, 341] on button "2025" at bounding box center [614, 339] width 21 height 14
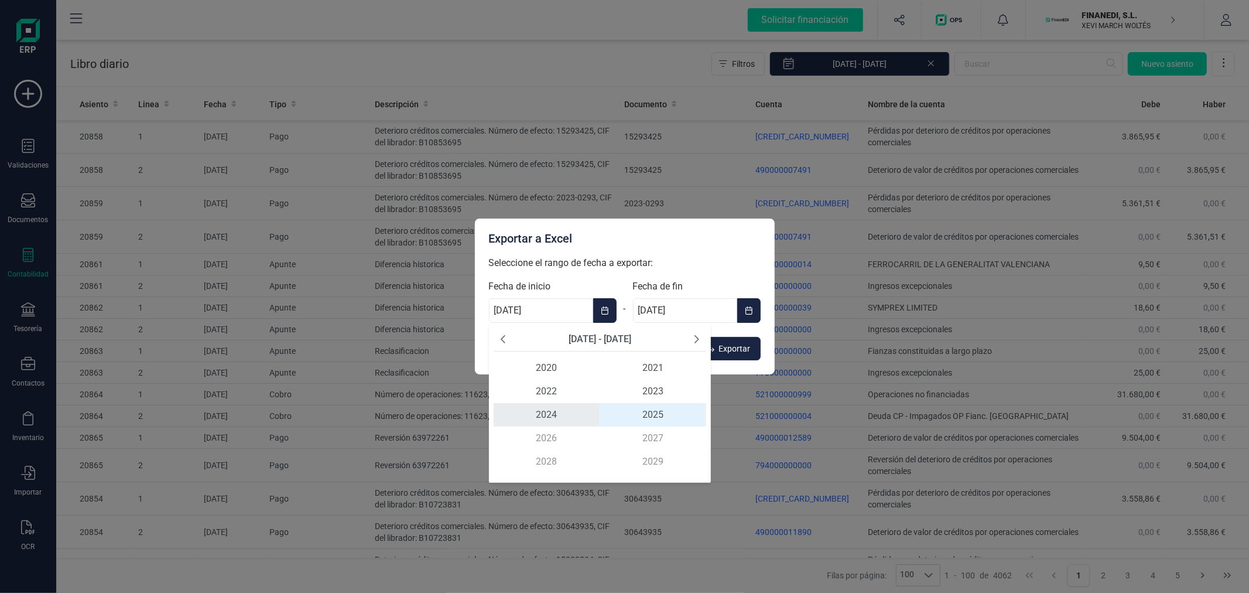
click at [552, 412] on span "2024" at bounding box center [547, 414] width 107 height 23
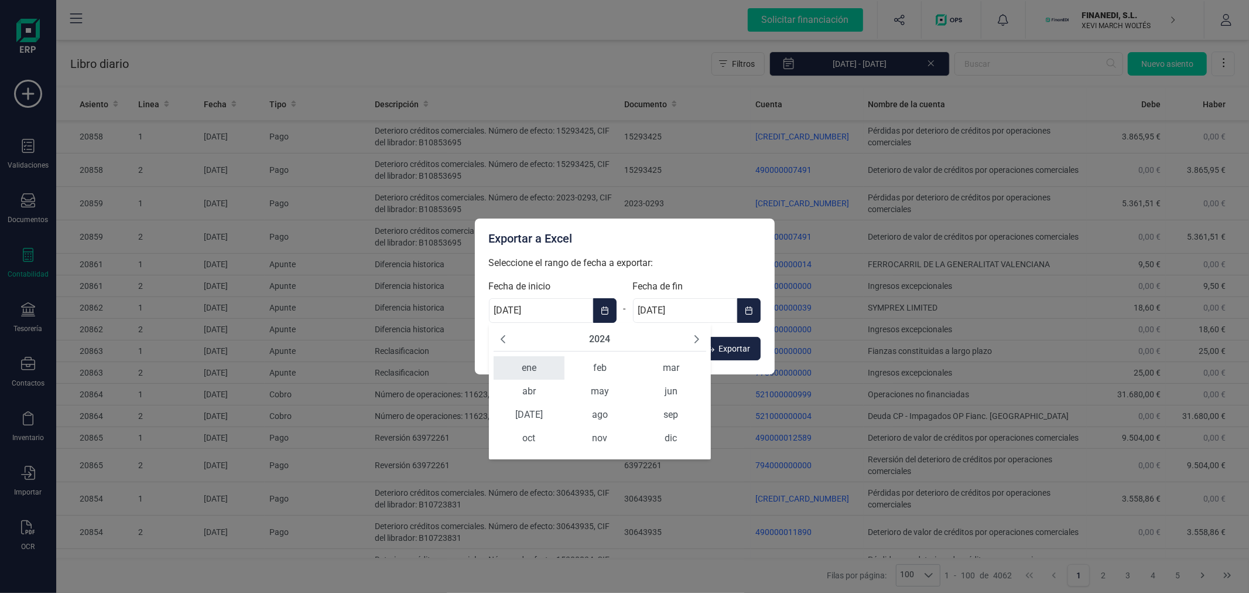
click at [533, 370] on span "ene" at bounding box center [529, 367] width 71 height 23
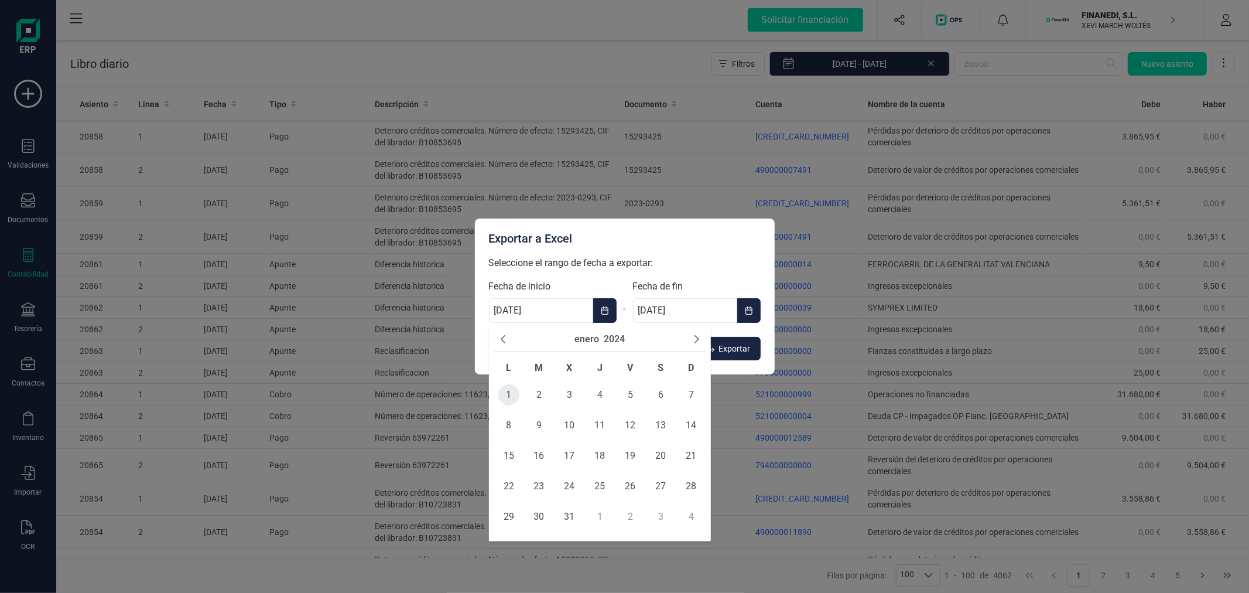
click at [511, 396] on span "1" at bounding box center [508, 394] width 21 height 21
type input "01/01/2024"
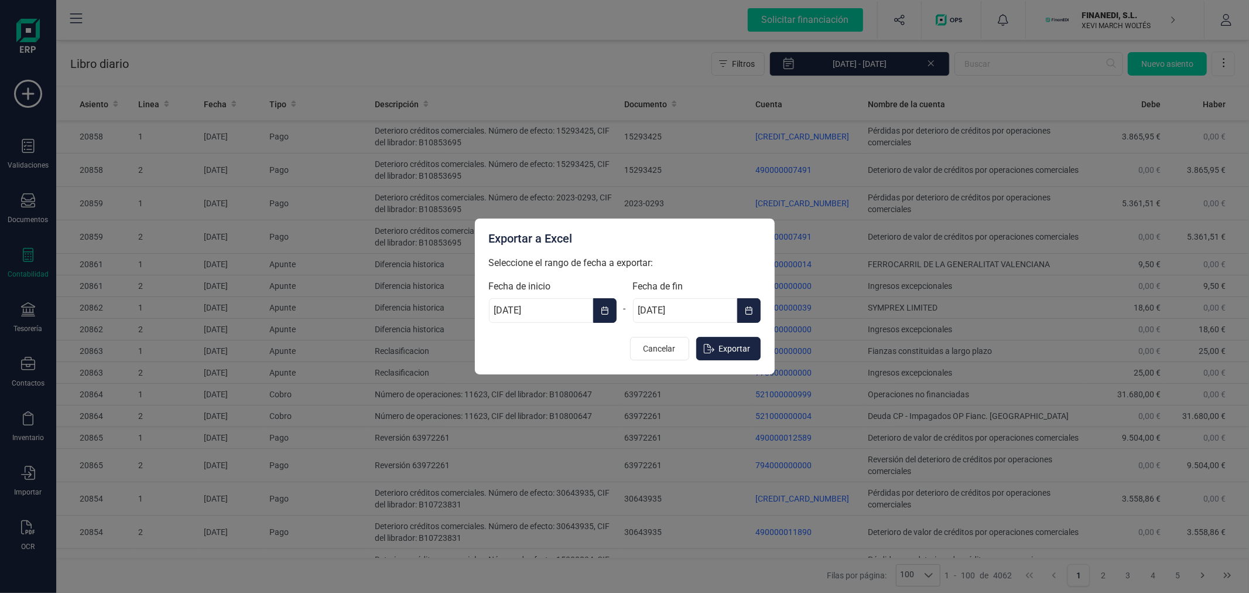
click at [742, 311] on button "Choose Date" at bounding box center [748, 310] width 23 height 25
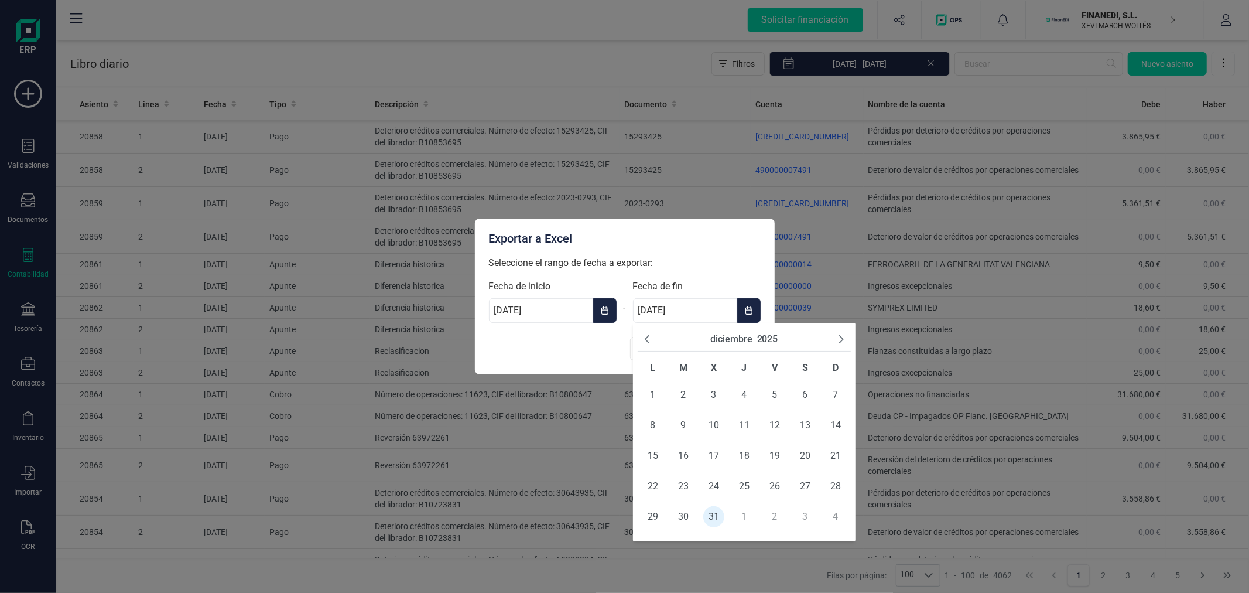
click at [767, 337] on button "2025" at bounding box center [767, 339] width 21 height 14
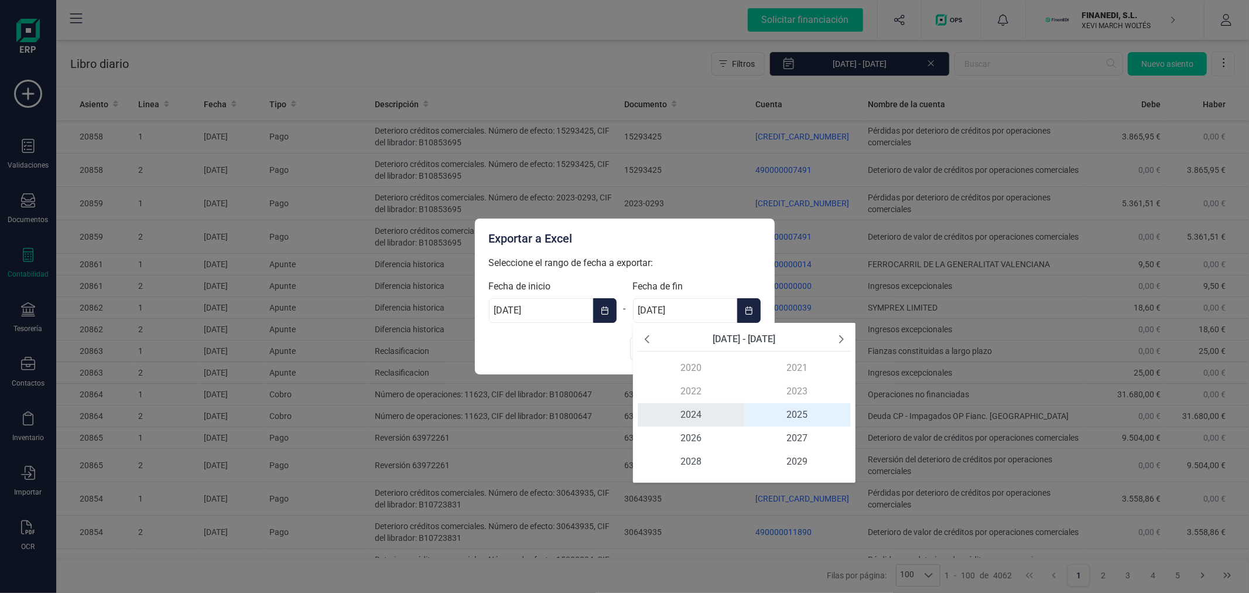
click at [686, 413] on span "2024" at bounding box center [691, 414] width 107 height 23
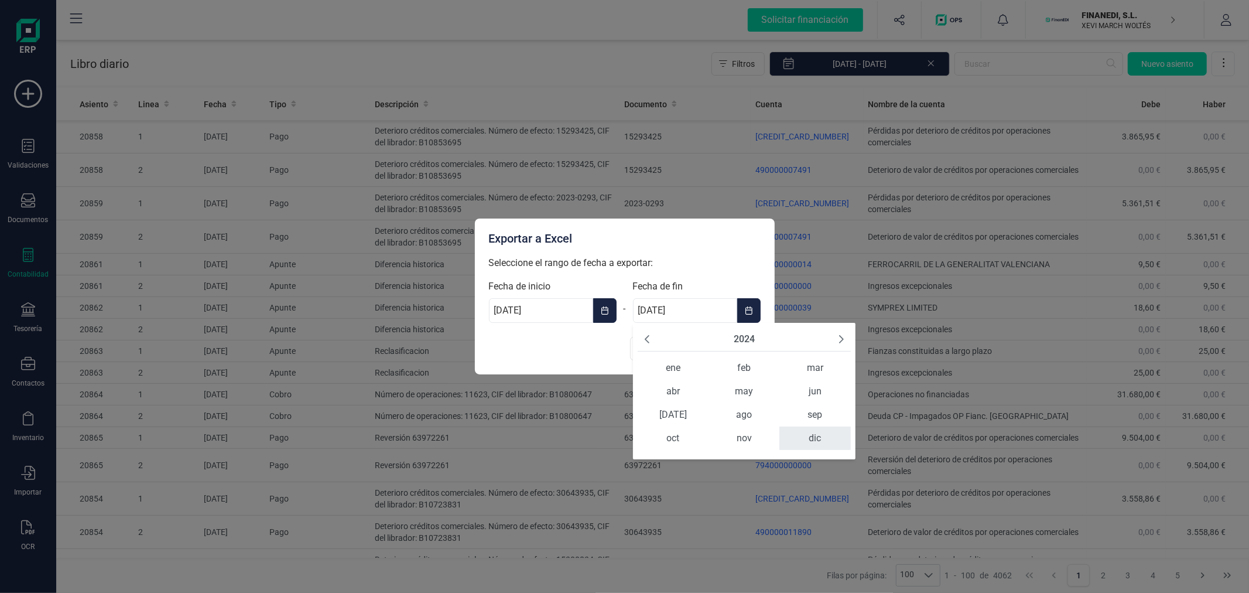
click at [821, 434] on span "dic" at bounding box center [814, 437] width 71 height 23
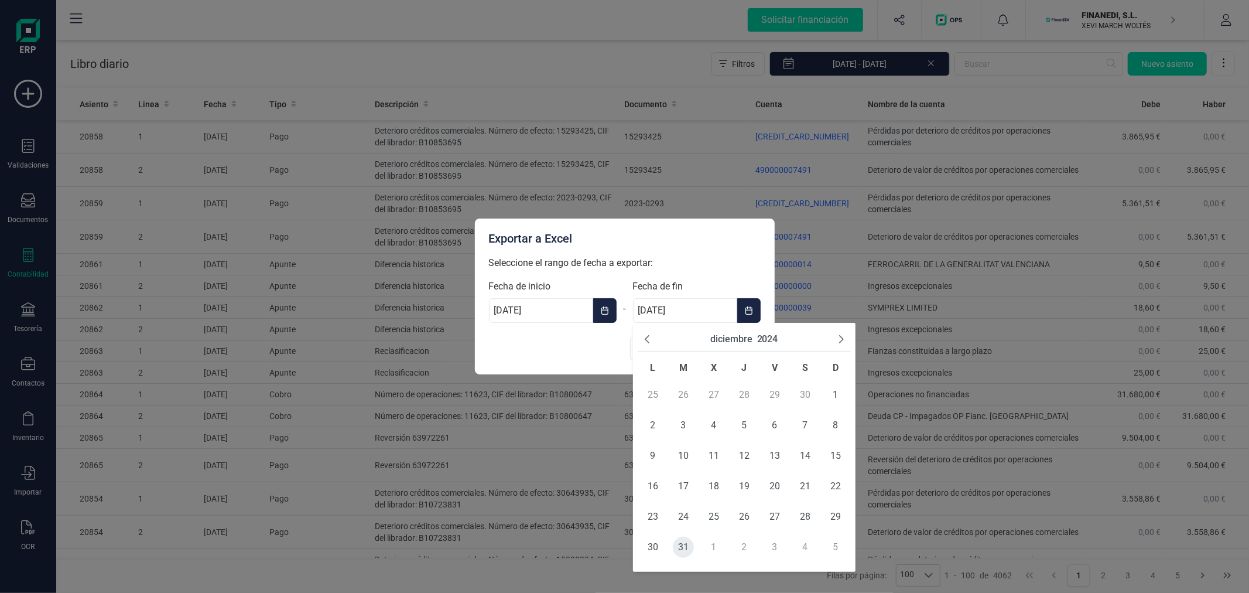
click at [681, 543] on span "31" at bounding box center [683, 546] width 21 height 21
type input "31/12/2024"
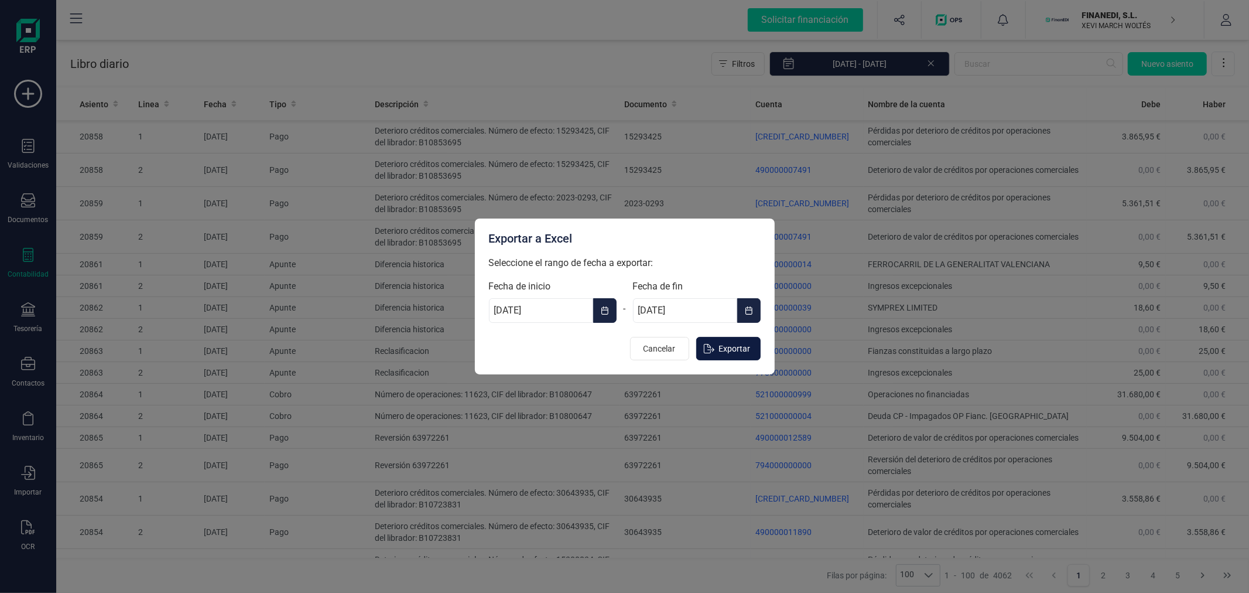
click at [741, 344] on span "Exportar" at bounding box center [735, 349] width 32 height 12
type input "01/01/2025"
type input "31/12/2025"
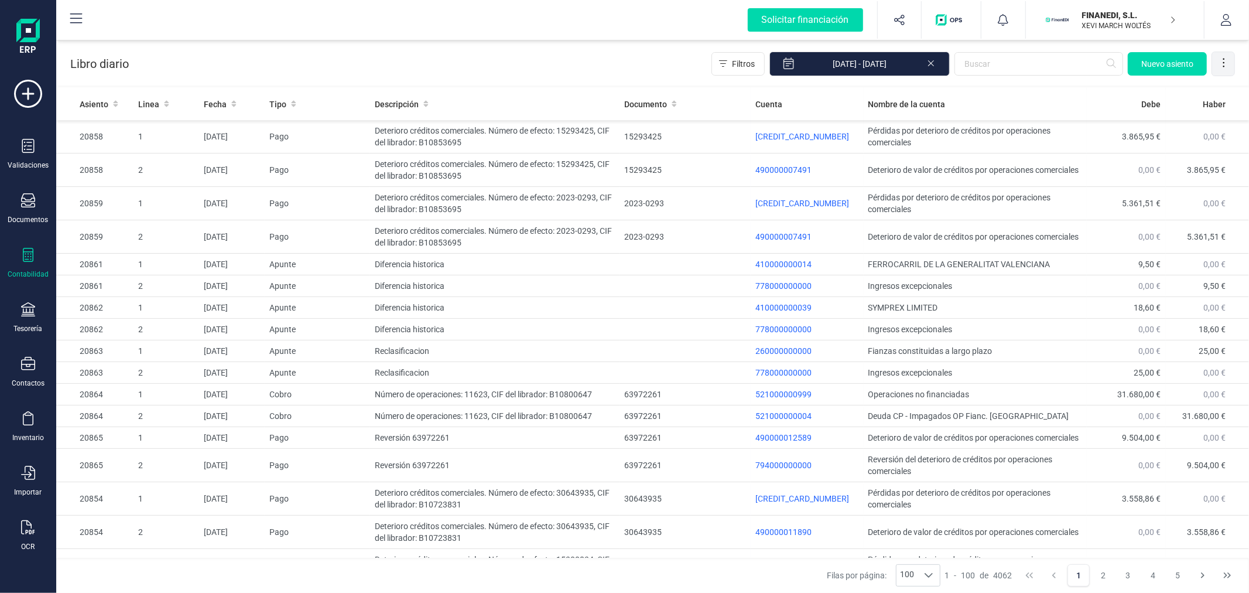
click at [1222, 62] on icon at bounding box center [1224, 63] width 12 height 12
click at [1173, 90] on span "Exportar Excel" at bounding box center [1184, 91] width 84 height 9
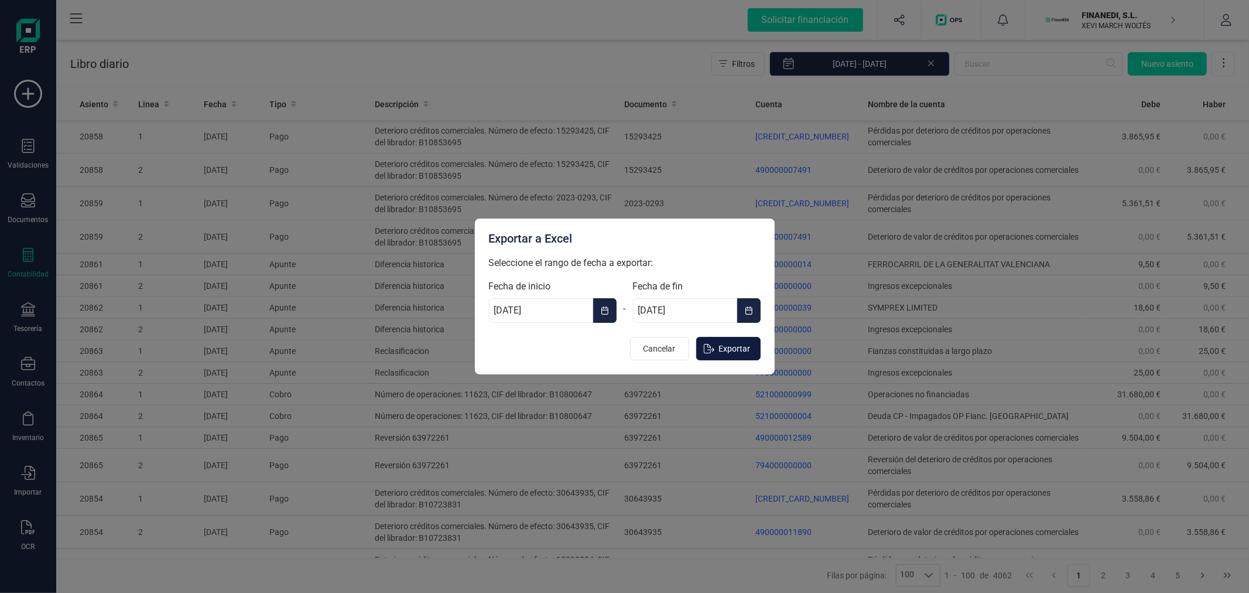
click at [745, 350] on span "Exportar" at bounding box center [735, 349] width 32 height 12
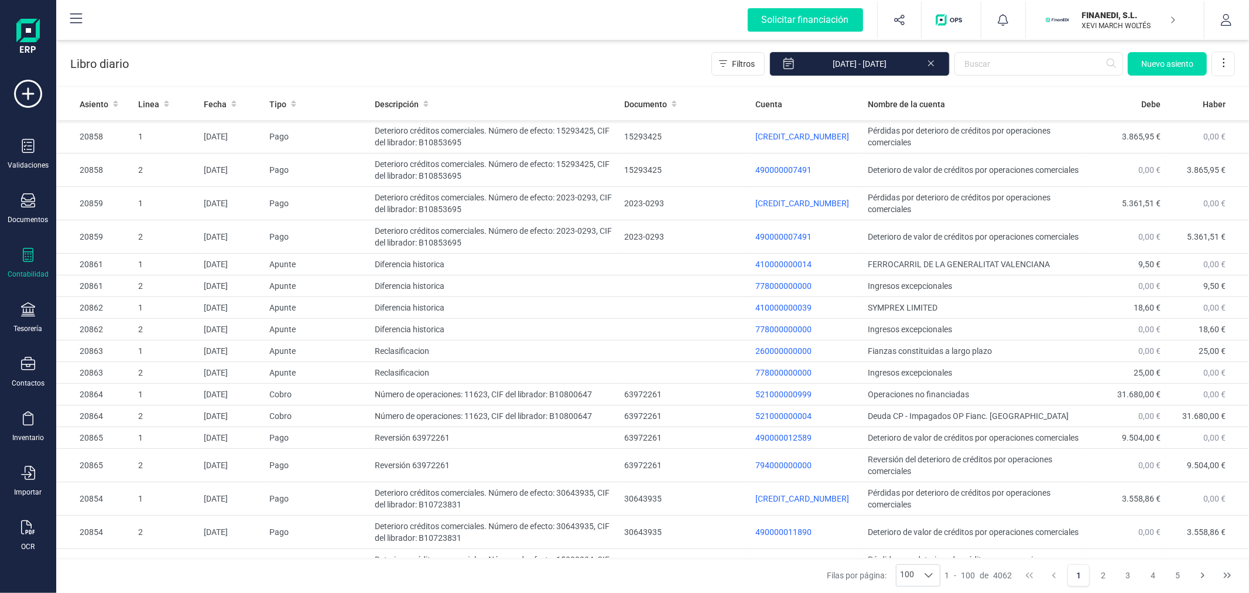
click at [34, 272] on div "Contabilidad" at bounding box center [28, 273] width 41 height 9
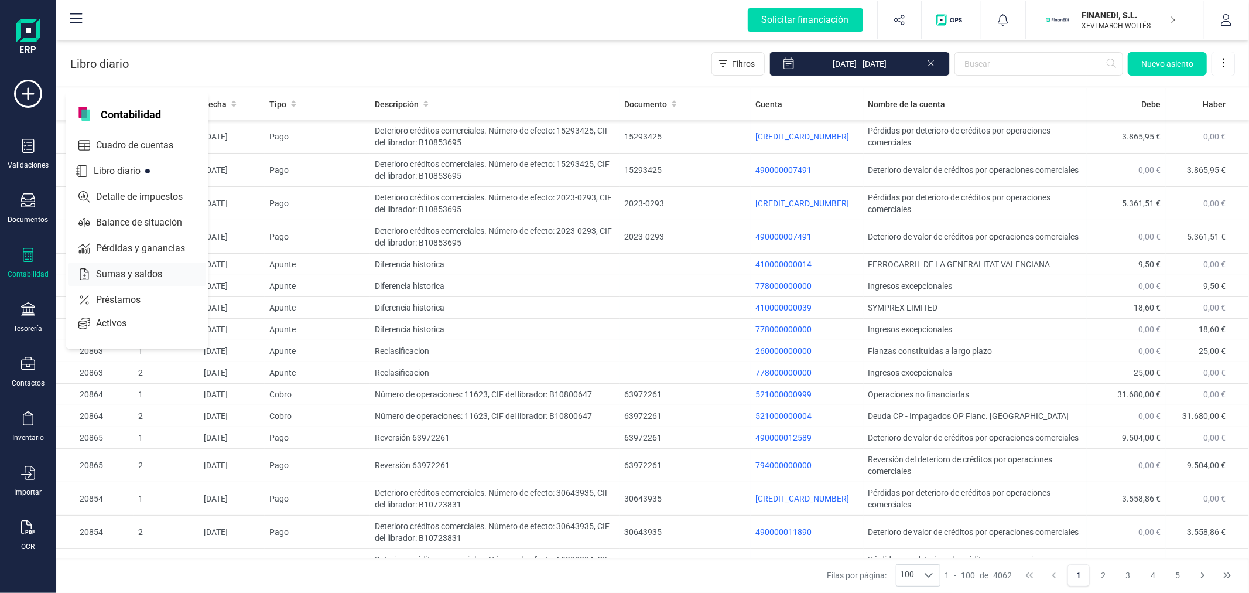
click at [145, 270] on span "Sumas y saldos" at bounding box center [137, 274] width 92 height 14
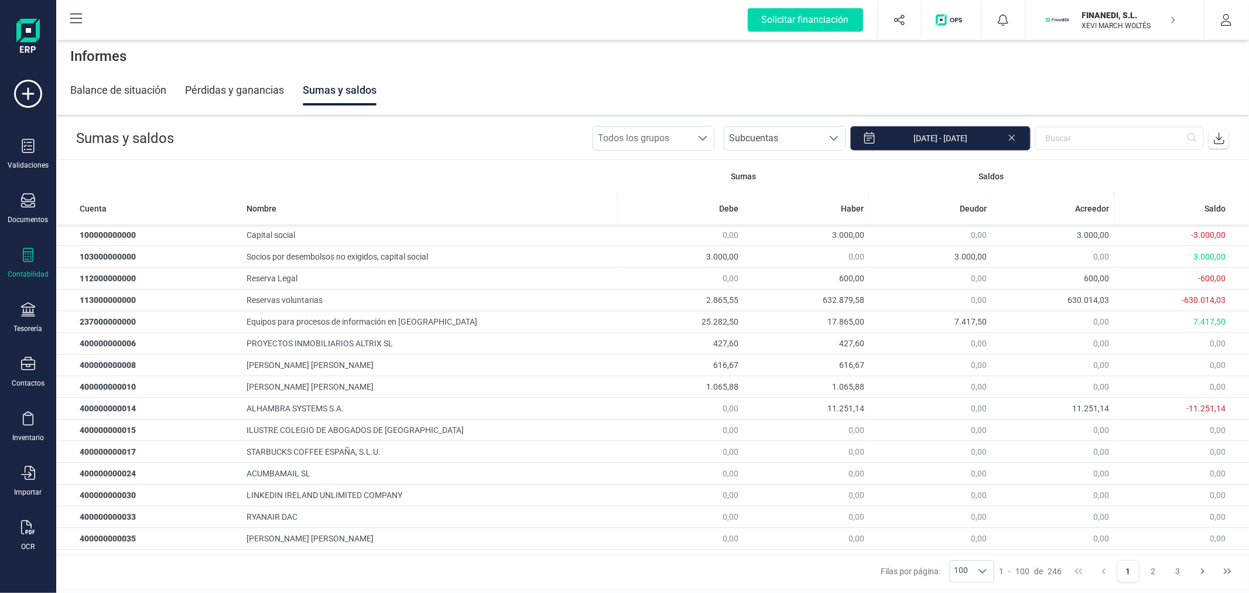
click at [927, 144] on input "01/01/2024 - 31/12/2024" at bounding box center [940, 138] width 180 height 25
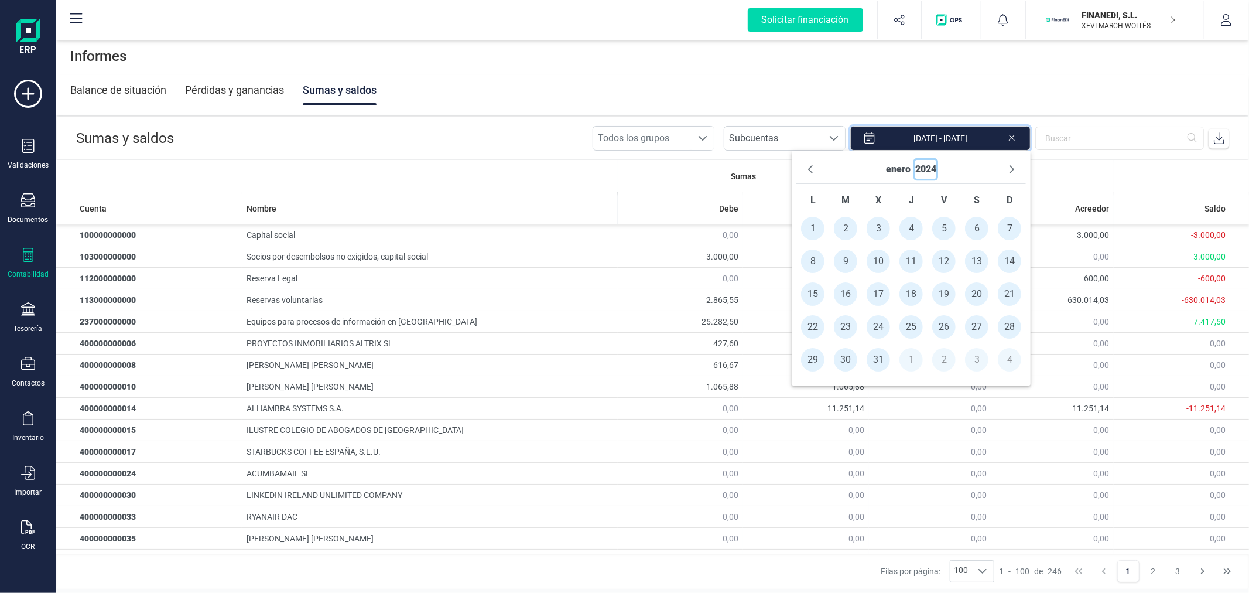
click at [923, 168] on button "2024" at bounding box center [925, 169] width 21 height 19
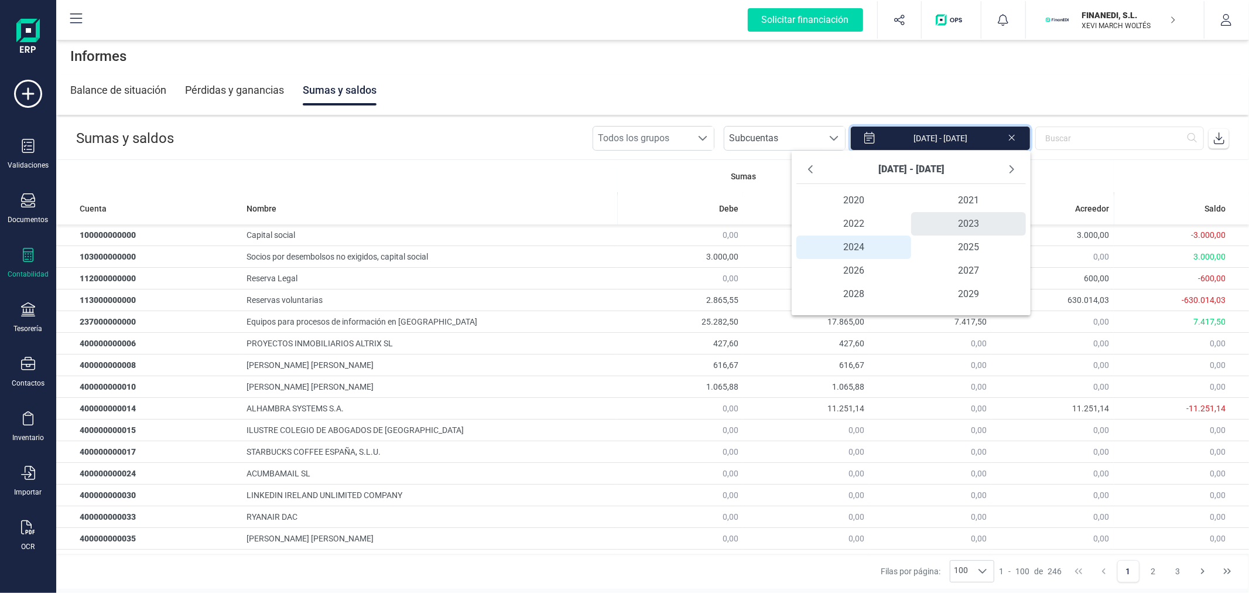
click at [949, 225] on span "2023" at bounding box center [968, 223] width 115 height 23
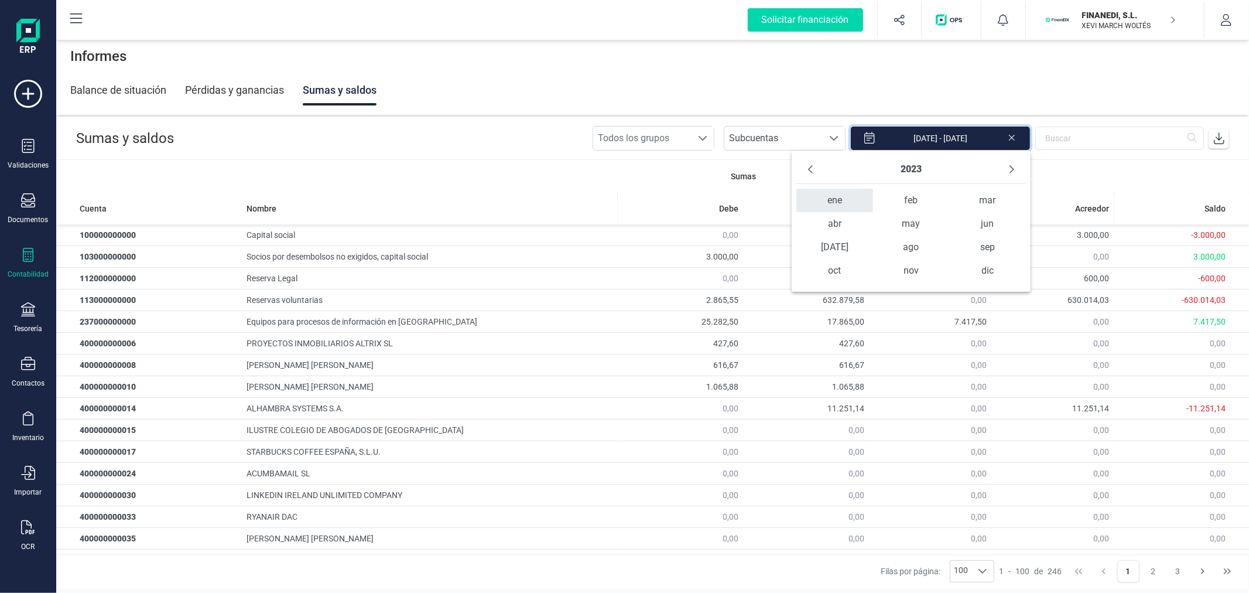
click at [838, 196] on span "ene" at bounding box center [834, 200] width 76 height 23
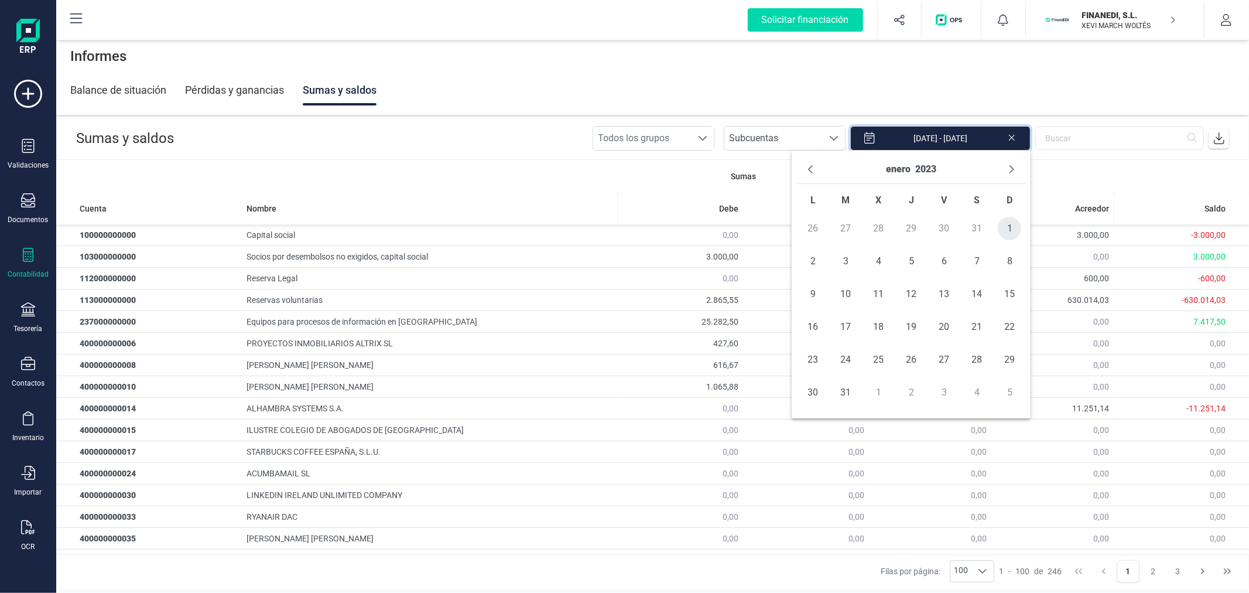
click at [1015, 234] on span "1" at bounding box center [1009, 228] width 23 height 23
click at [896, 173] on button "enero" at bounding box center [898, 169] width 25 height 19
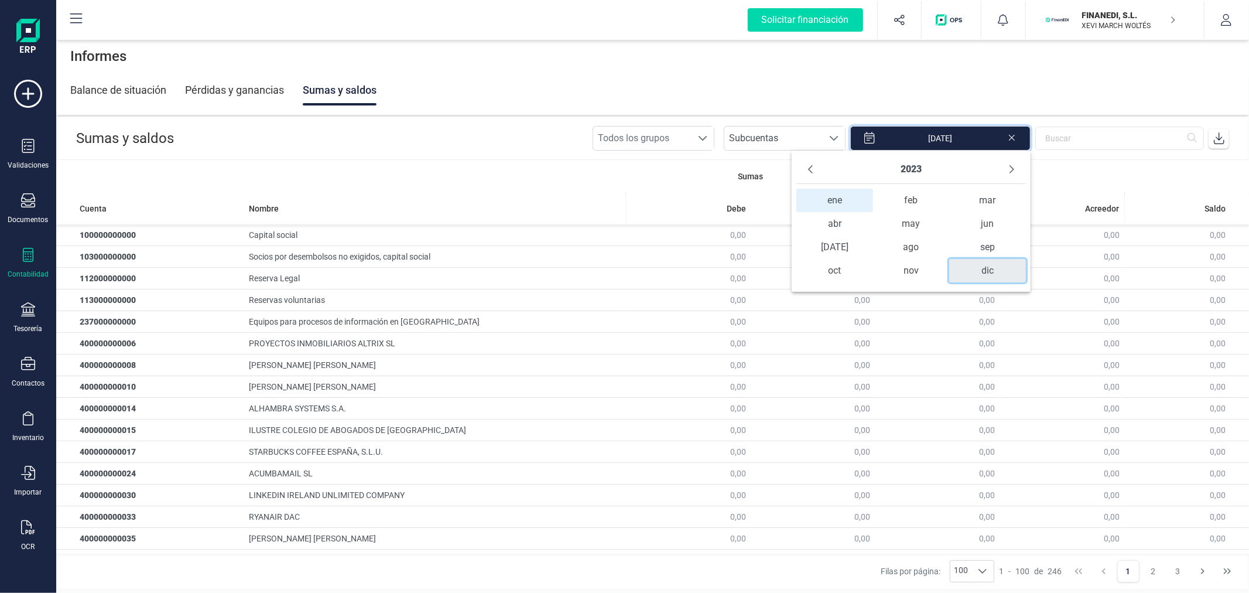
click at [994, 265] on span "dic" at bounding box center [987, 270] width 76 height 23
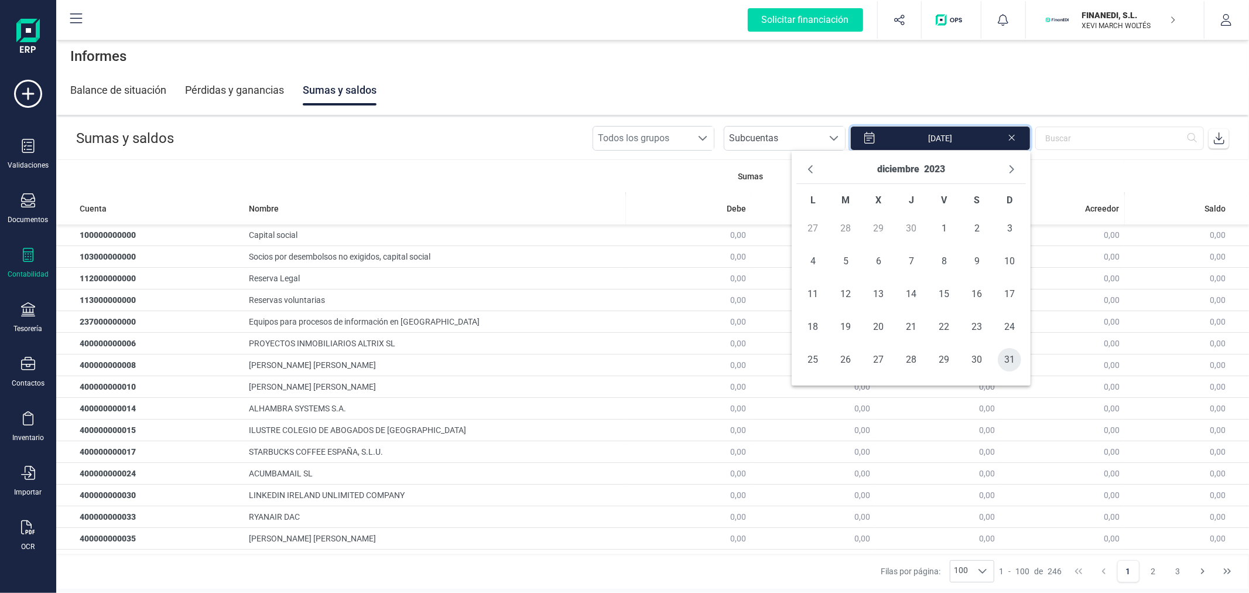
click at [1013, 362] on span "31" at bounding box center [1009, 359] width 23 height 23
type input "01/01/2023 - 31/12/2023"
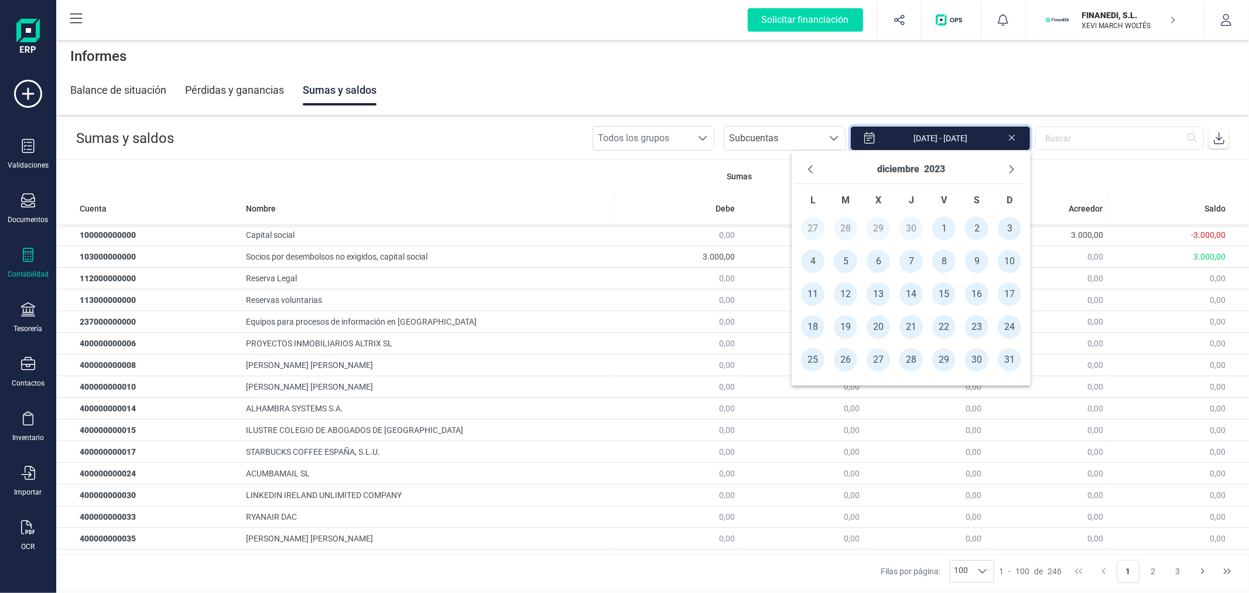
click at [1220, 142] on icon at bounding box center [1219, 138] width 12 height 12
